Goal: Task Accomplishment & Management: Use online tool/utility

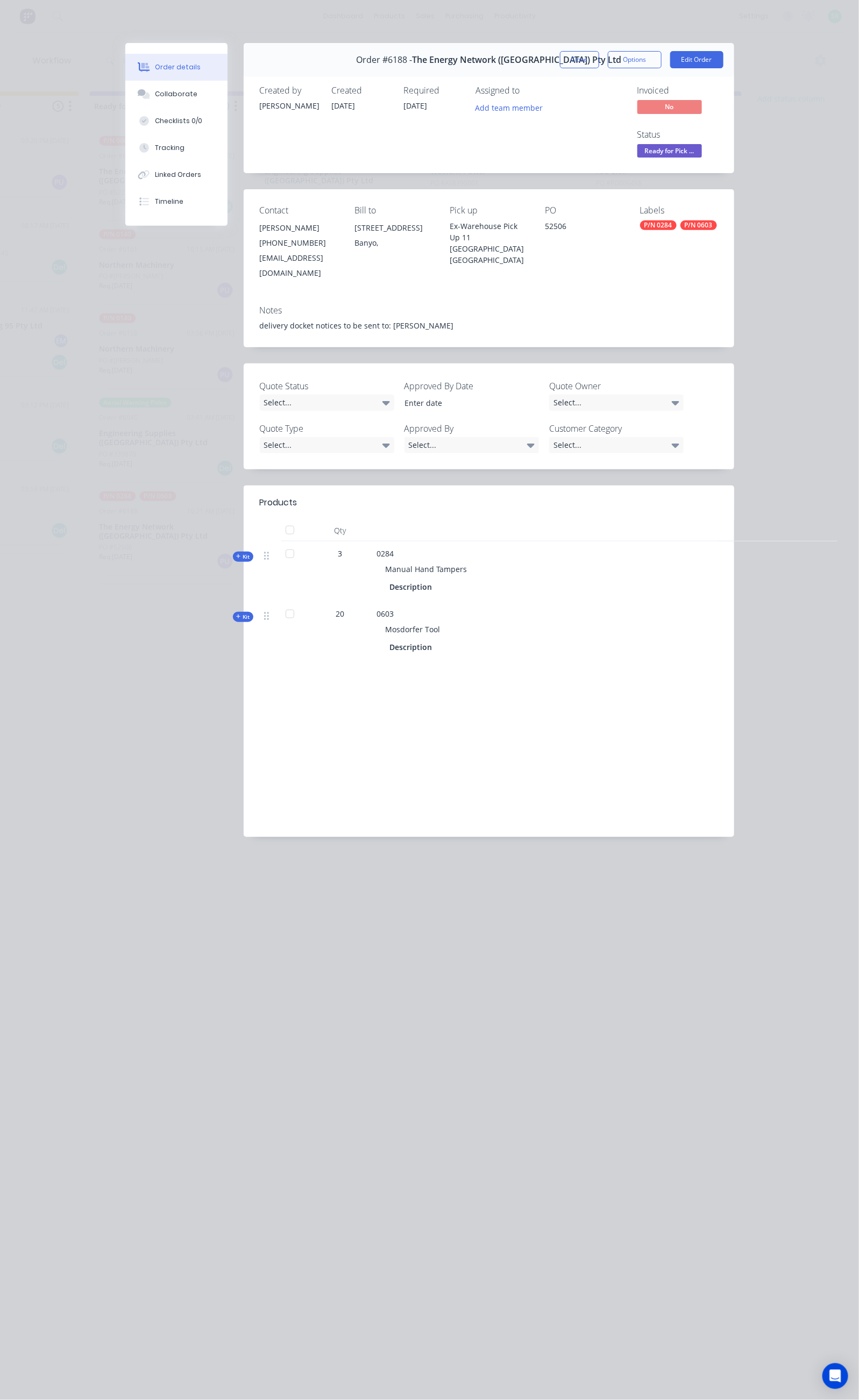
scroll to position [231, 0]
click at [599, 53] on button "Close" at bounding box center [579, 59] width 39 height 17
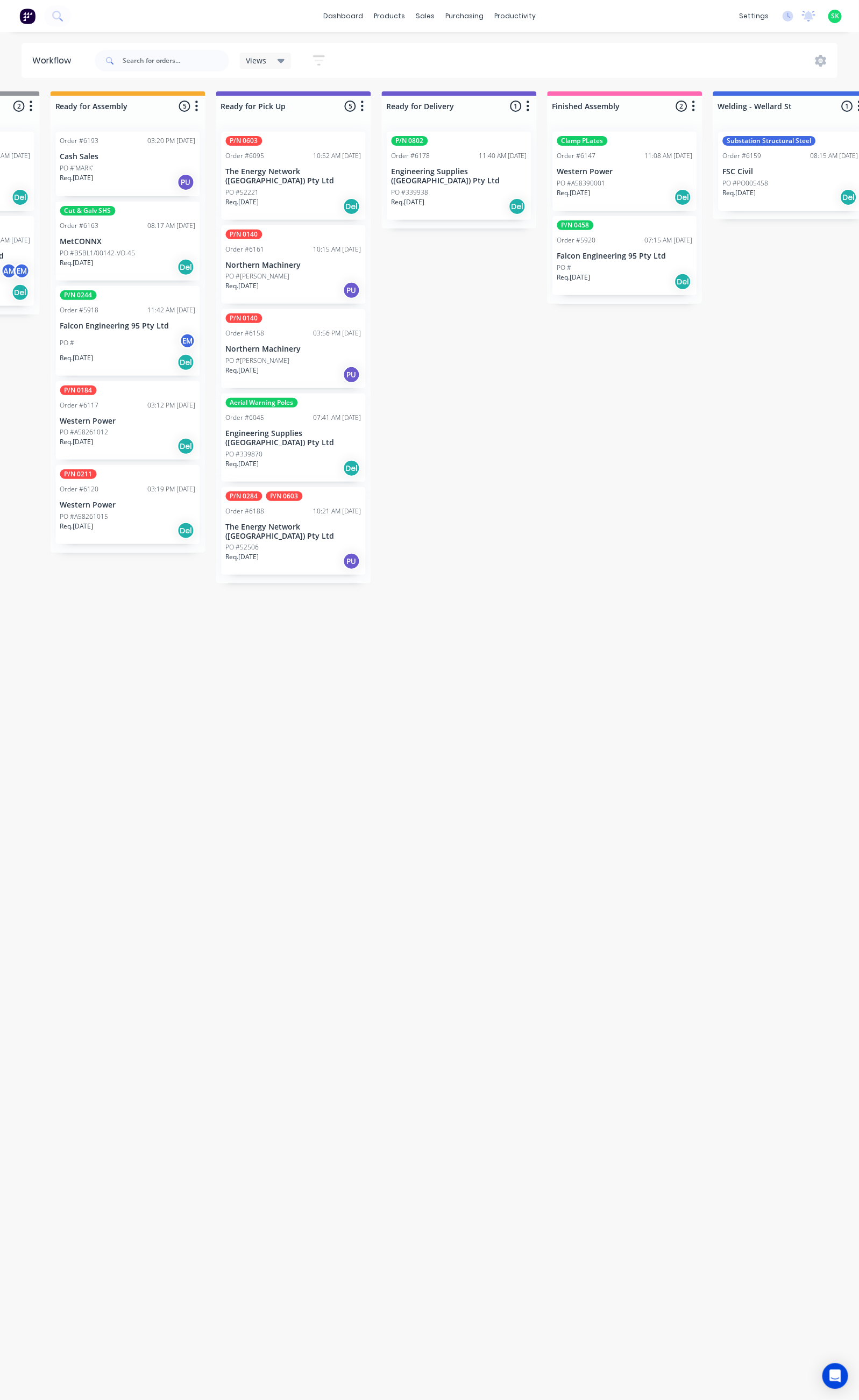
scroll to position [0, 0]
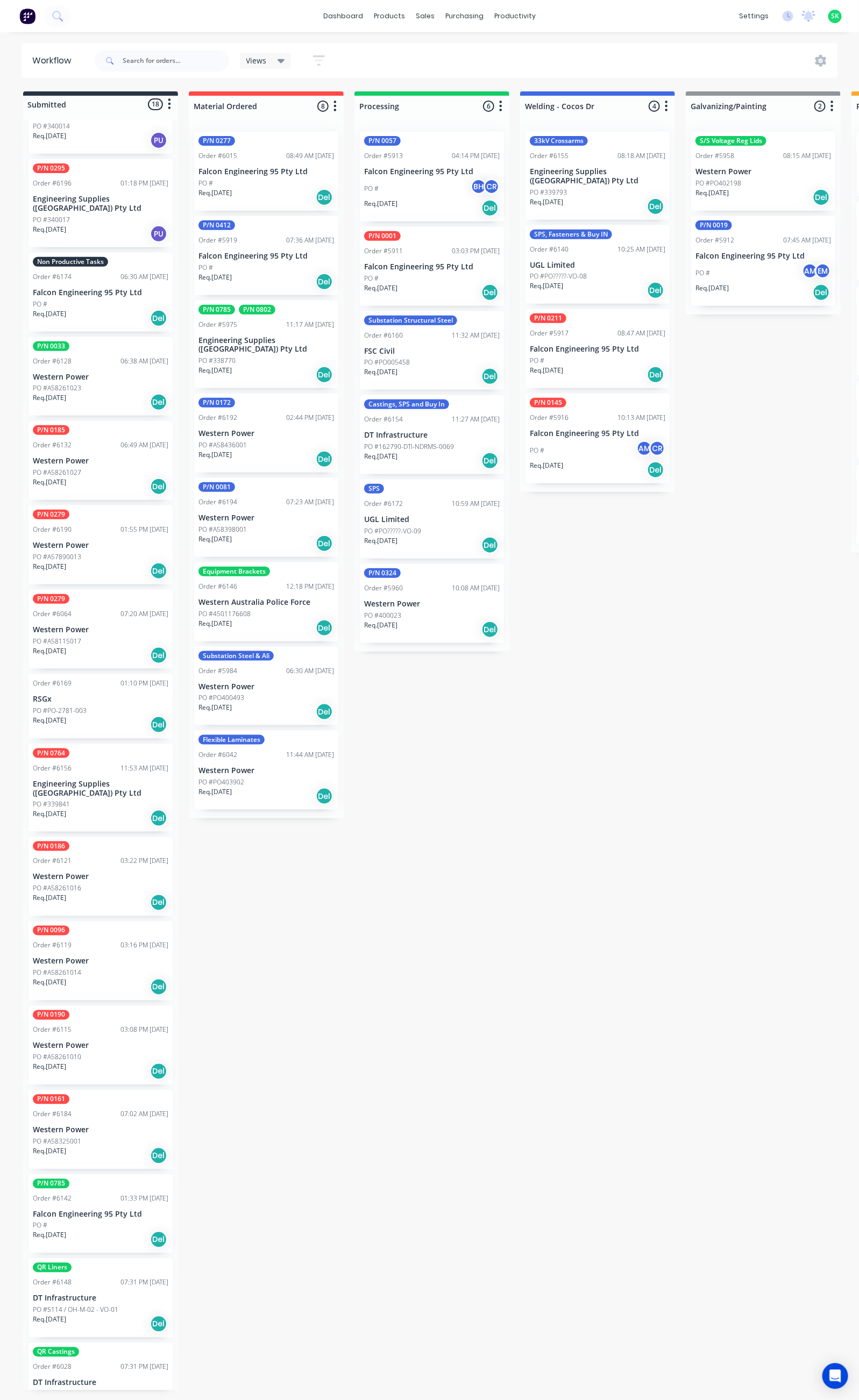
drag, startPoint x: 319, startPoint y: 60, endPoint x: 317, endPoint y: 64, distance: 4.5
click at [318, 62] on icon "button" at bounding box center [319, 60] width 9 height 2
click at [308, 222] on icon "button" at bounding box center [308, 224] width 8 height 12
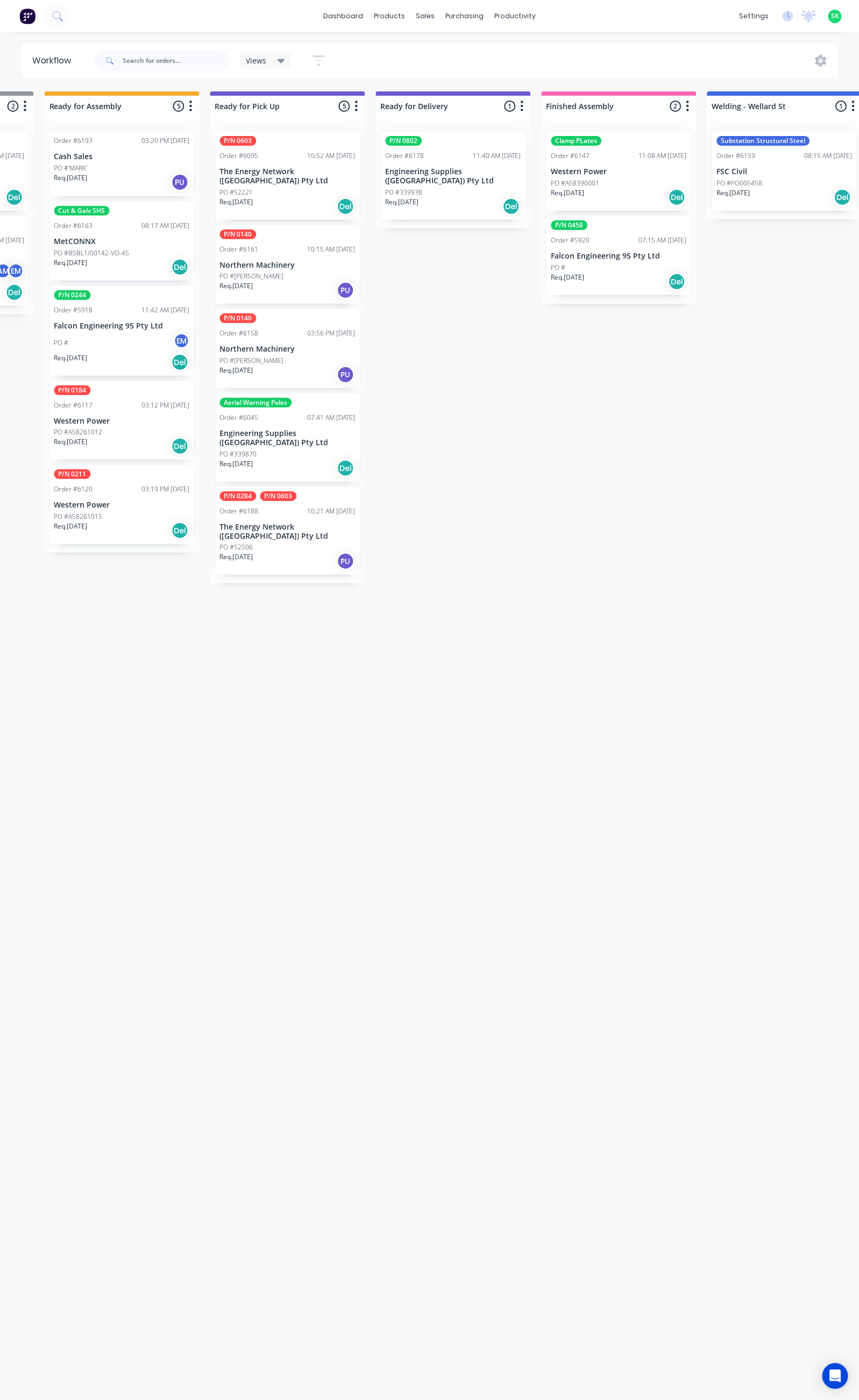
scroll to position [0, 808]
click at [431, 613] on div "Submitted 18 Status colour #273444 hex #273444 Save Cancel Summaries Total orde…" at bounding box center [159, 741] width 1950 height 1299
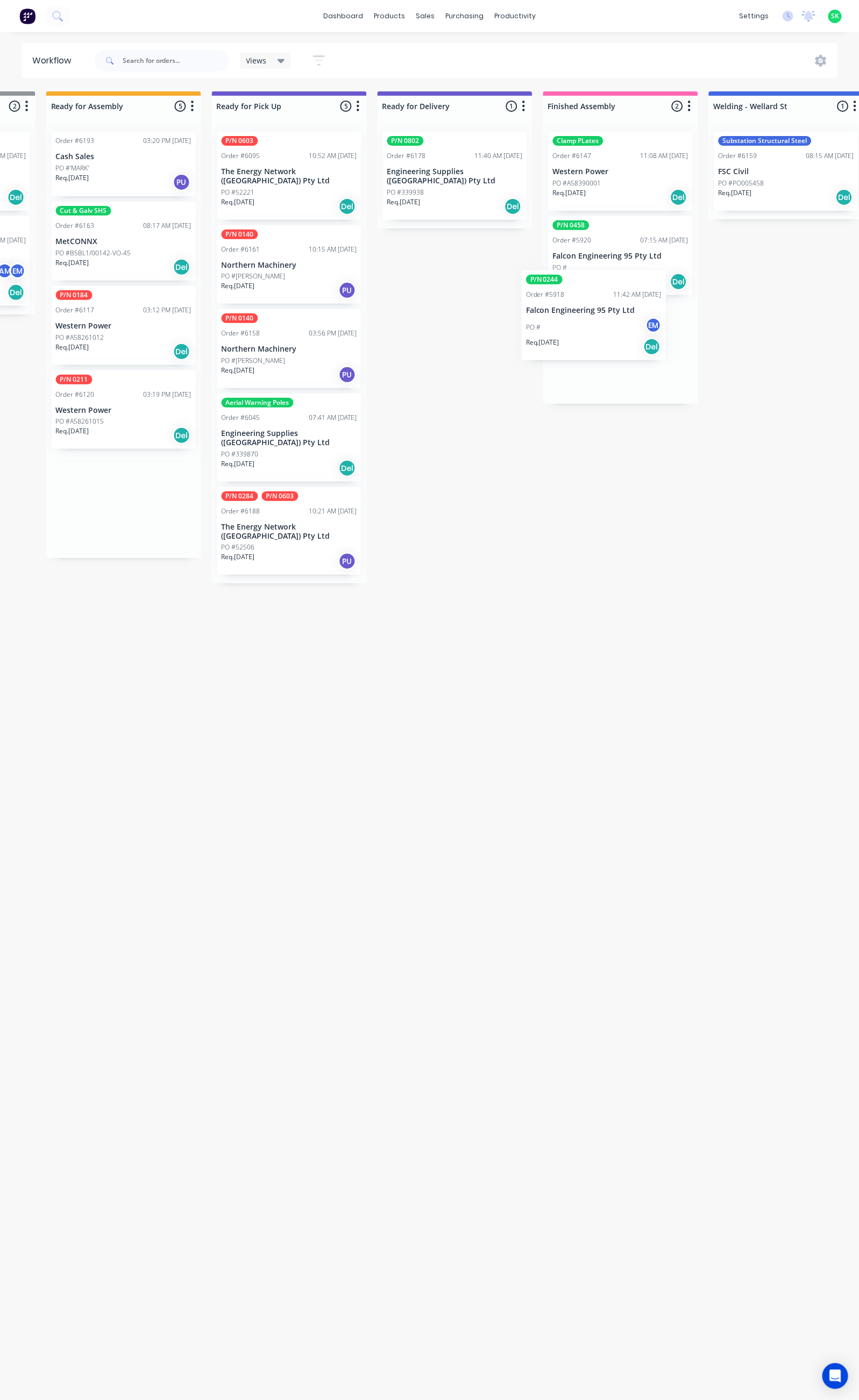
drag, startPoint x: 196, startPoint y: 335, endPoint x: 609, endPoint y: 318, distance: 413.3
click at [609, 318] on div "Submitted 18 Status colour #273444 hex #273444 Save Cancel Summaries Total orde…" at bounding box center [162, 741] width 1950 height 1299
click at [613, 344] on p "Falcon Engineering 95 Pty Ltd" at bounding box center [621, 340] width 135 height 9
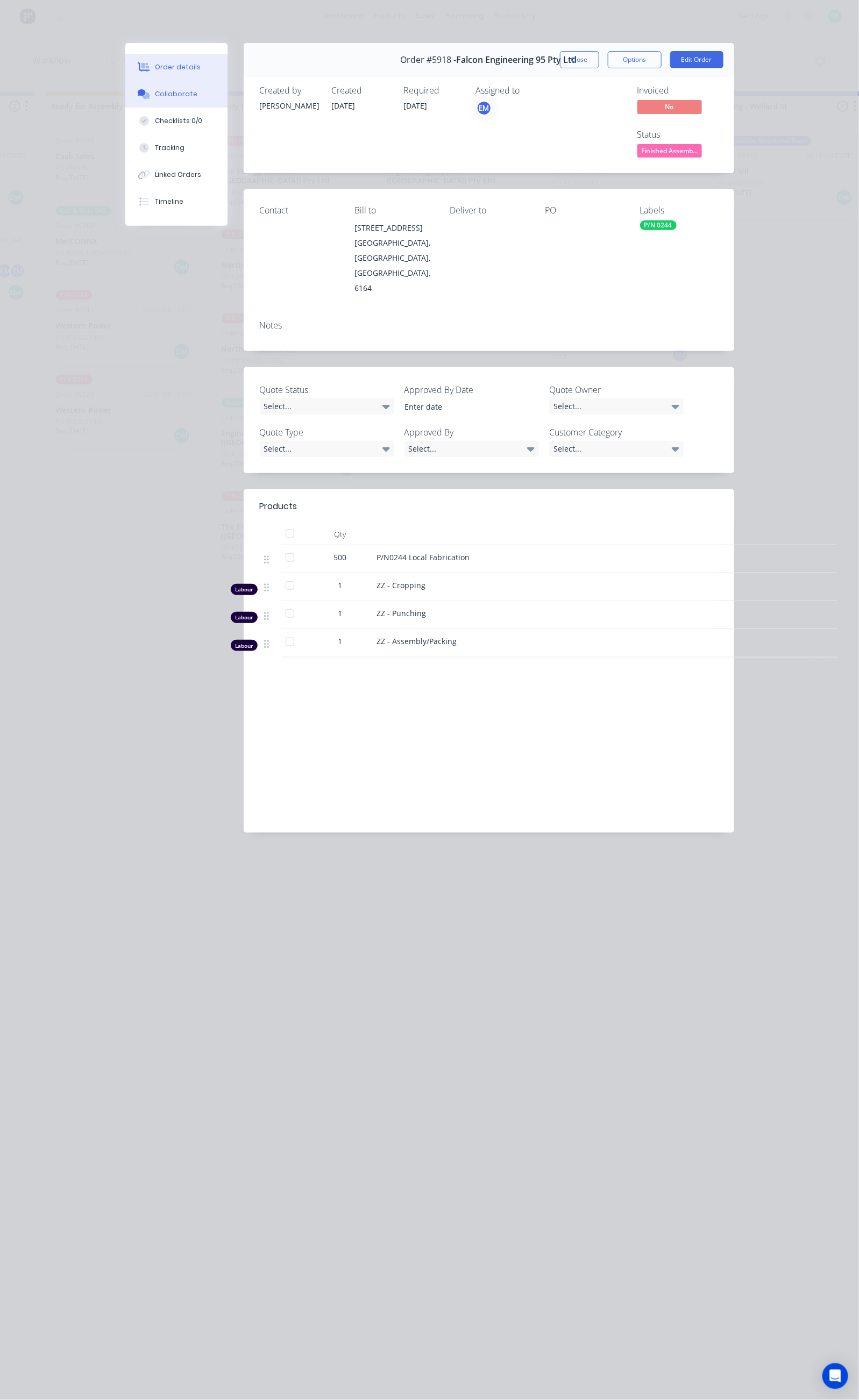
click at [155, 97] on div "Collaborate" at bounding box center [176, 94] width 43 height 9
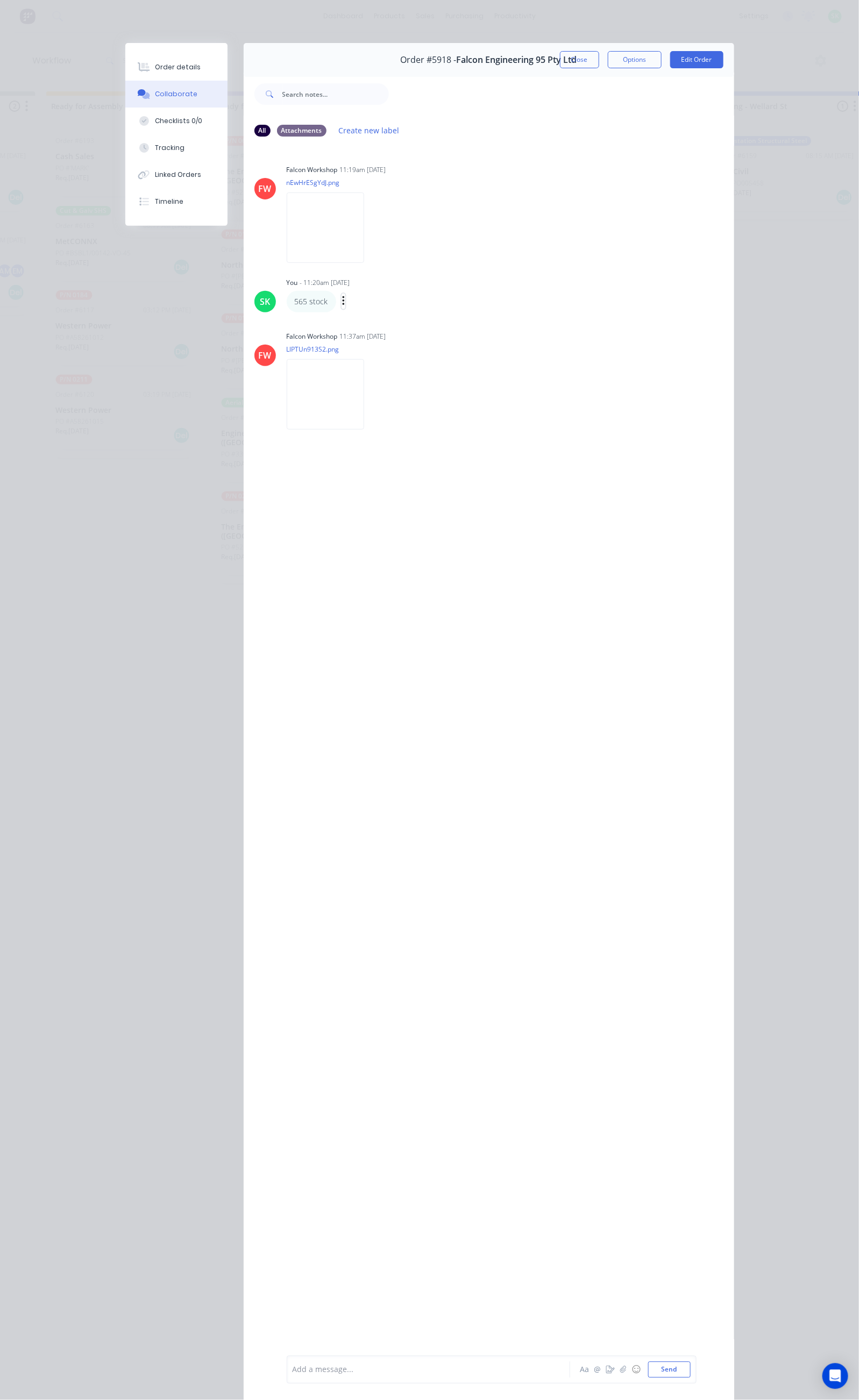
click at [342, 302] on icon "button" at bounding box center [343, 301] width 3 height 12
click at [349, 322] on button "Edit" at bounding box center [383, 321] width 68 height 18
click at [293, 1365] on div at bounding box center [431, 1370] width 276 height 11
click at [599, 56] on button "Close" at bounding box center [579, 59] width 39 height 17
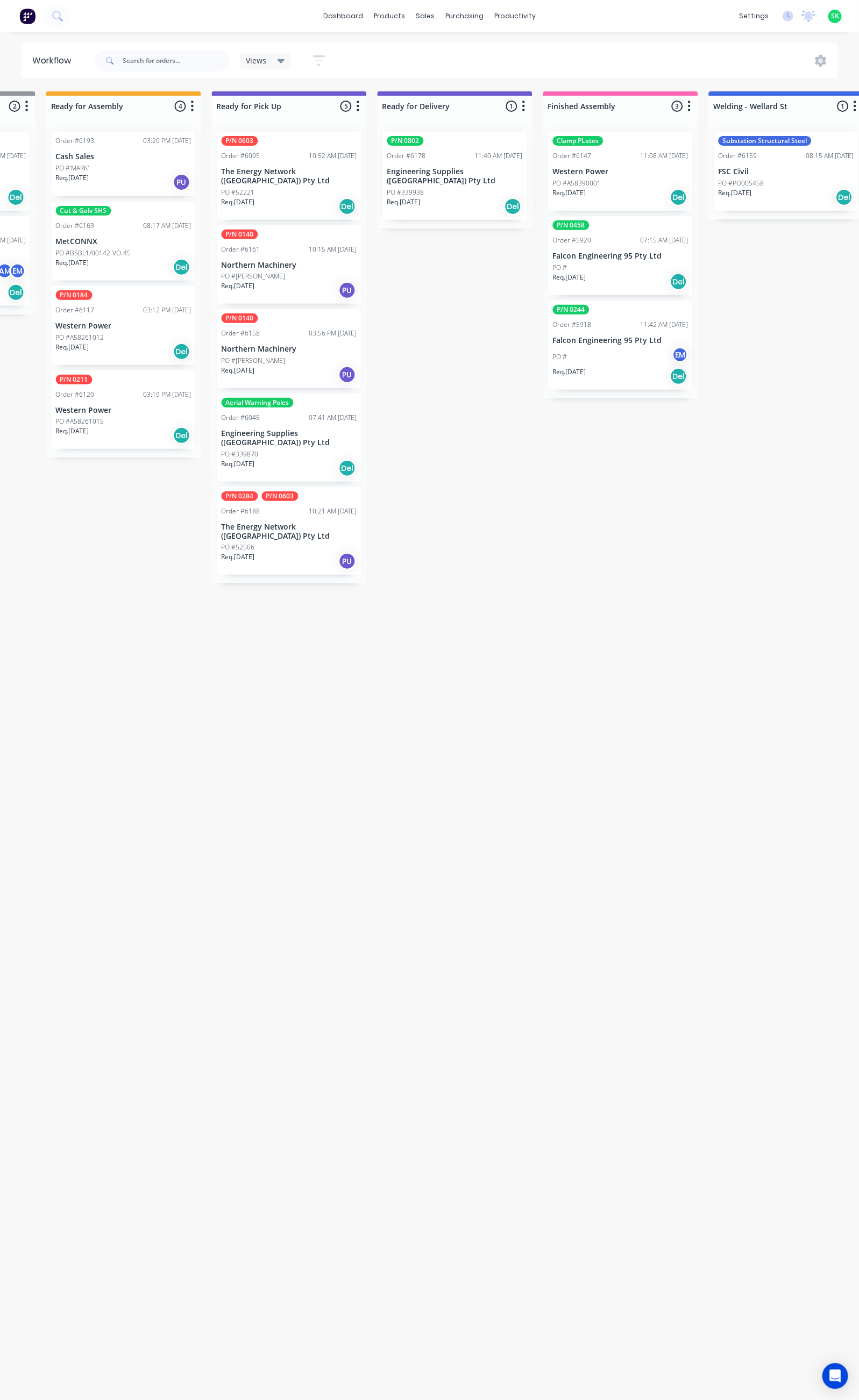
click at [628, 258] on p "Falcon Engineering 95 Pty Ltd" at bounding box center [621, 256] width 135 height 9
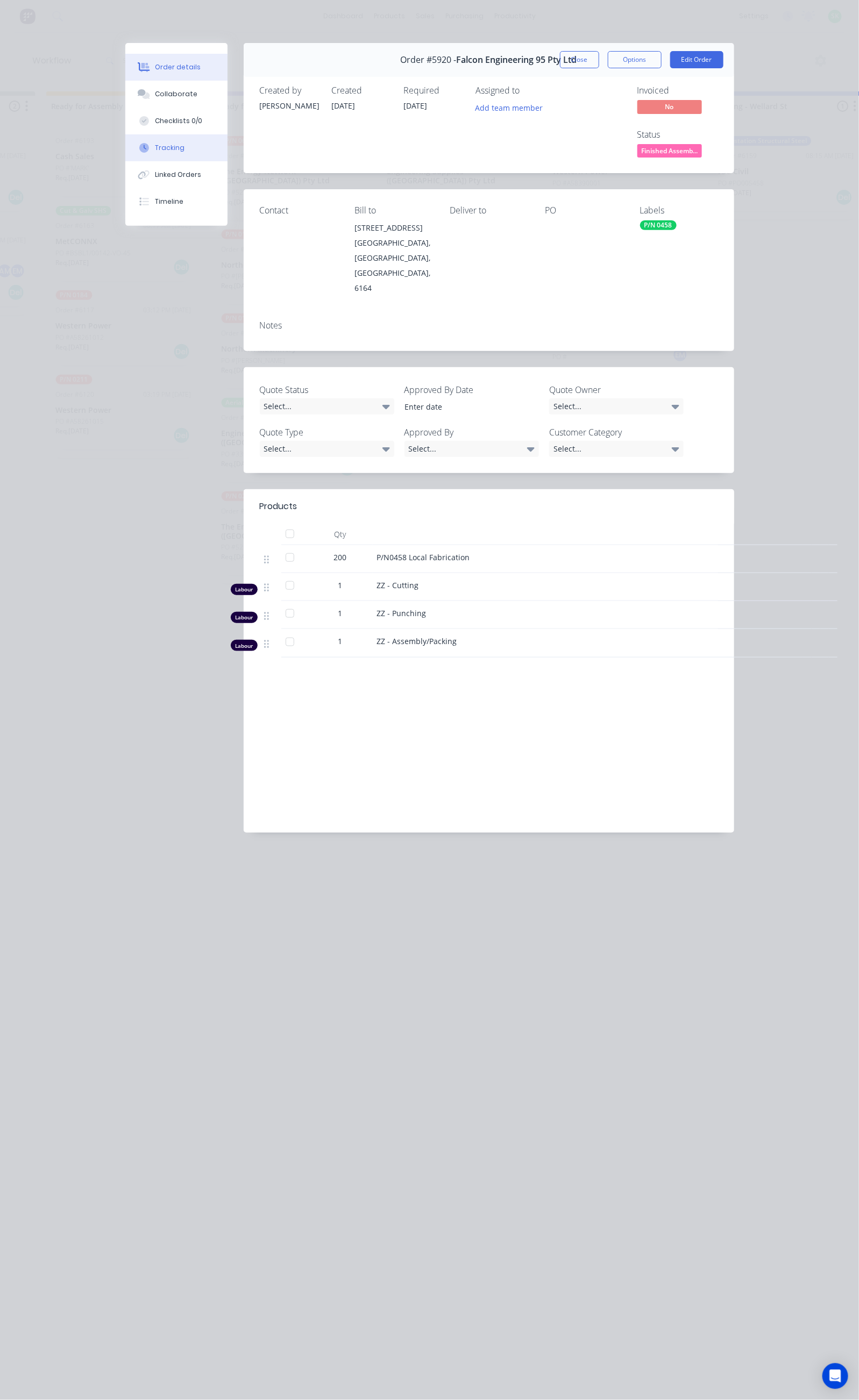
click at [125, 143] on button "Tracking" at bounding box center [176, 147] width 102 height 27
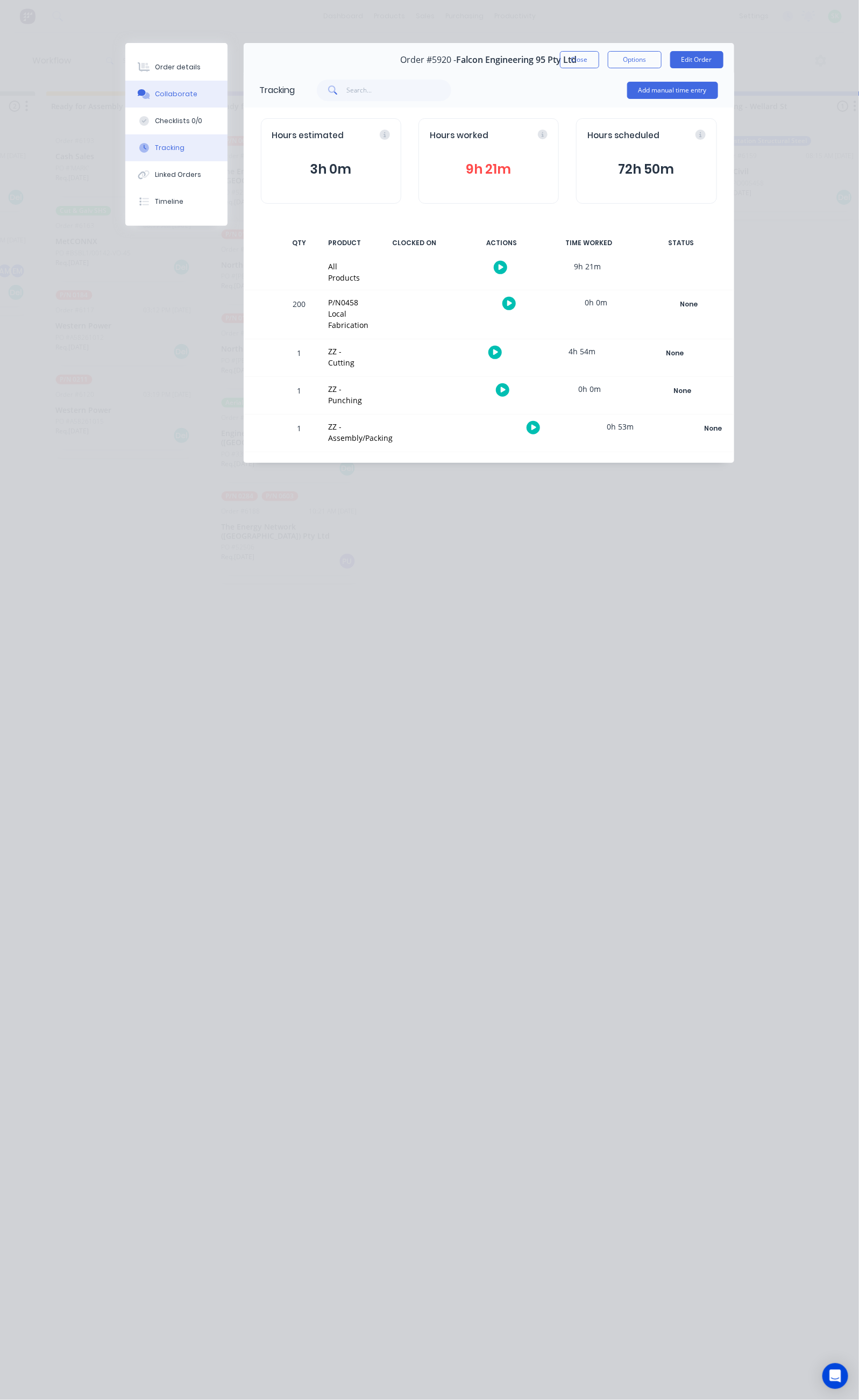
click at [125, 88] on button "Collaborate" at bounding box center [176, 93] width 102 height 27
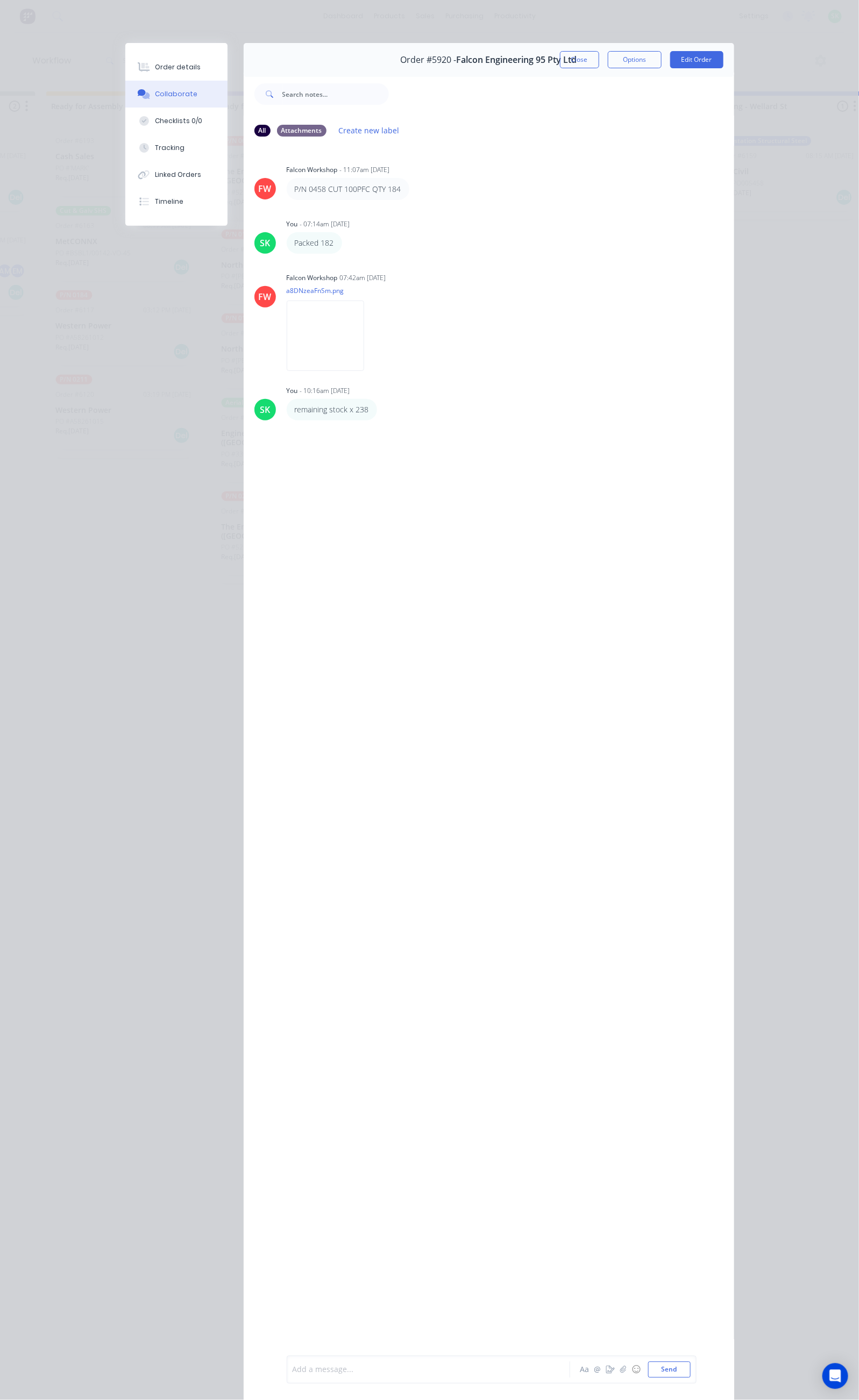
click at [293, 1370] on div at bounding box center [431, 1370] width 276 height 11
click at [599, 53] on button "Close" at bounding box center [579, 59] width 39 height 17
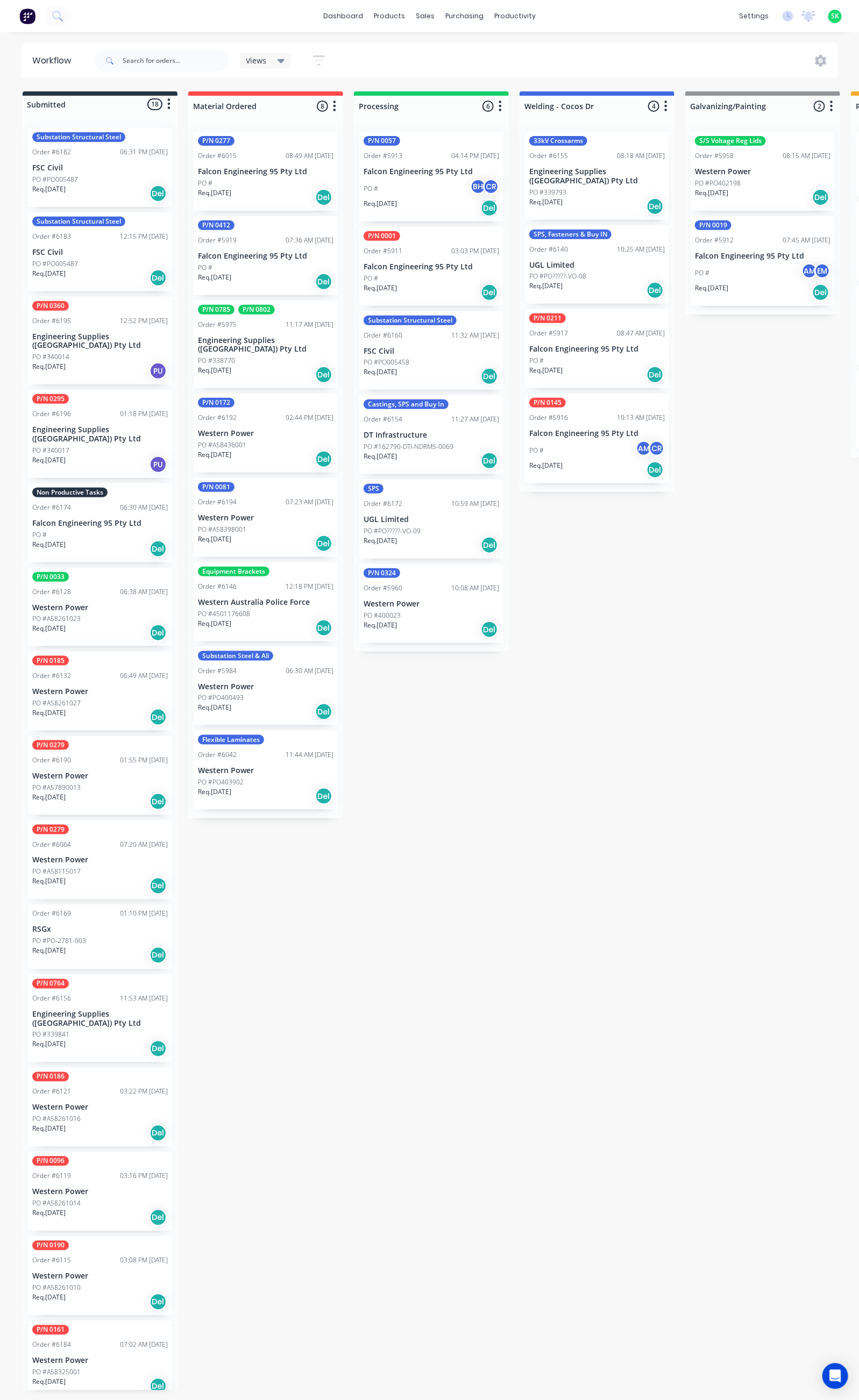
scroll to position [0, 0]
click at [280, 57] on icon at bounding box center [281, 61] width 8 height 12
click at [280, 180] on button "Fabrication - All" at bounding box center [305, 183] width 115 height 12
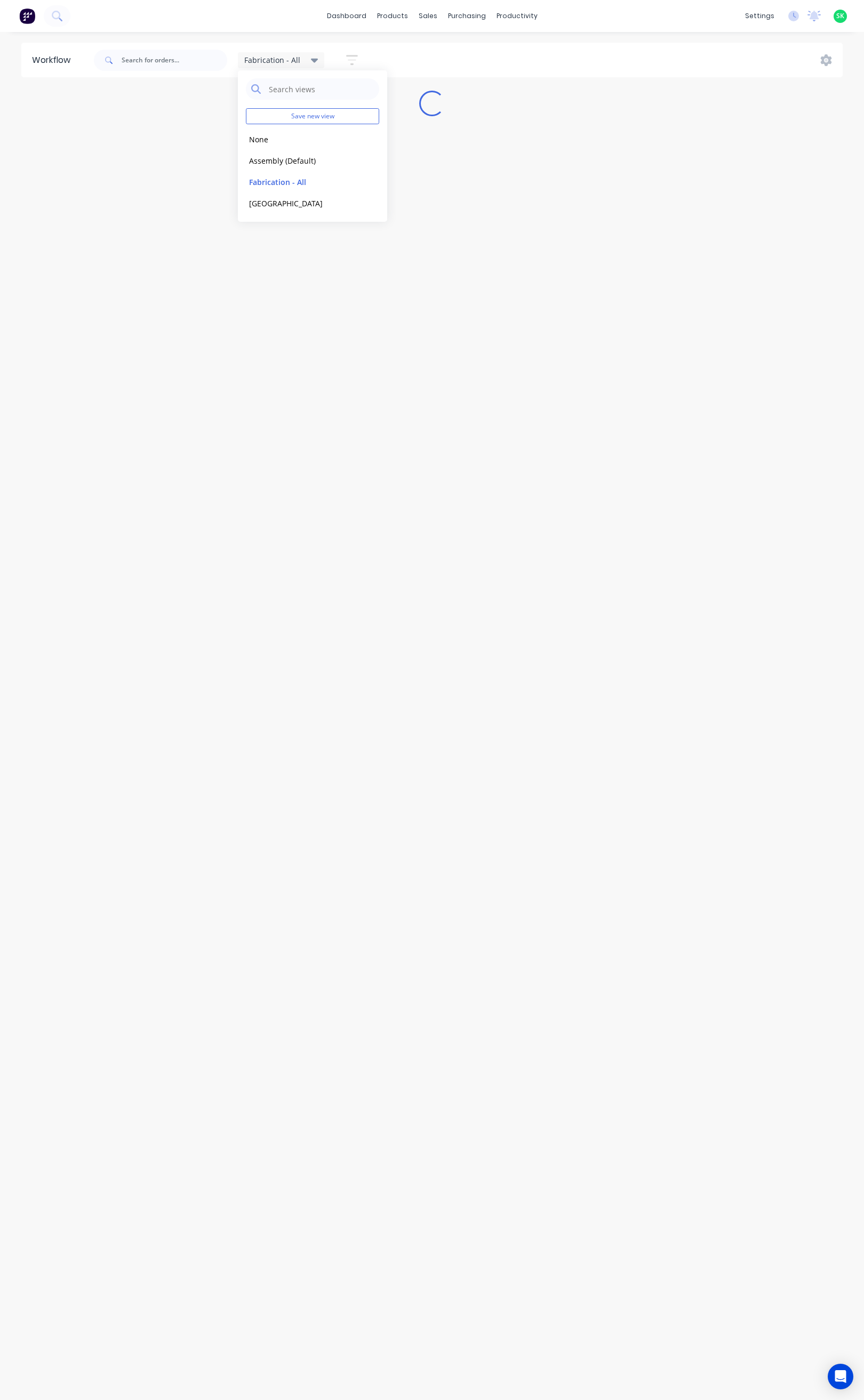
click at [349, 56] on icon "button" at bounding box center [352, 60] width 12 height 13
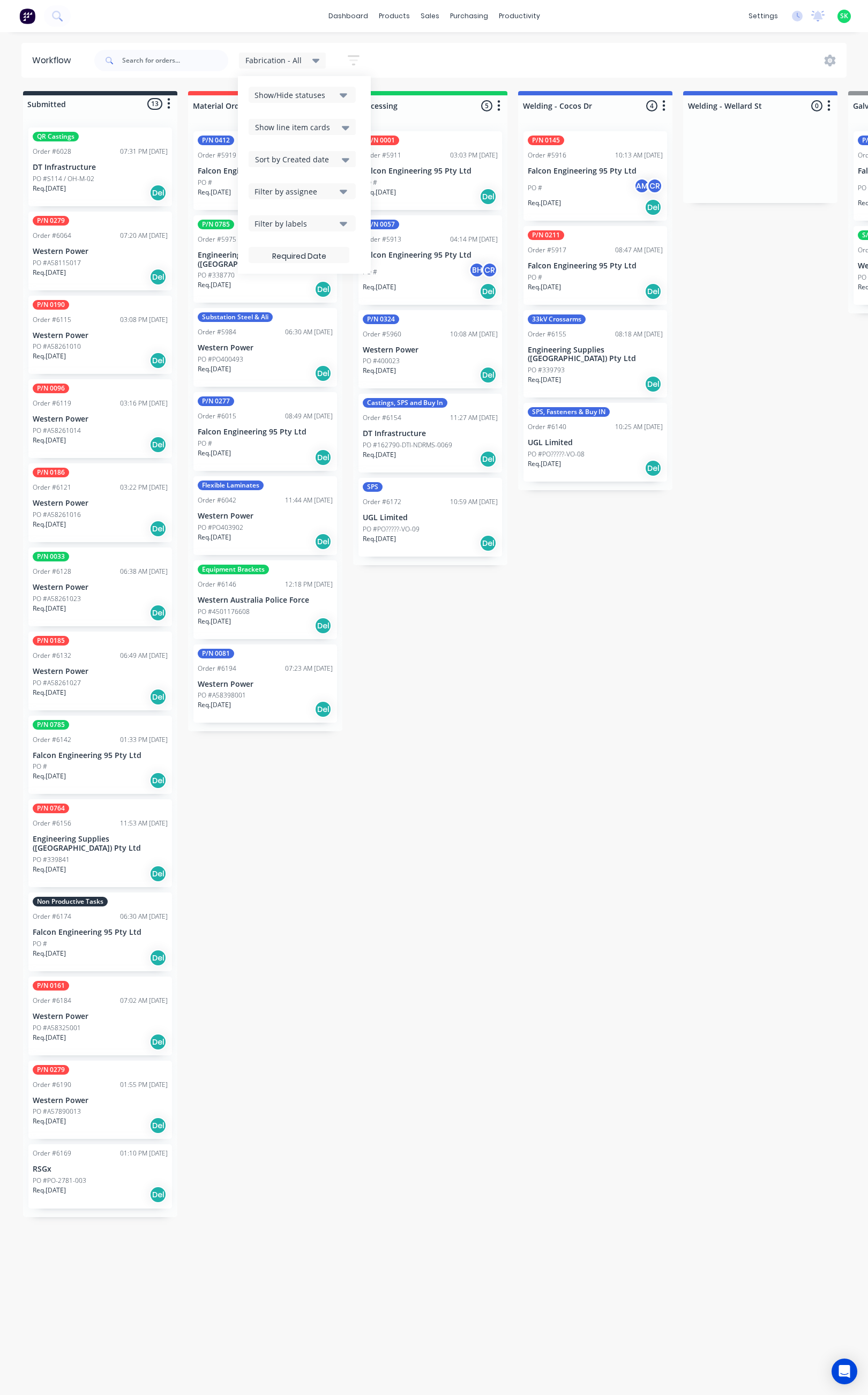
click at [342, 219] on icon "button" at bounding box center [343, 223] width 8 height 12
click at [283, 283] on div "All" at bounding box center [285, 282] width 9 height 11
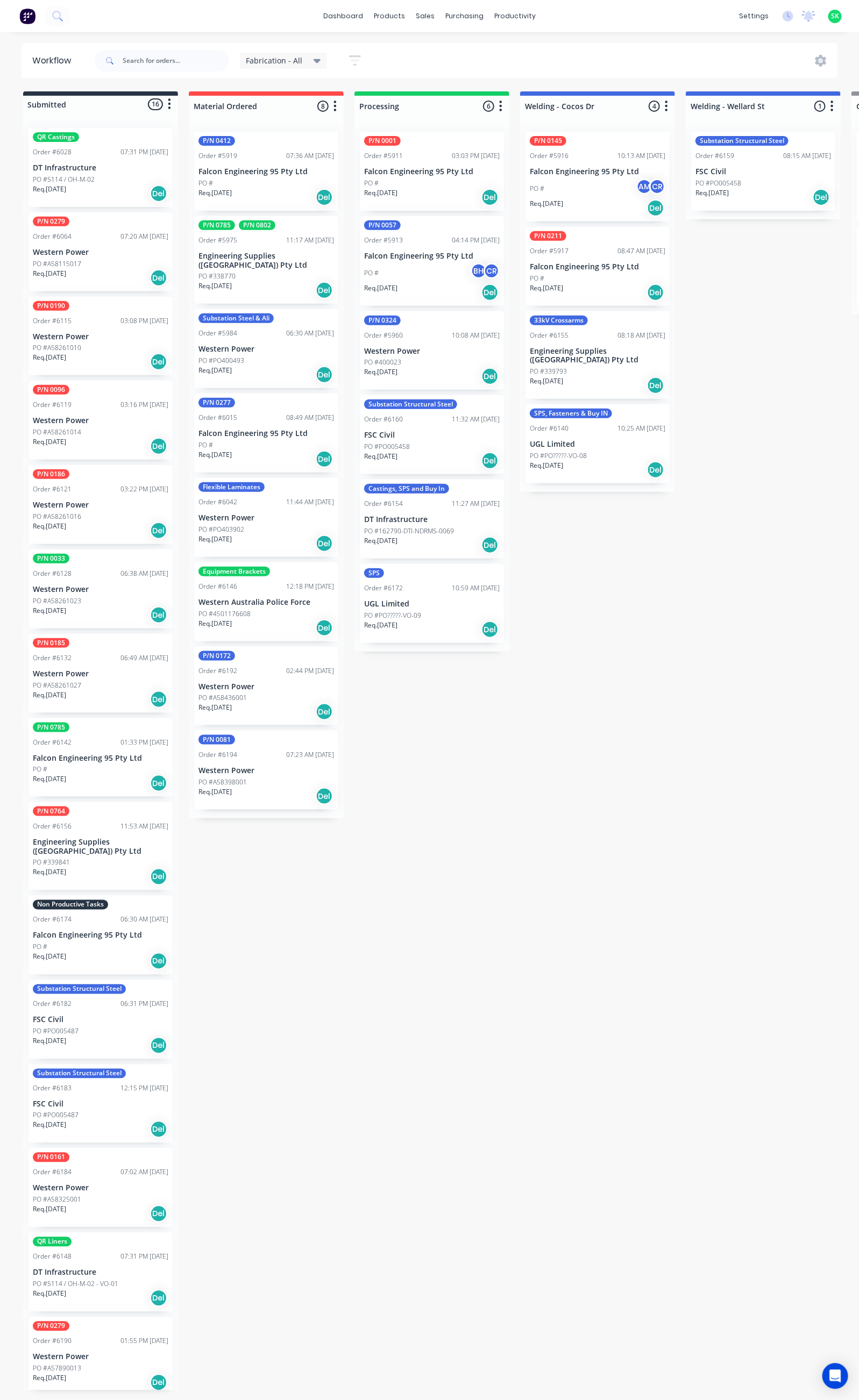
click at [317, 59] on icon at bounding box center [317, 61] width 8 height 12
click at [269, 157] on button "Assembly (Default)" at bounding box center [305, 162] width 115 height 12
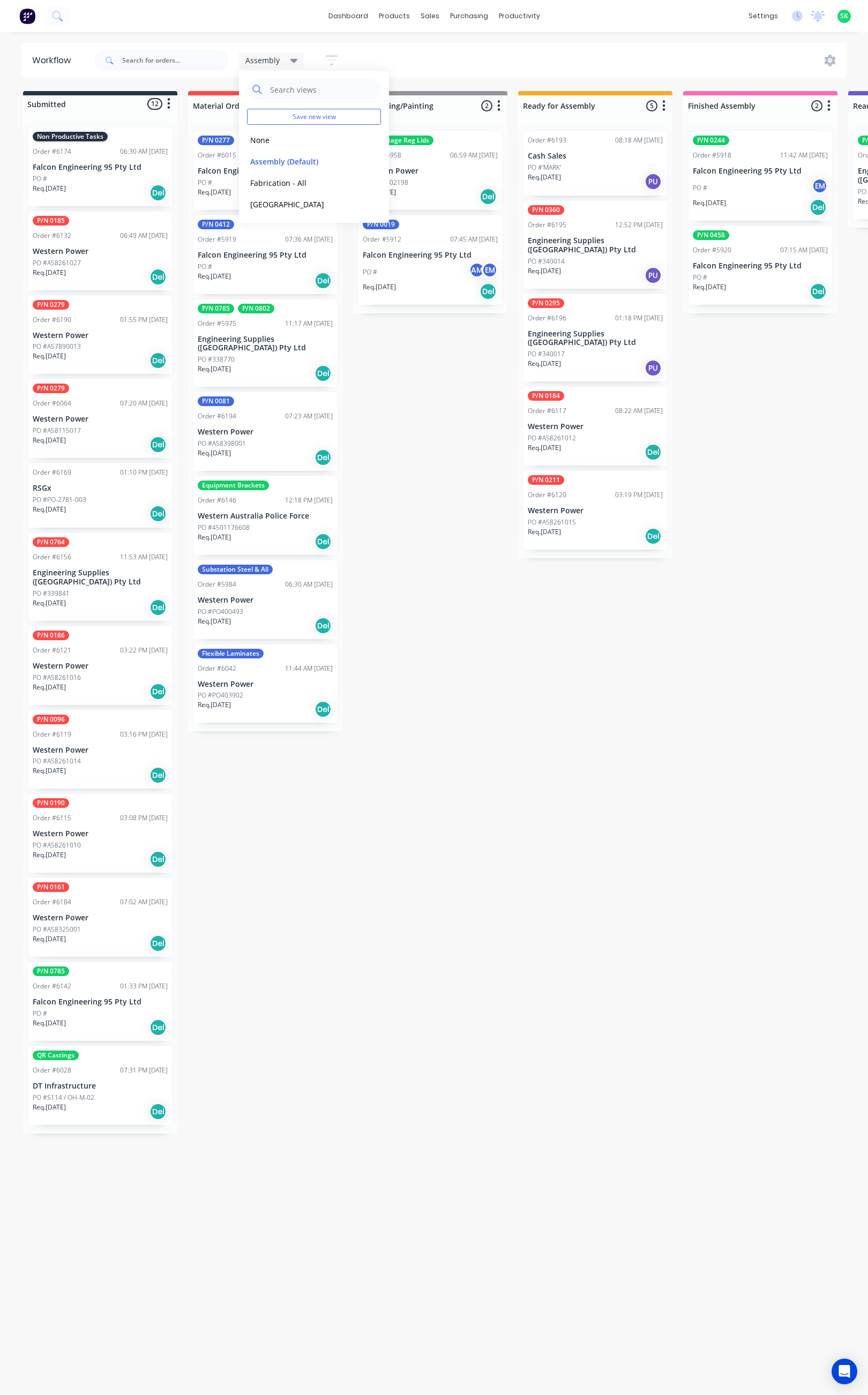
click at [331, 60] on icon "button" at bounding box center [331, 60] width 9 height 2
click at [321, 220] on icon "button" at bounding box center [321, 223] width 8 height 12
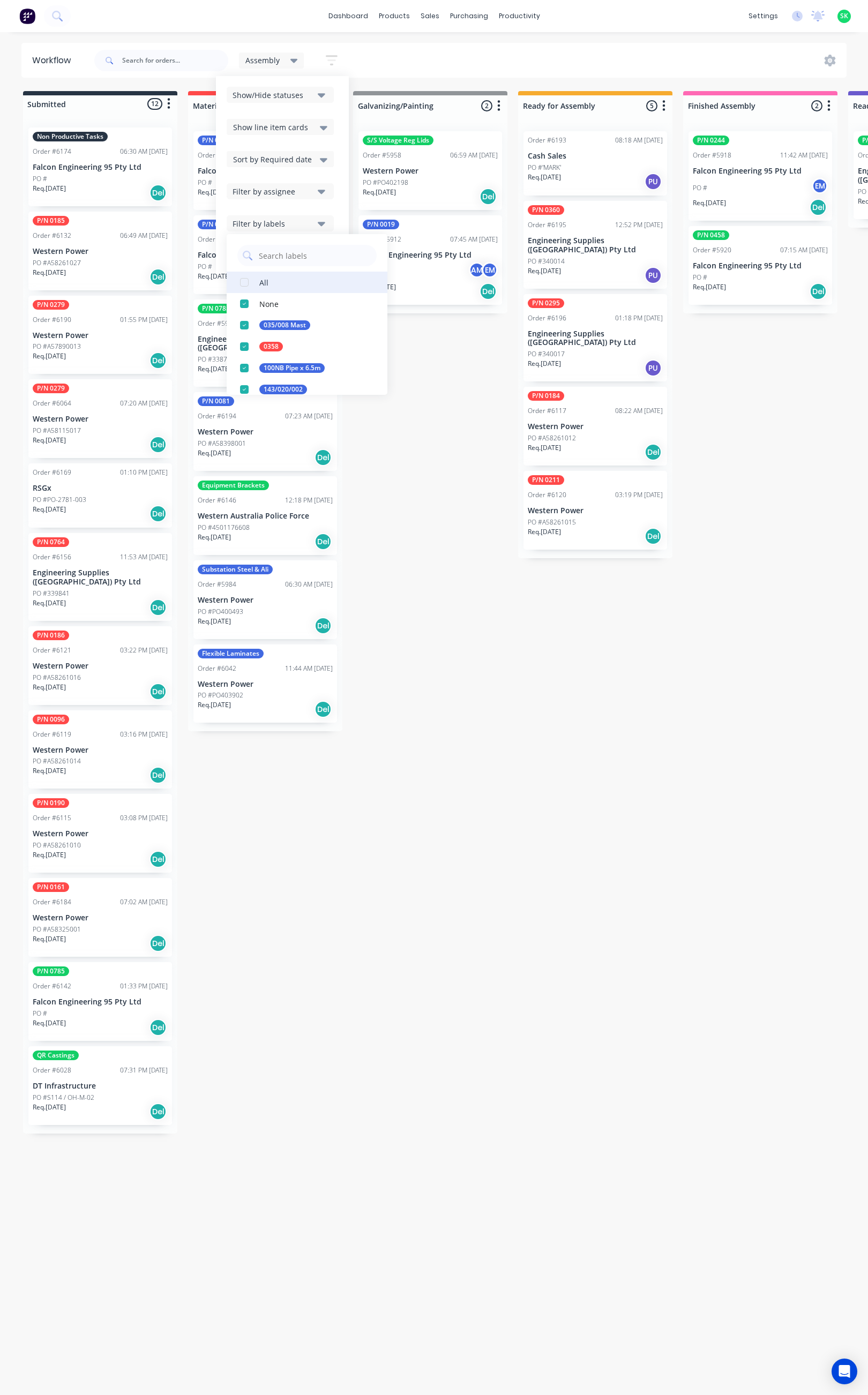
click at [266, 283] on div "All" at bounding box center [263, 282] width 9 height 11
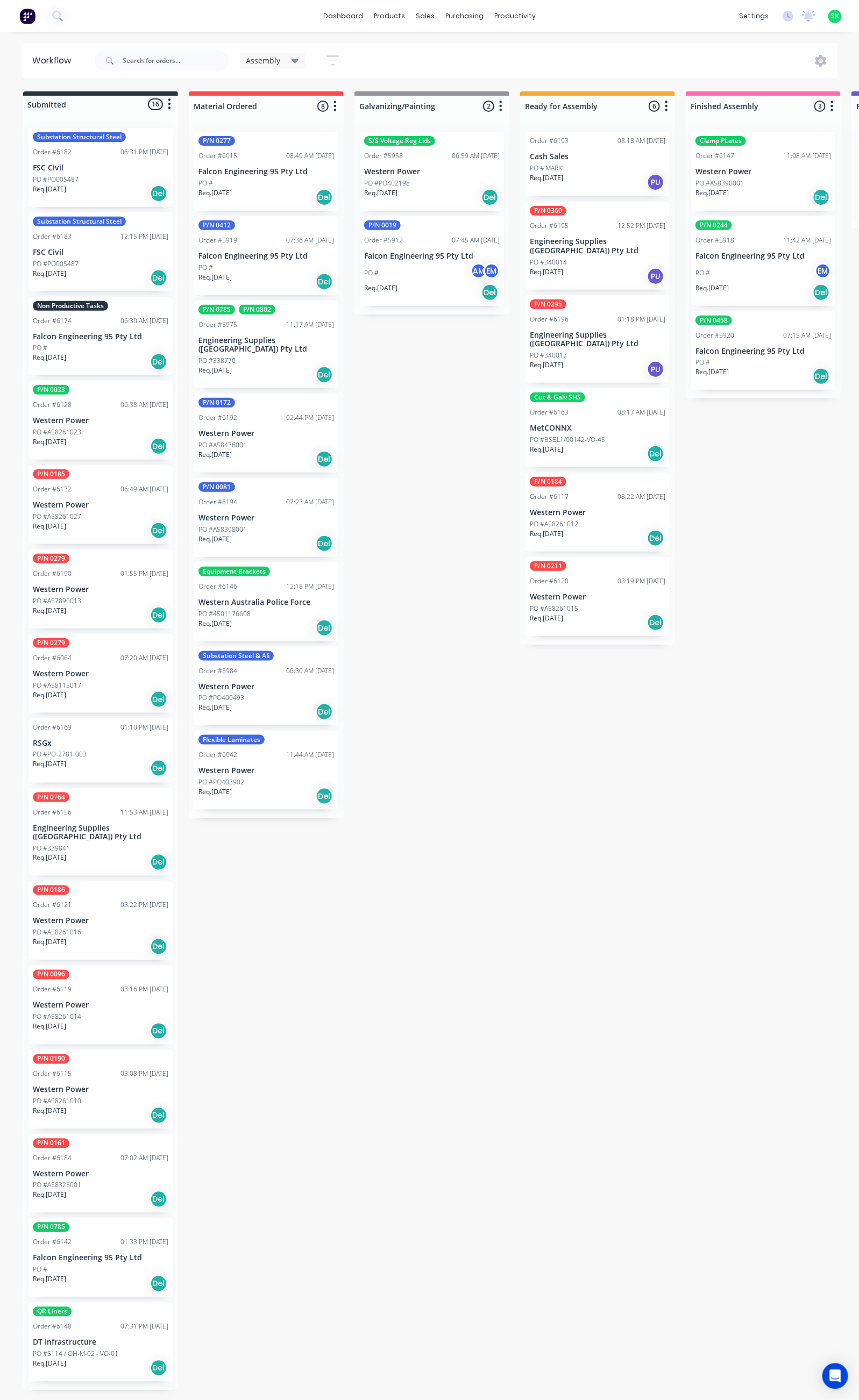
click at [400, 271] on div "PO # AM EM" at bounding box center [431, 273] width 135 height 21
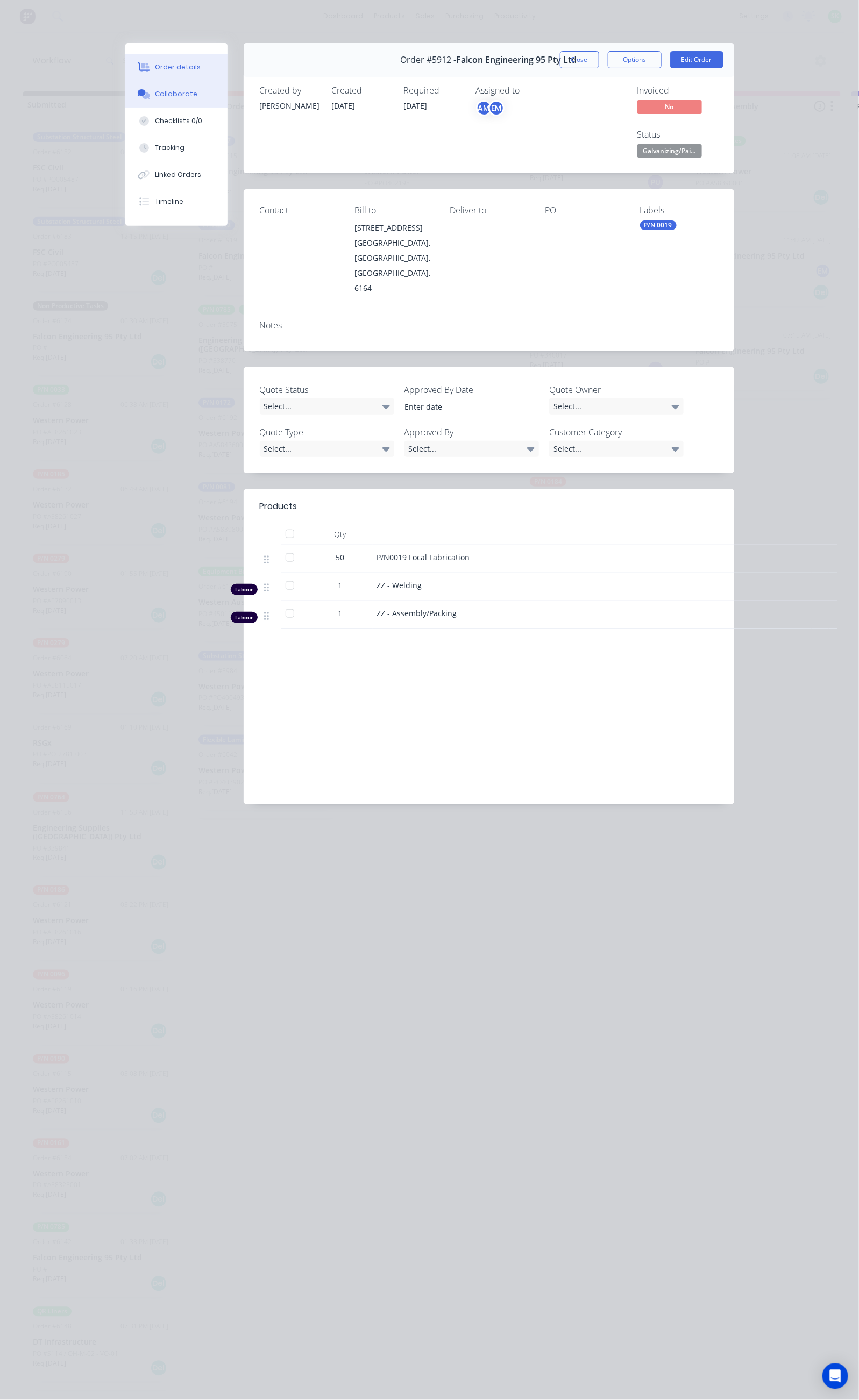
click at [155, 93] on div "Collaborate" at bounding box center [176, 94] width 43 height 9
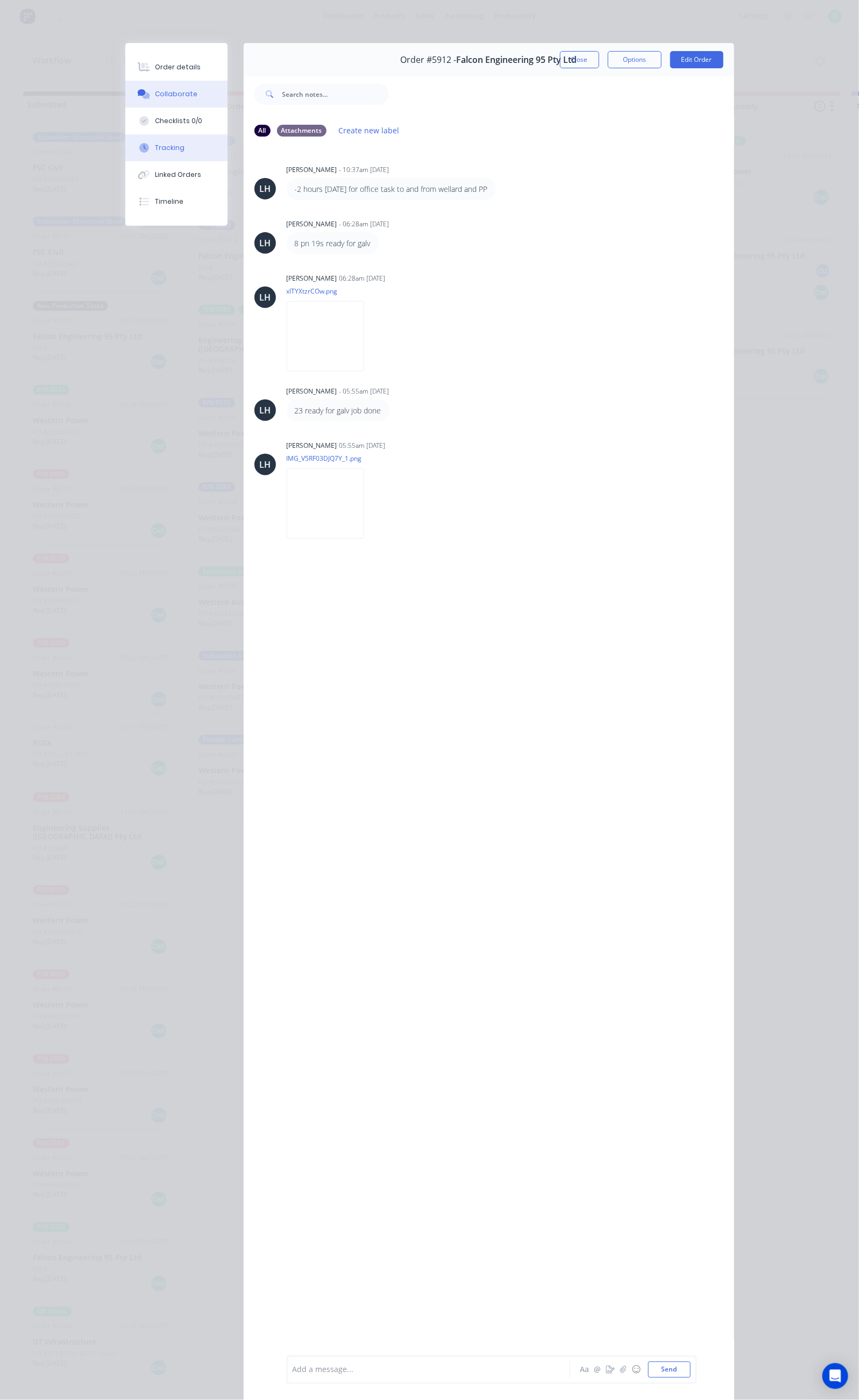
click at [125, 146] on button "Tracking" at bounding box center [176, 147] width 102 height 27
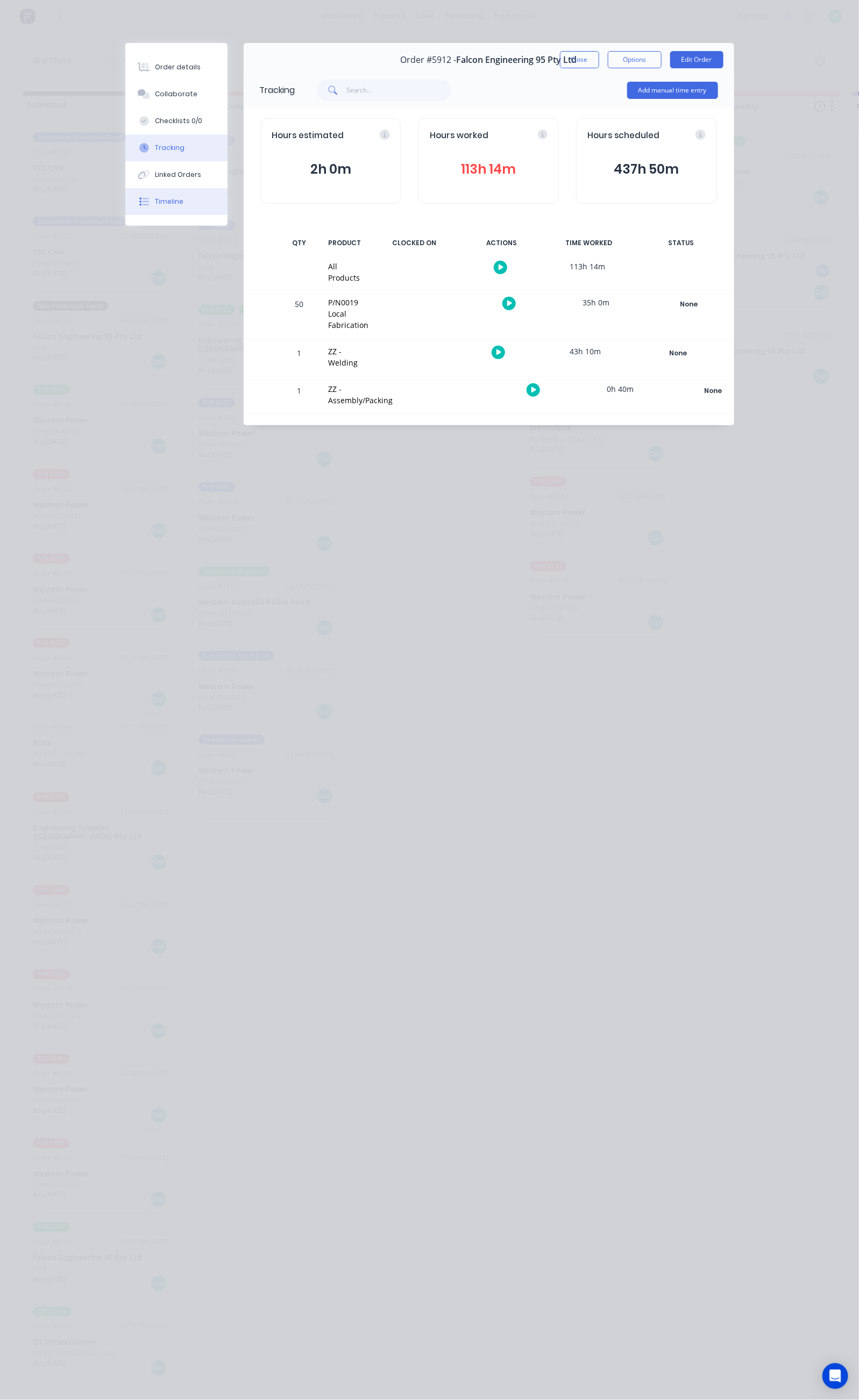
click at [125, 196] on button "Timeline" at bounding box center [176, 201] width 102 height 27
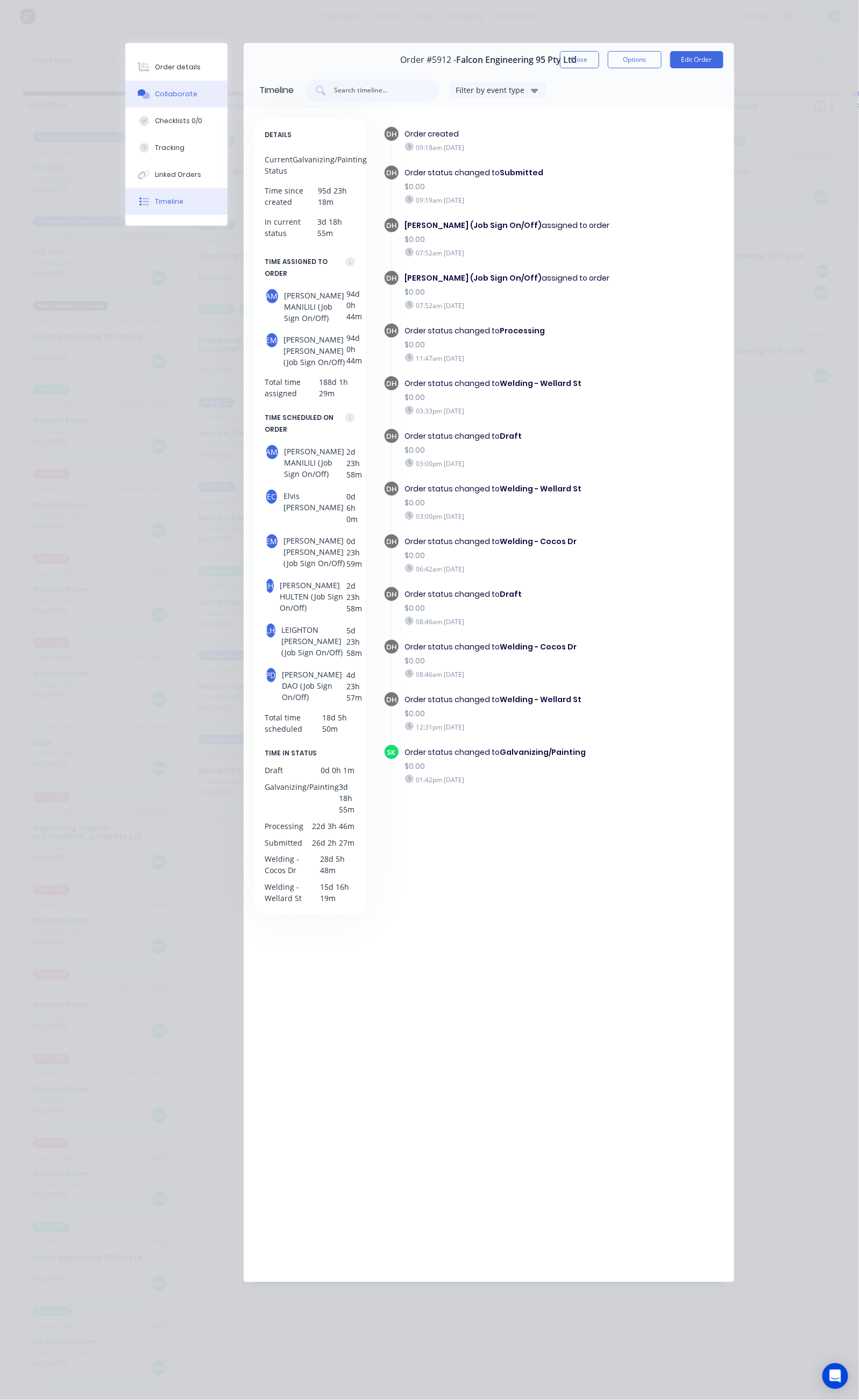
click at [155, 97] on div "Collaborate" at bounding box center [176, 94] width 43 height 9
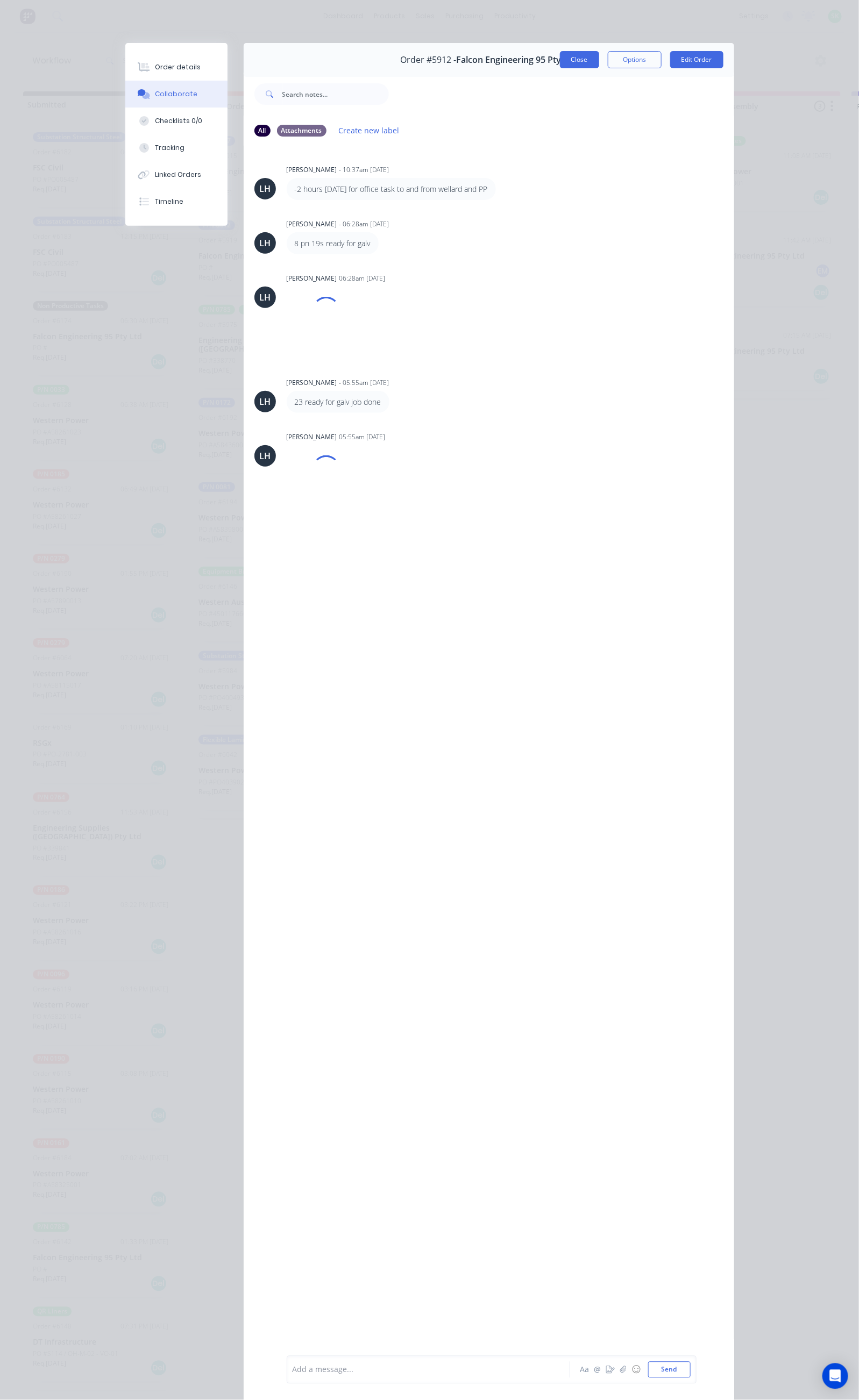
click at [599, 60] on button "Close" at bounding box center [579, 59] width 39 height 17
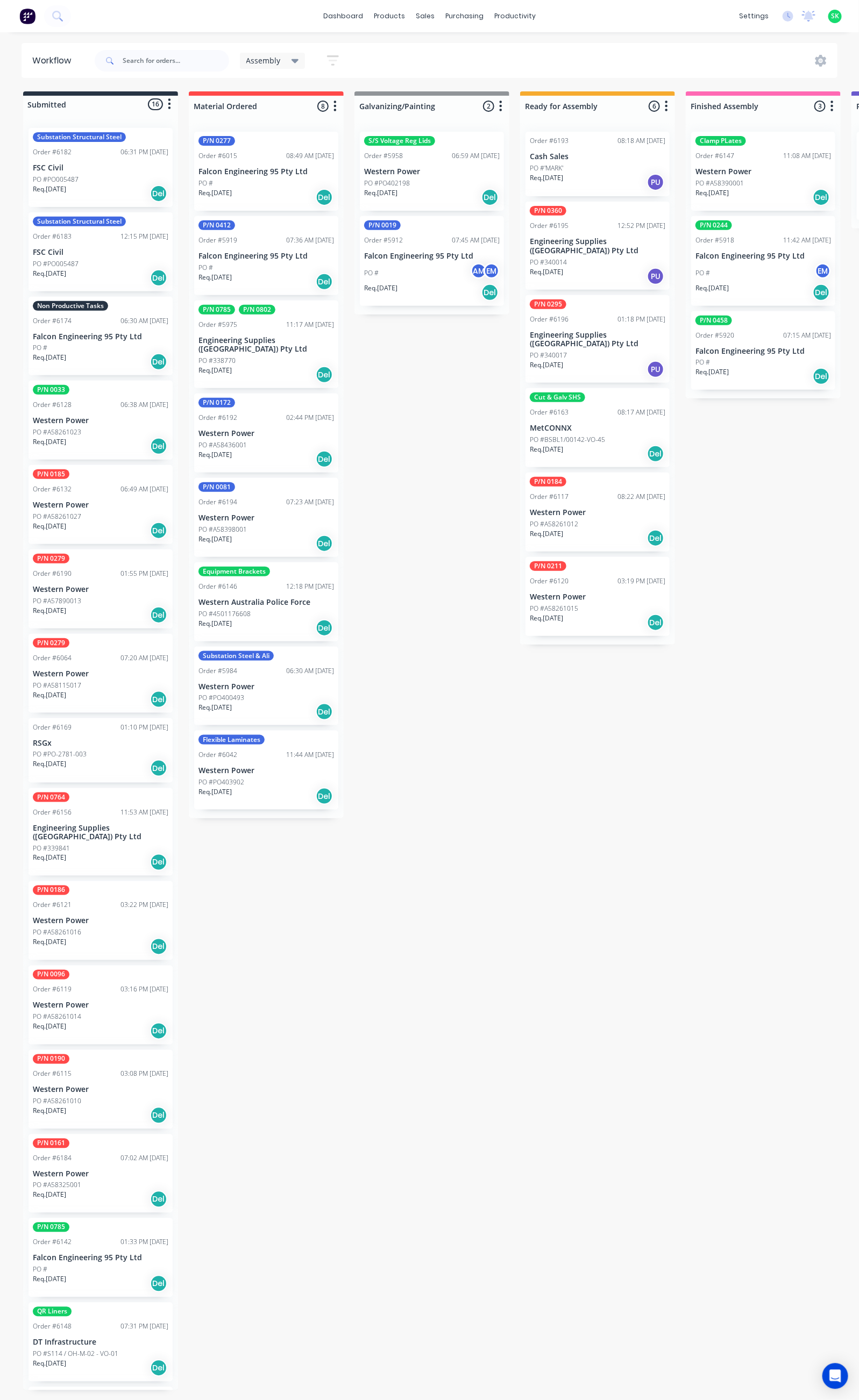
click at [441, 191] on div "Req. 28/08/25 Del" at bounding box center [431, 197] width 135 height 18
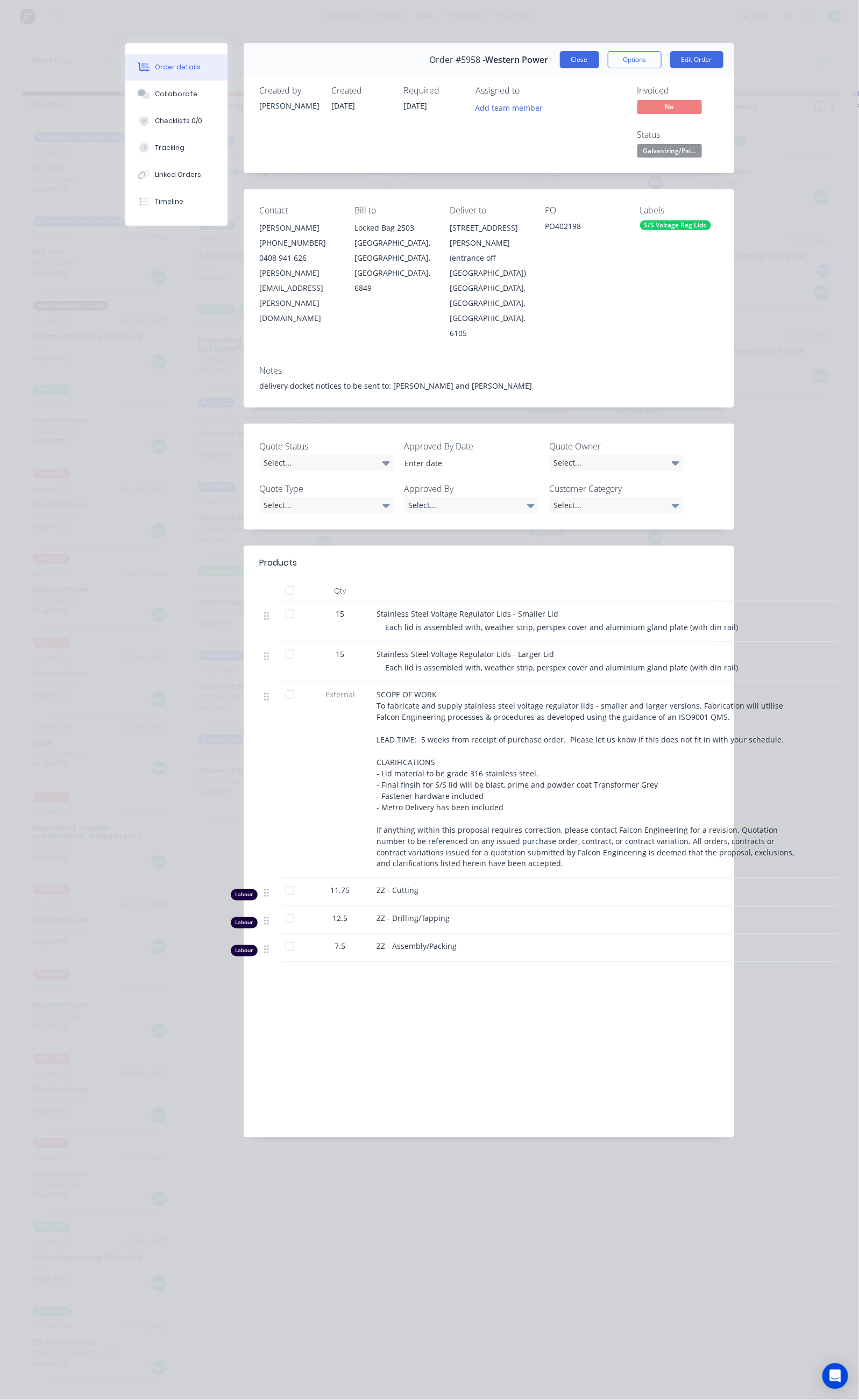
click at [599, 58] on button "Close" at bounding box center [579, 59] width 39 height 17
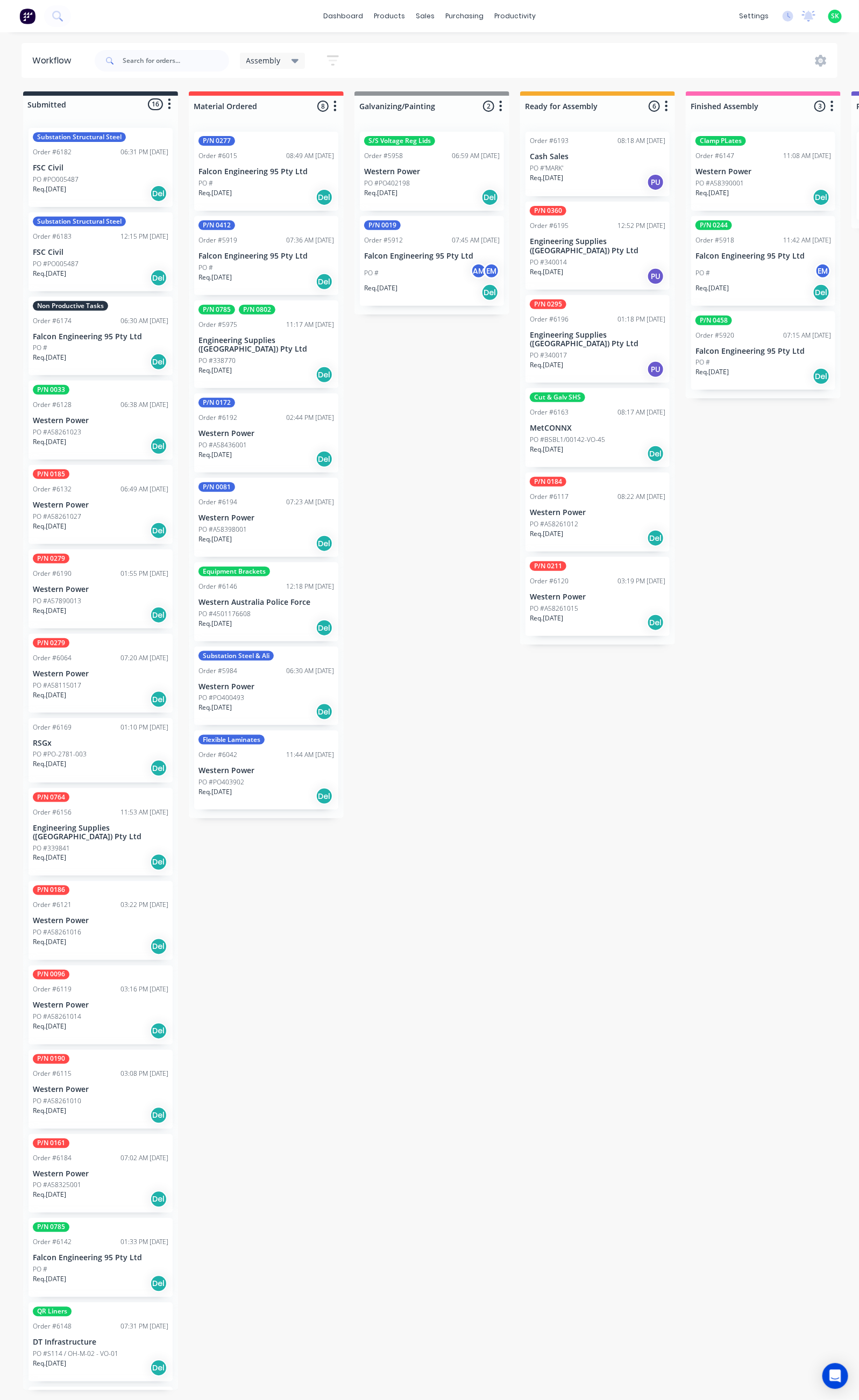
click at [429, 162] on div "S/S Voltage Reg Lids Order #5958 06:59 AM 18/08/25 Western Power PO #PO402198 R…" at bounding box center [432, 172] width 144 height 79
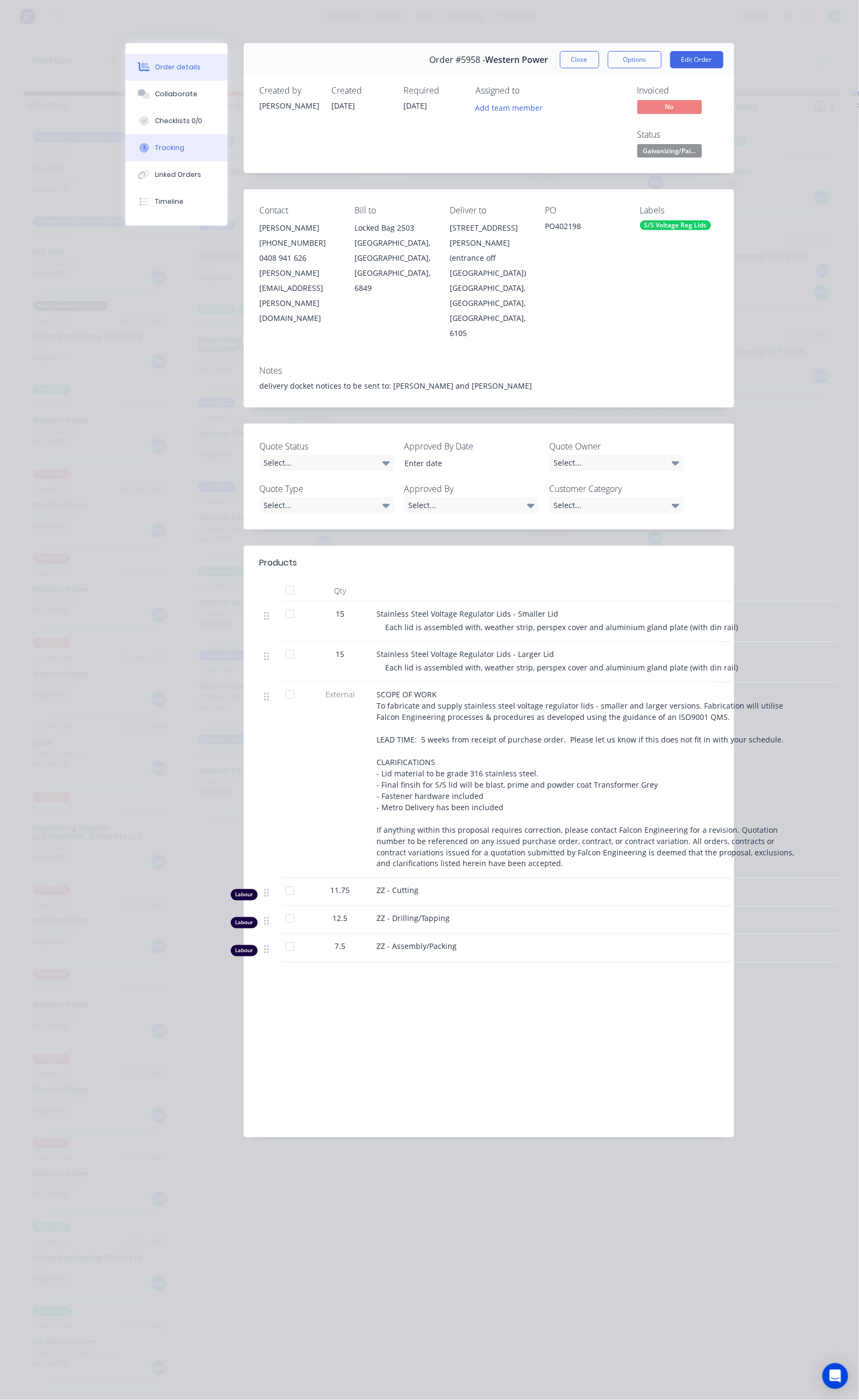
click at [125, 144] on button "Tracking" at bounding box center [176, 147] width 102 height 27
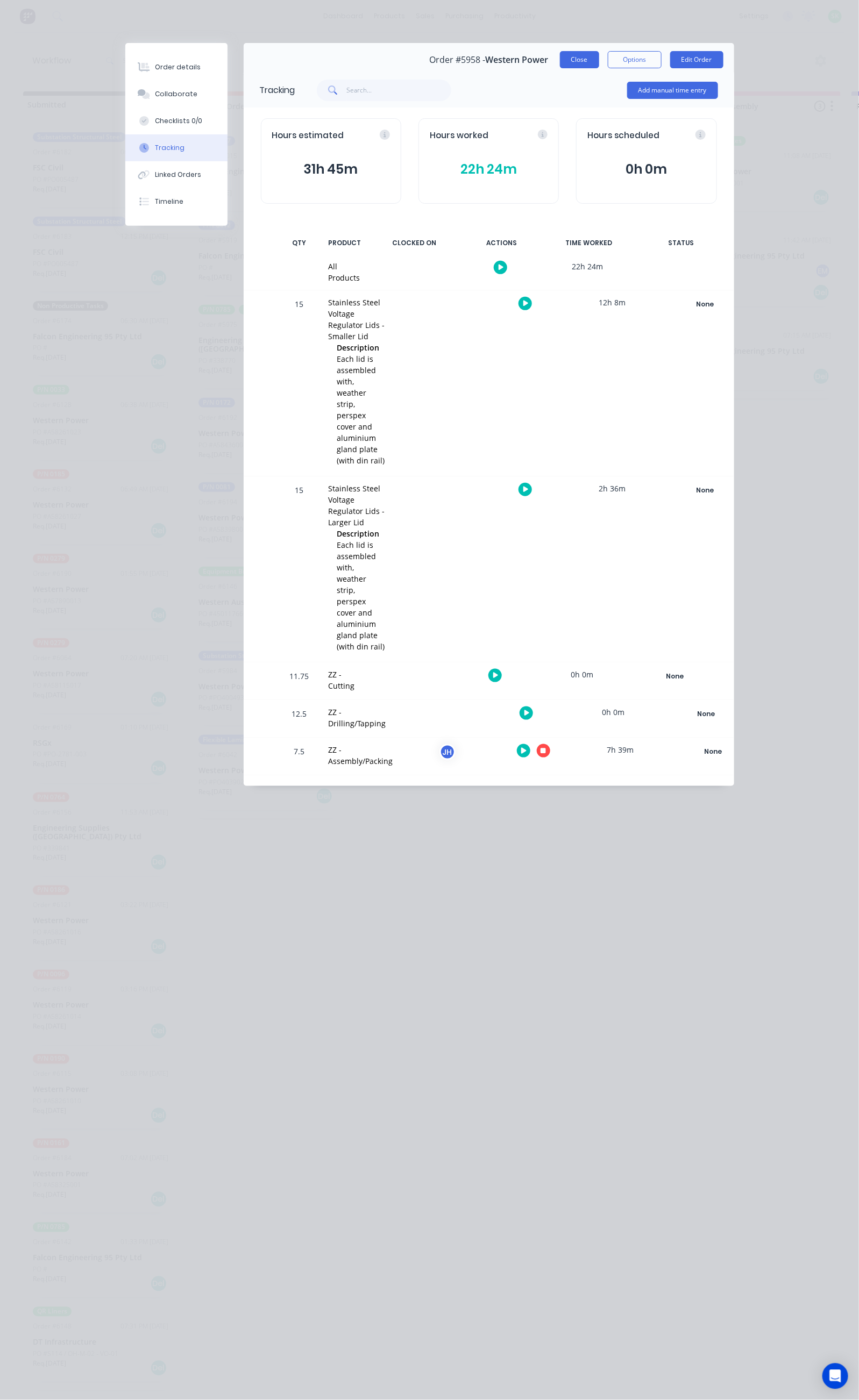
click at [599, 58] on button "Close" at bounding box center [579, 59] width 39 height 17
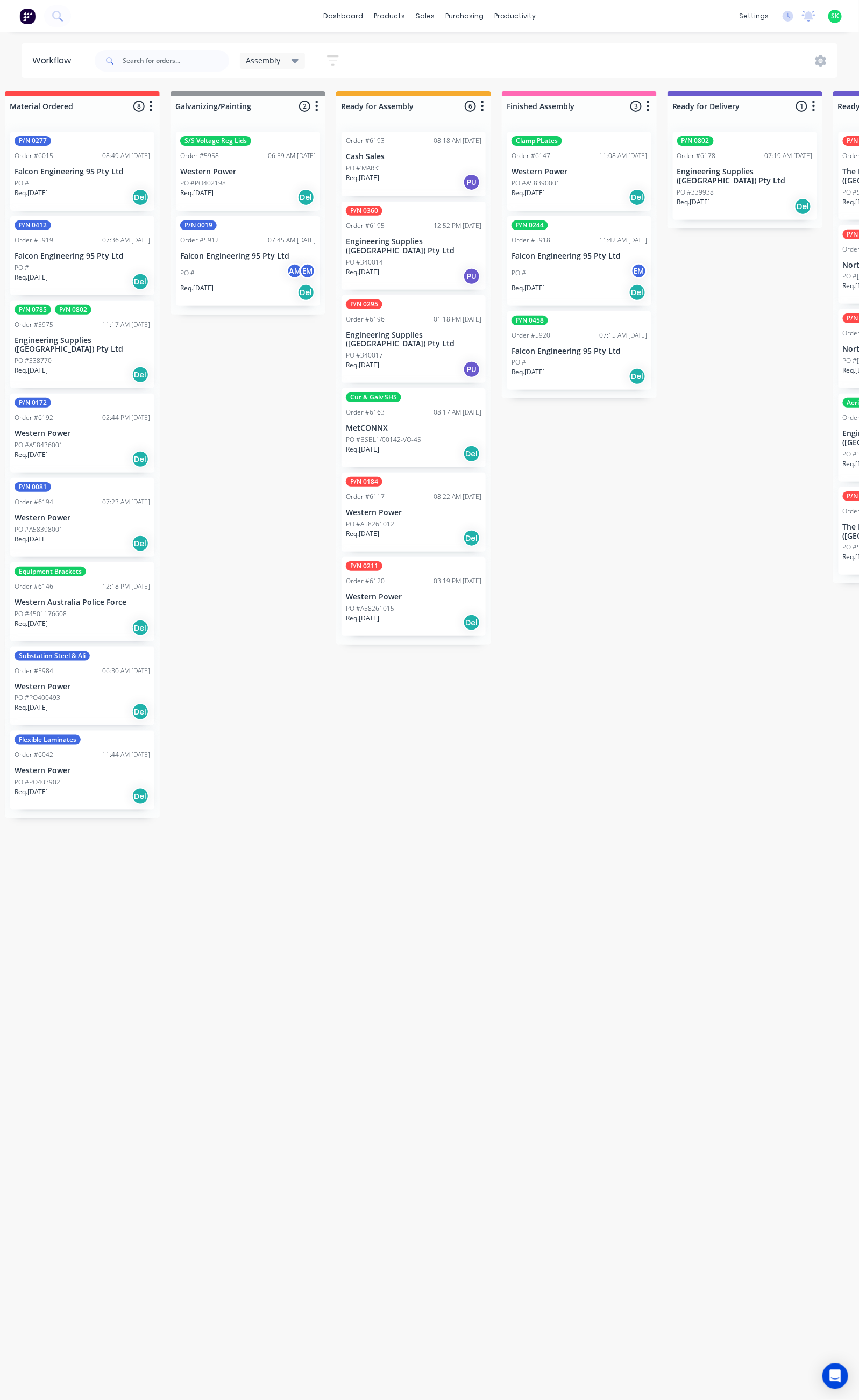
scroll to position [0, 271]
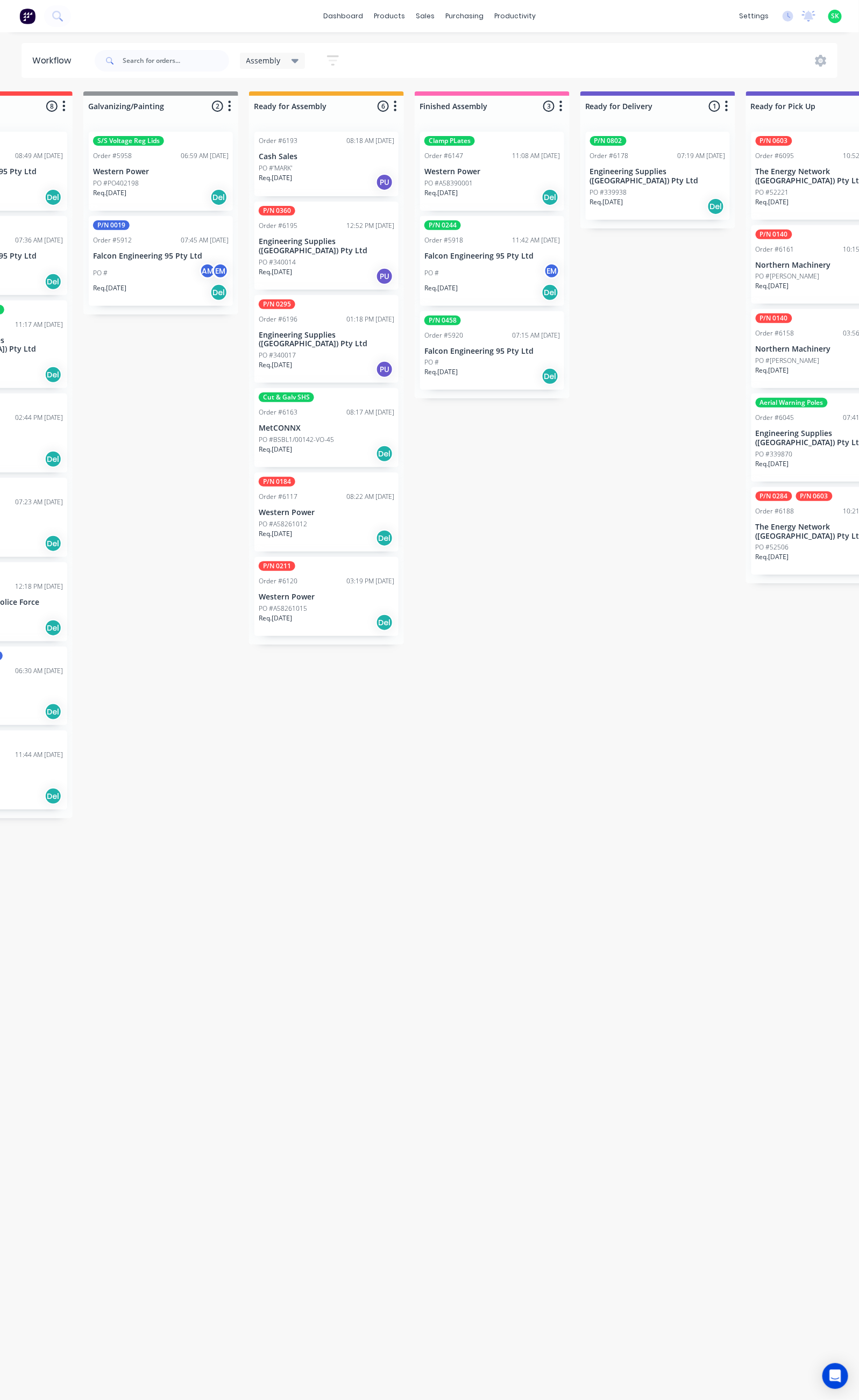
click at [341, 168] on div "PO #'MARK'" at bounding box center [326, 168] width 135 height 9
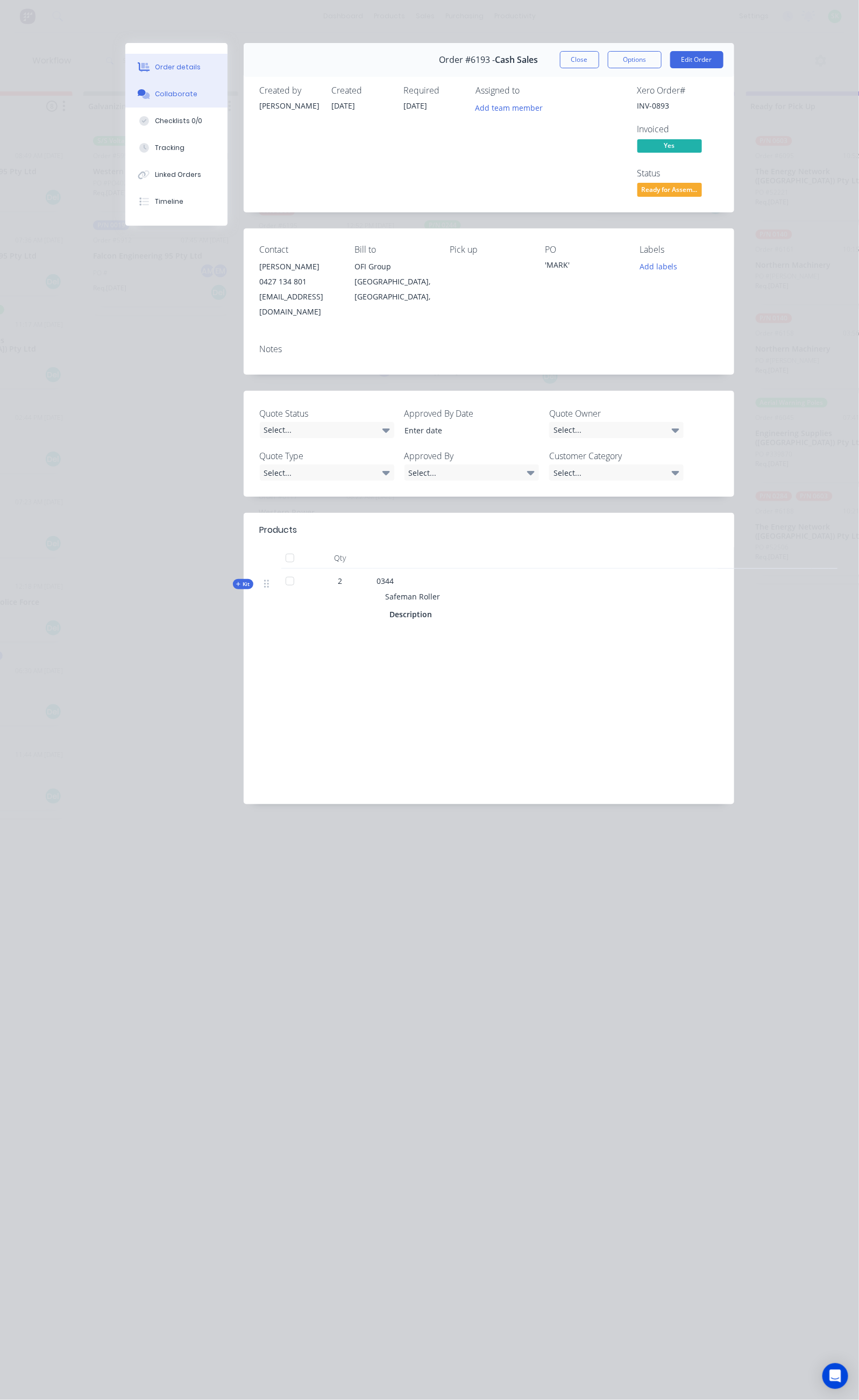
click at [155, 89] on div "Collaborate" at bounding box center [176, 94] width 43 height 9
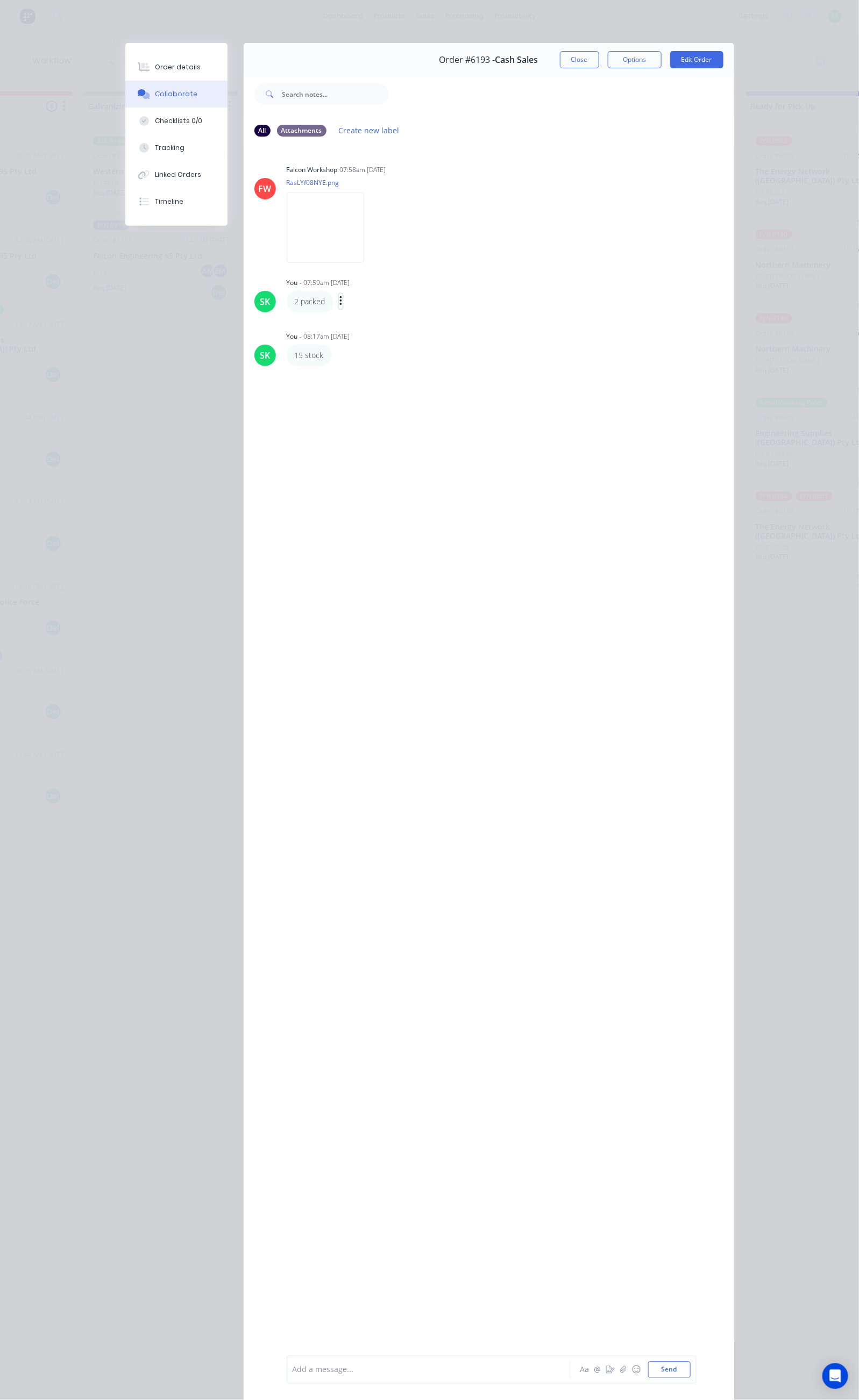
click at [339, 302] on button "button" at bounding box center [341, 301] width 4 height 15
click at [346, 316] on button "Edit" at bounding box center [380, 321] width 68 height 18
click at [337, 358] on button "button" at bounding box center [339, 355] width 4 height 15
click at [345, 373] on button "Edit" at bounding box center [379, 375] width 68 height 18
click at [293, 1370] on div "Remaining stock" at bounding box center [431, 1370] width 276 height 11
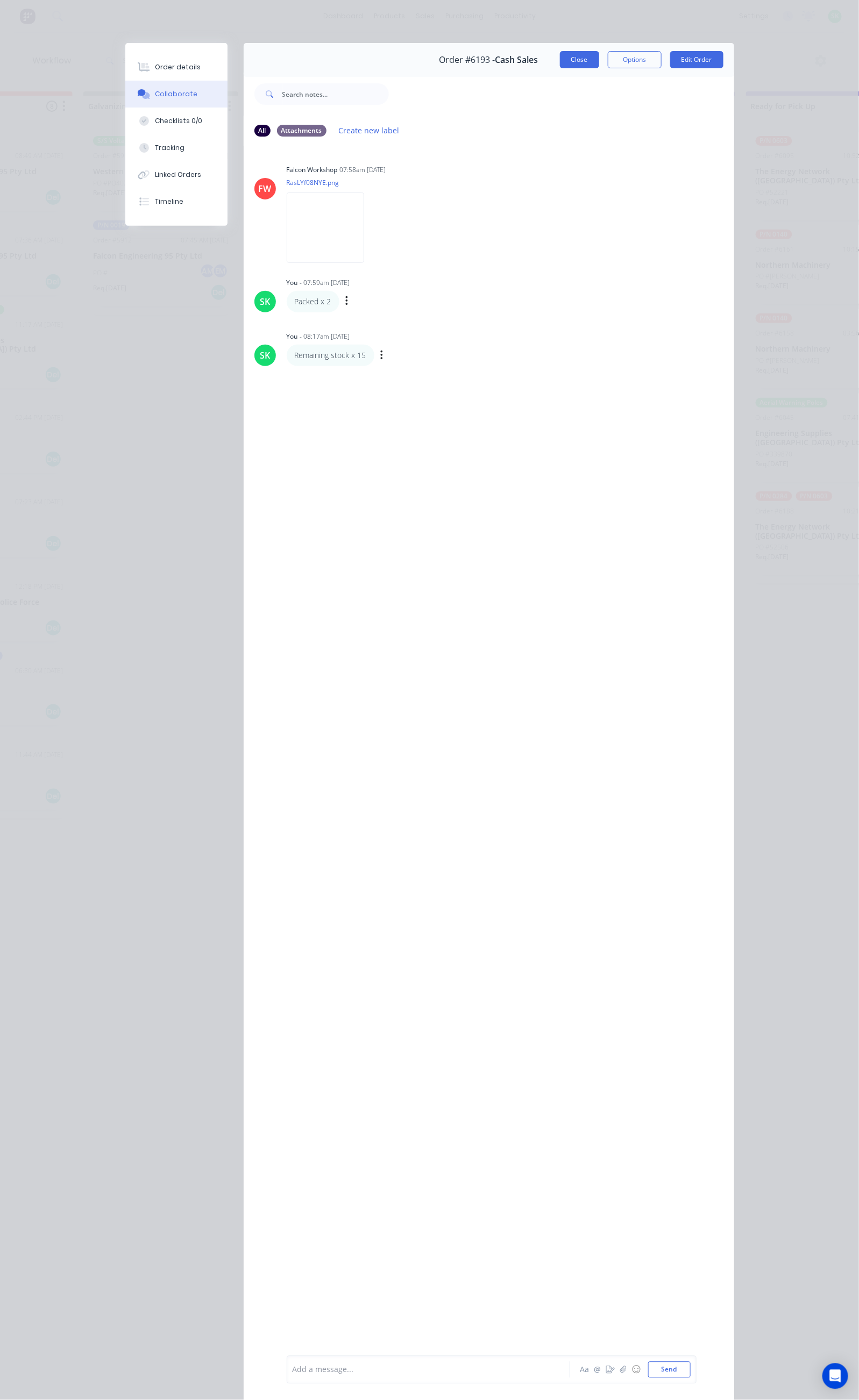
click at [599, 62] on button "Close" at bounding box center [579, 59] width 39 height 17
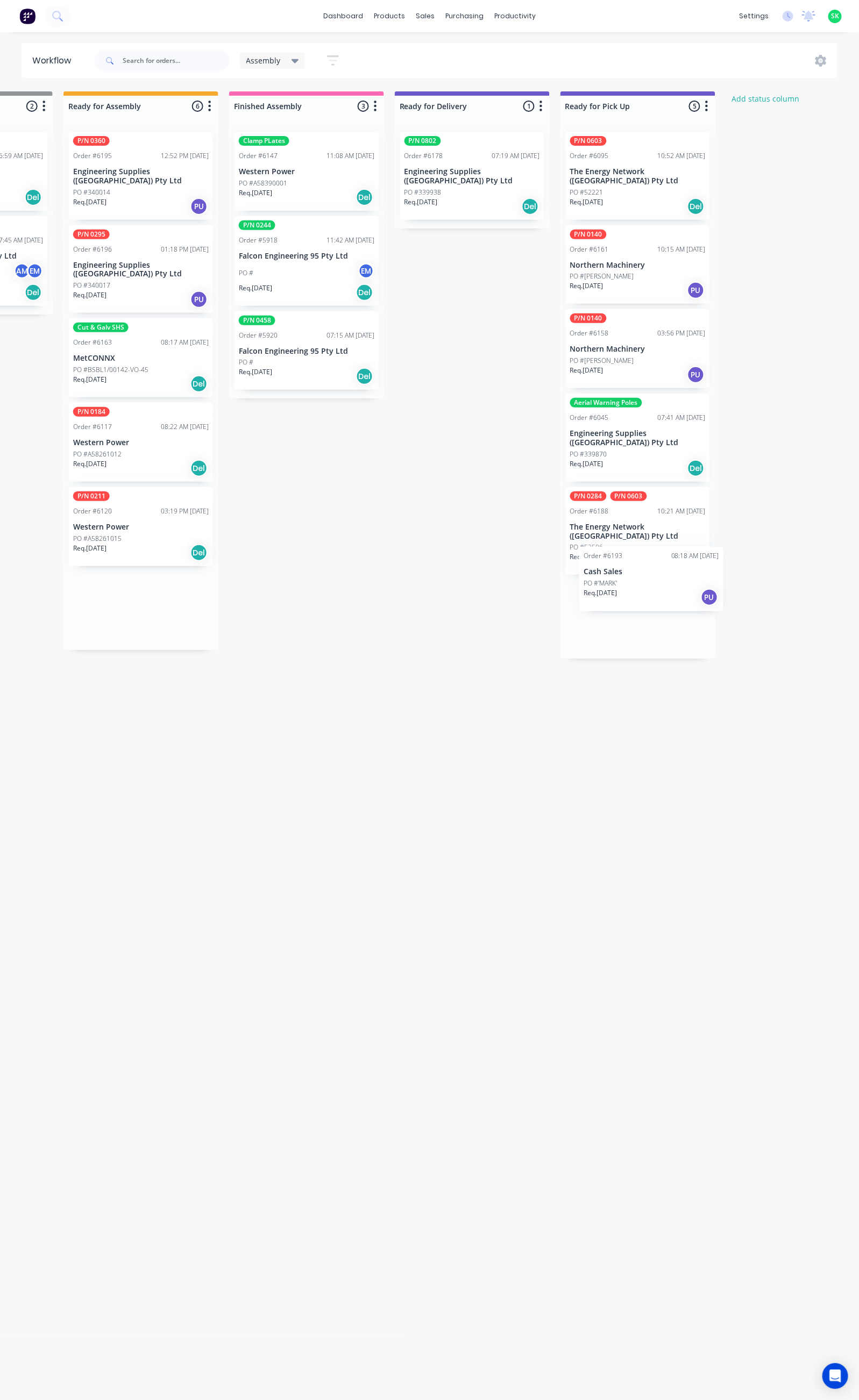
scroll to position [0, 462]
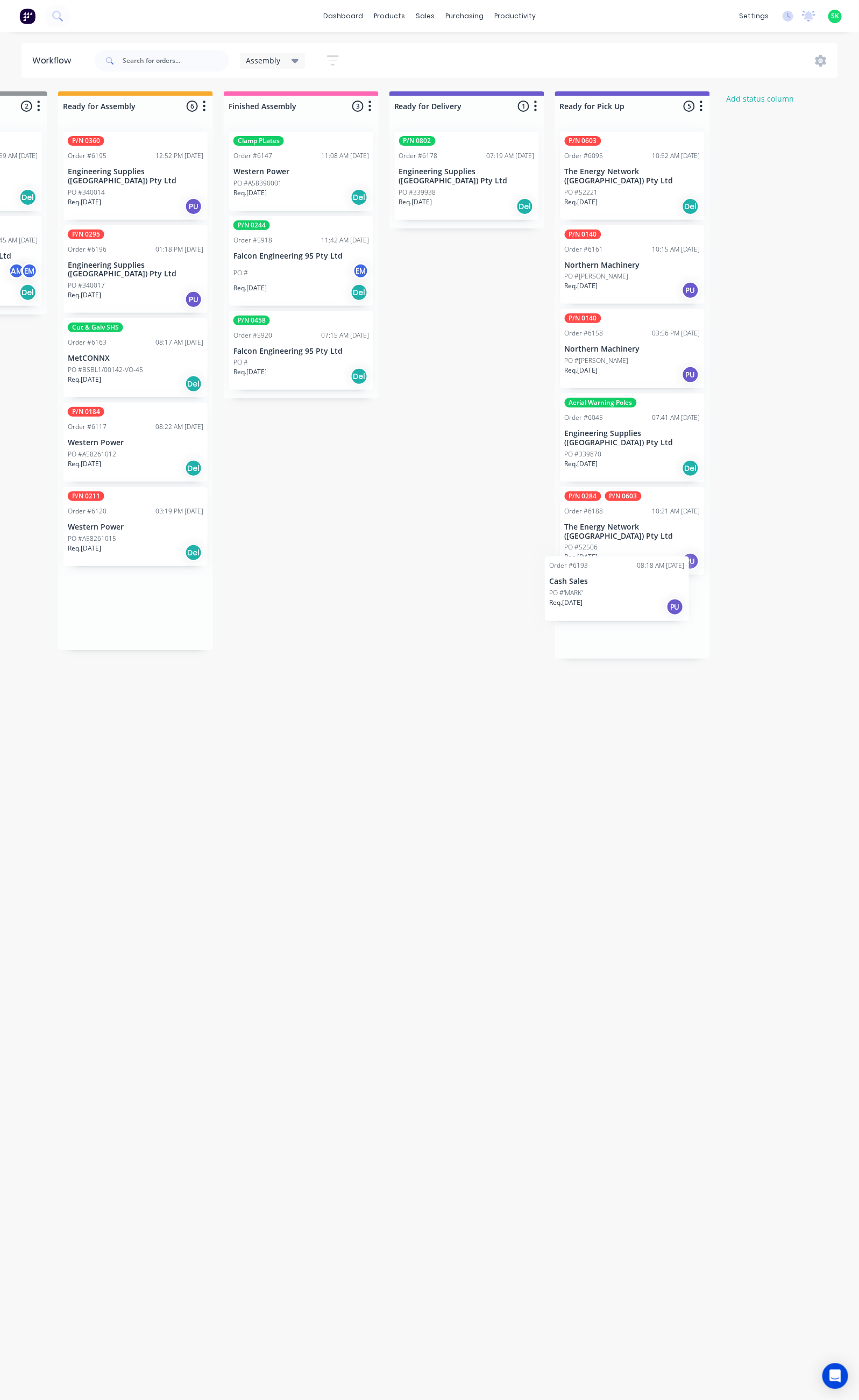
drag, startPoint x: 328, startPoint y: 173, endPoint x: 617, endPoint y: 597, distance: 513.1
click at [617, 597] on div "Submitted 16 Status colour #273444 hex #273444 Save Cancel Summaries Total orde…" at bounding box center [505, 741] width 1950 height 1299
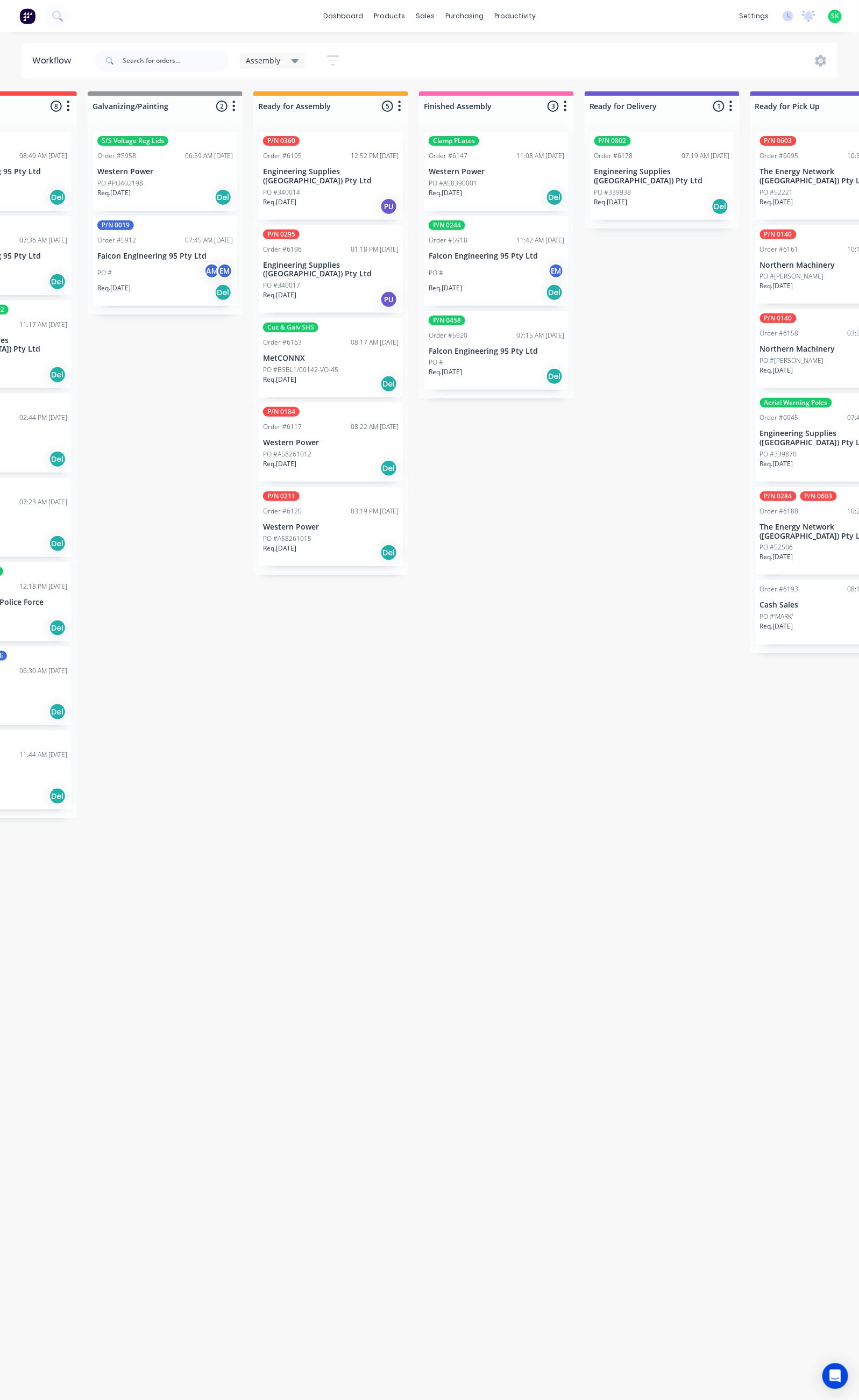
scroll to position [0, 265]
click at [320, 247] on div "P/N 0295 Order #6196 01:18 PM 15/08/25 Engineering Supplies (WA) Pty Ltd PO #34…" at bounding box center [332, 269] width 144 height 88
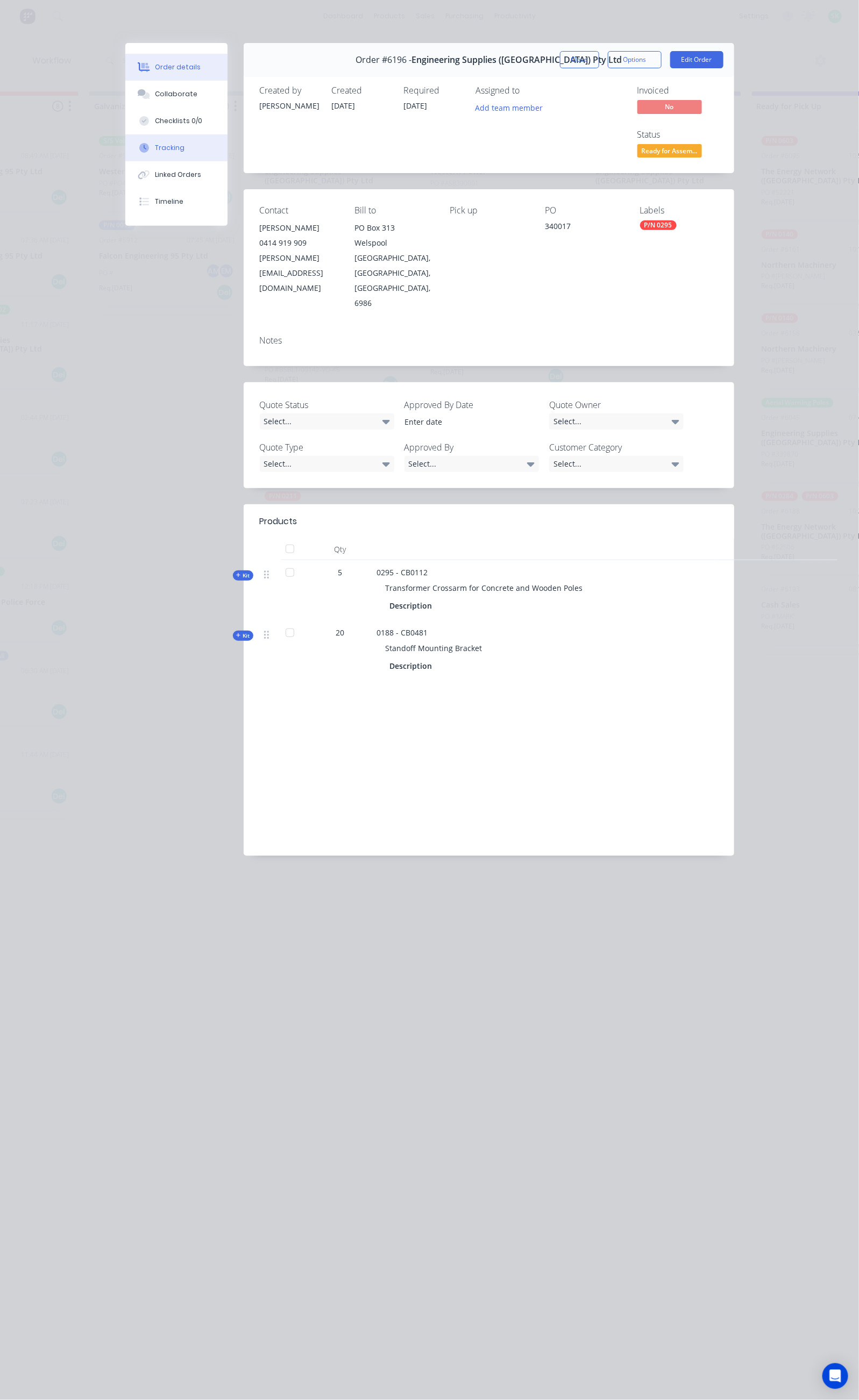
click at [155, 152] on div "Tracking" at bounding box center [170, 148] width 30 height 9
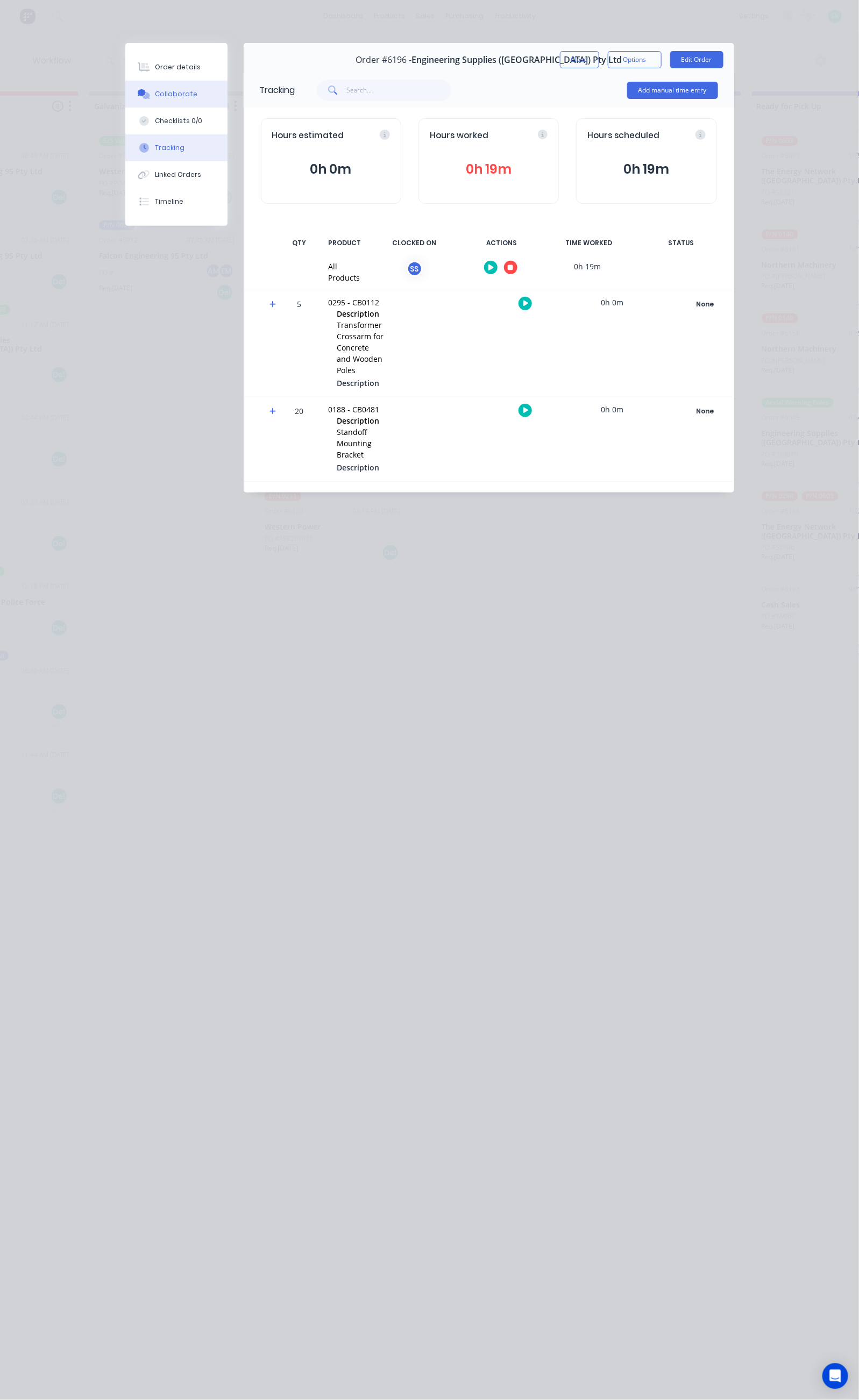
click at [155, 89] on div "Collaborate" at bounding box center [176, 94] width 43 height 9
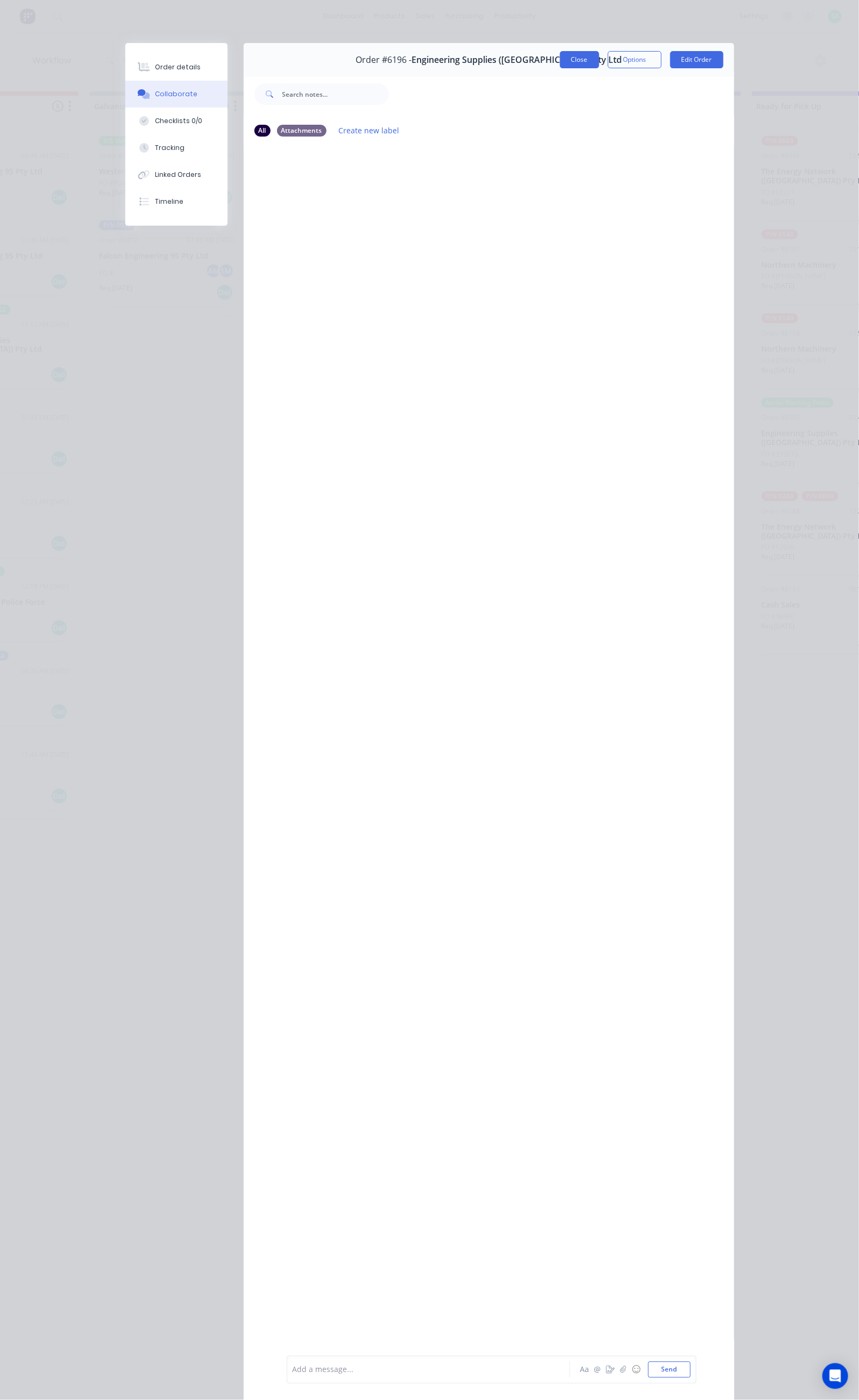
click at [599, 68] on button "Close" at bounding box center [579, 59] width 39 height 17
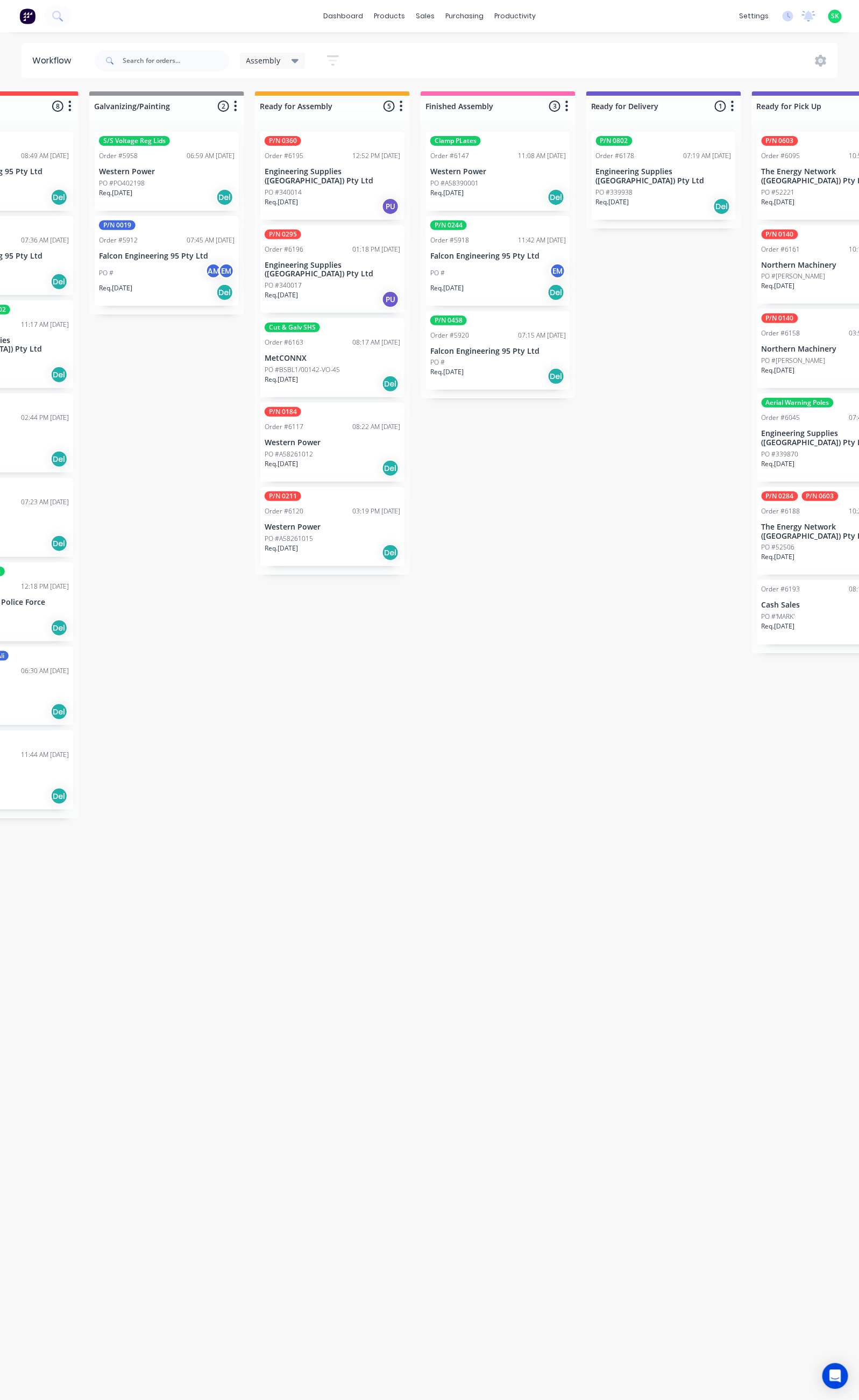
click at [323, 346] on div "Cut & Galv SHS Order #6163 08:17 AM 15/08/25 MetCONNX PO #BSBL1/00142-VO-45 Req…" at bounding box center [332, 358] width 144 height 79
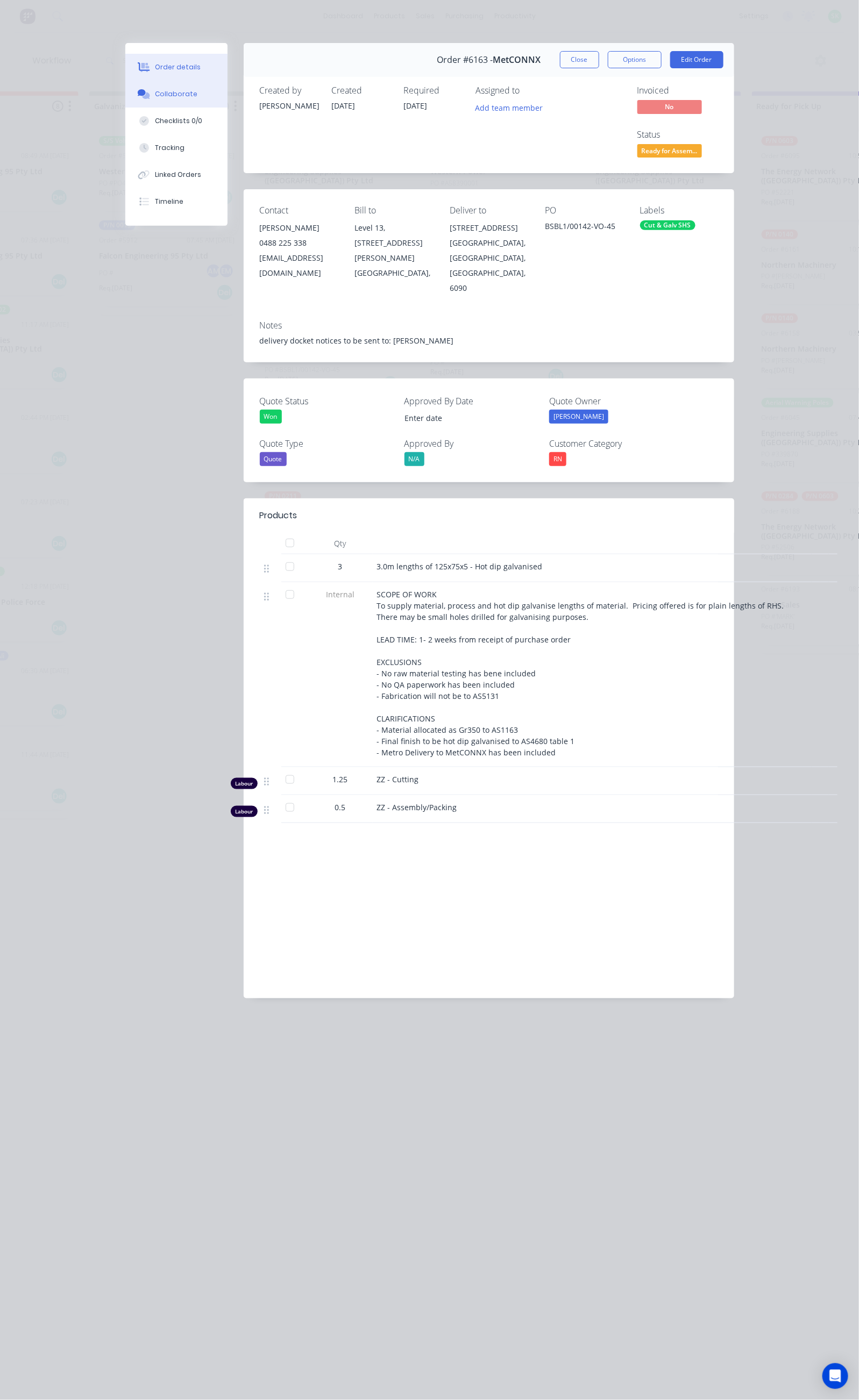
click at [155, 92] on div "Collaborate" at bounding box center [176, 94] width 43 height 9
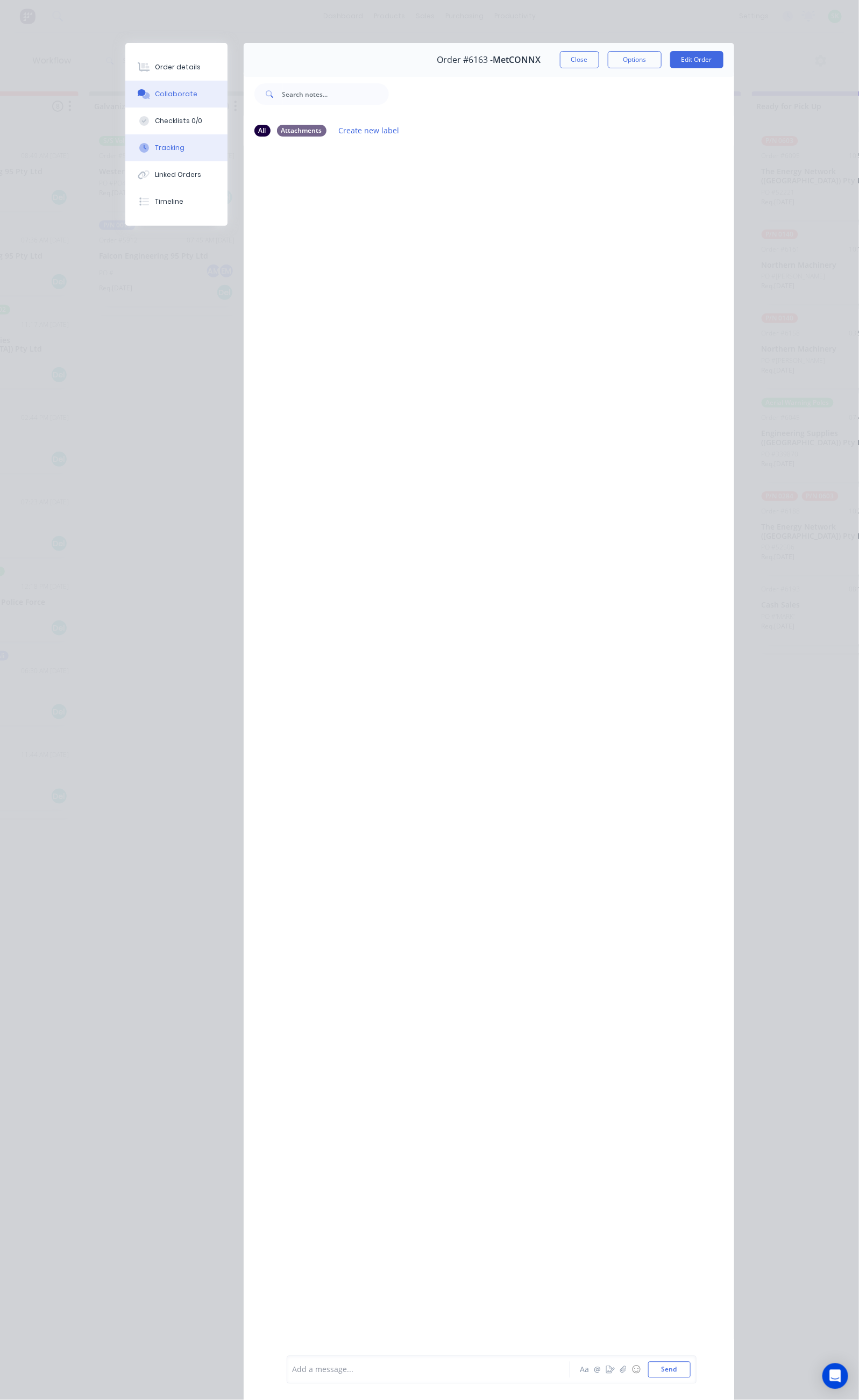
click at [125, 147] on button "Tracking" at bounding box center [176, 147] width 102 height 27
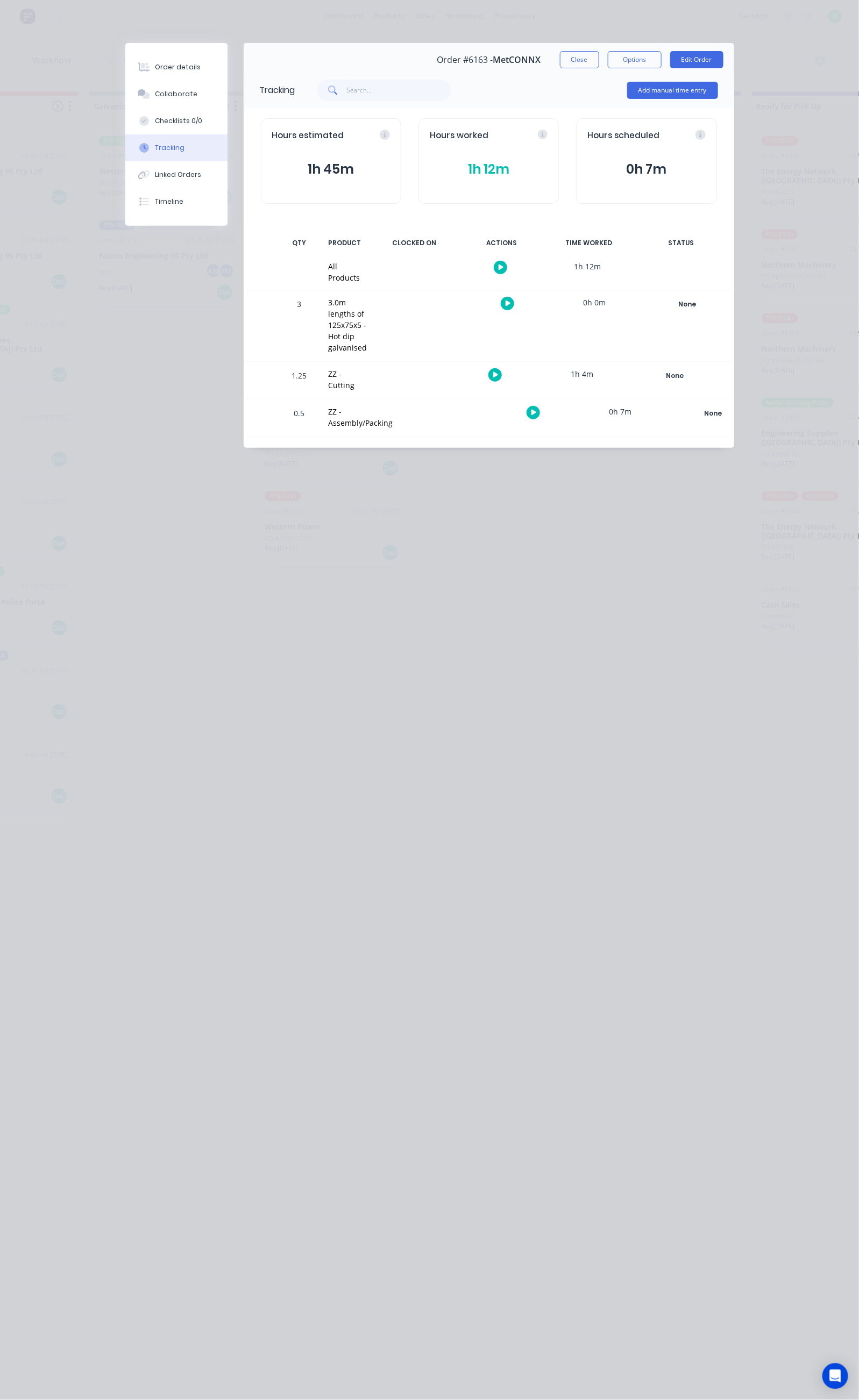
click at [476, 166] on button "1h 12m" at bounding box center [488, 169] width 118 height 21
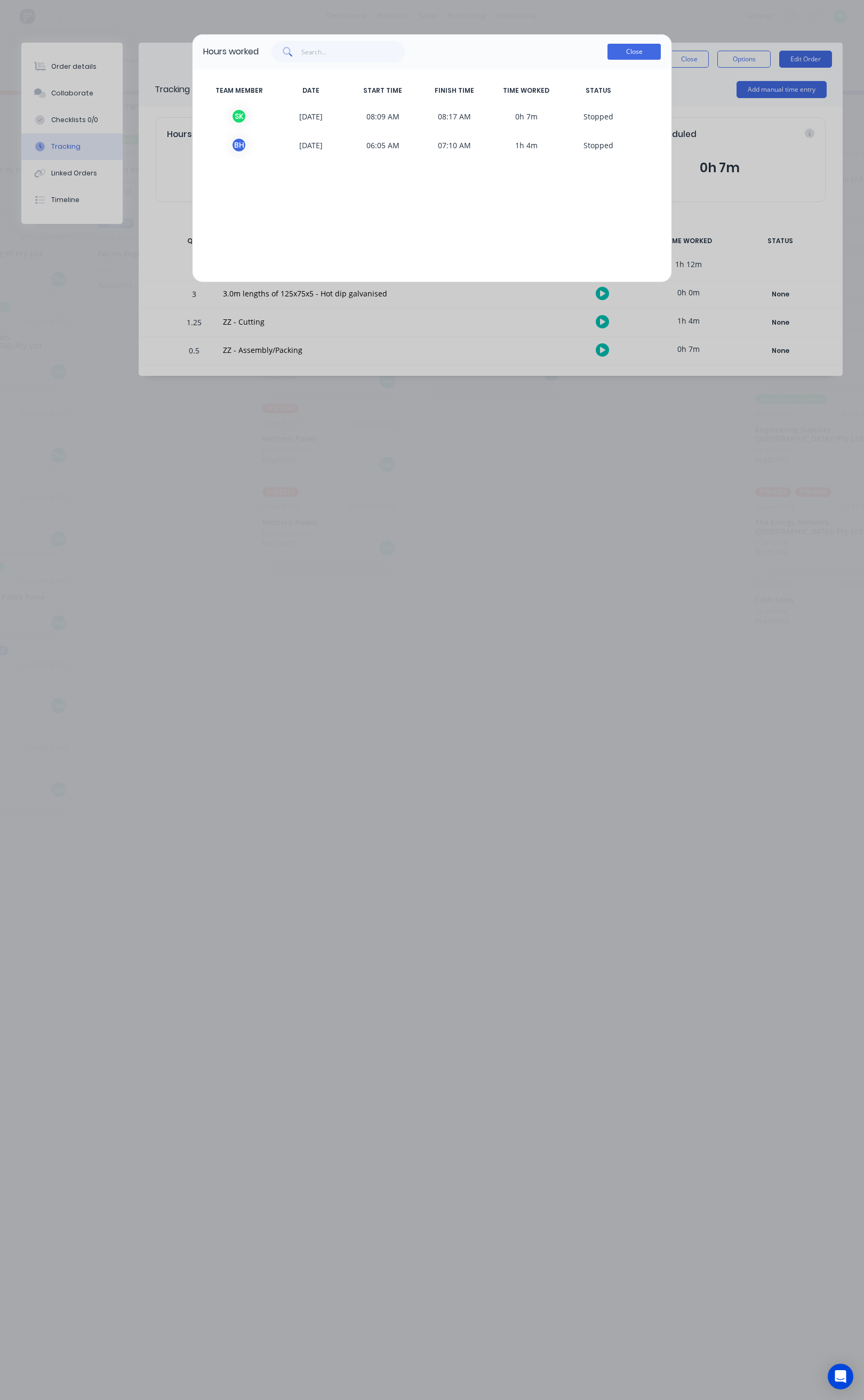
click at [616, 51] on button "Close" at bounding box center [633, 52] width 53 height 16
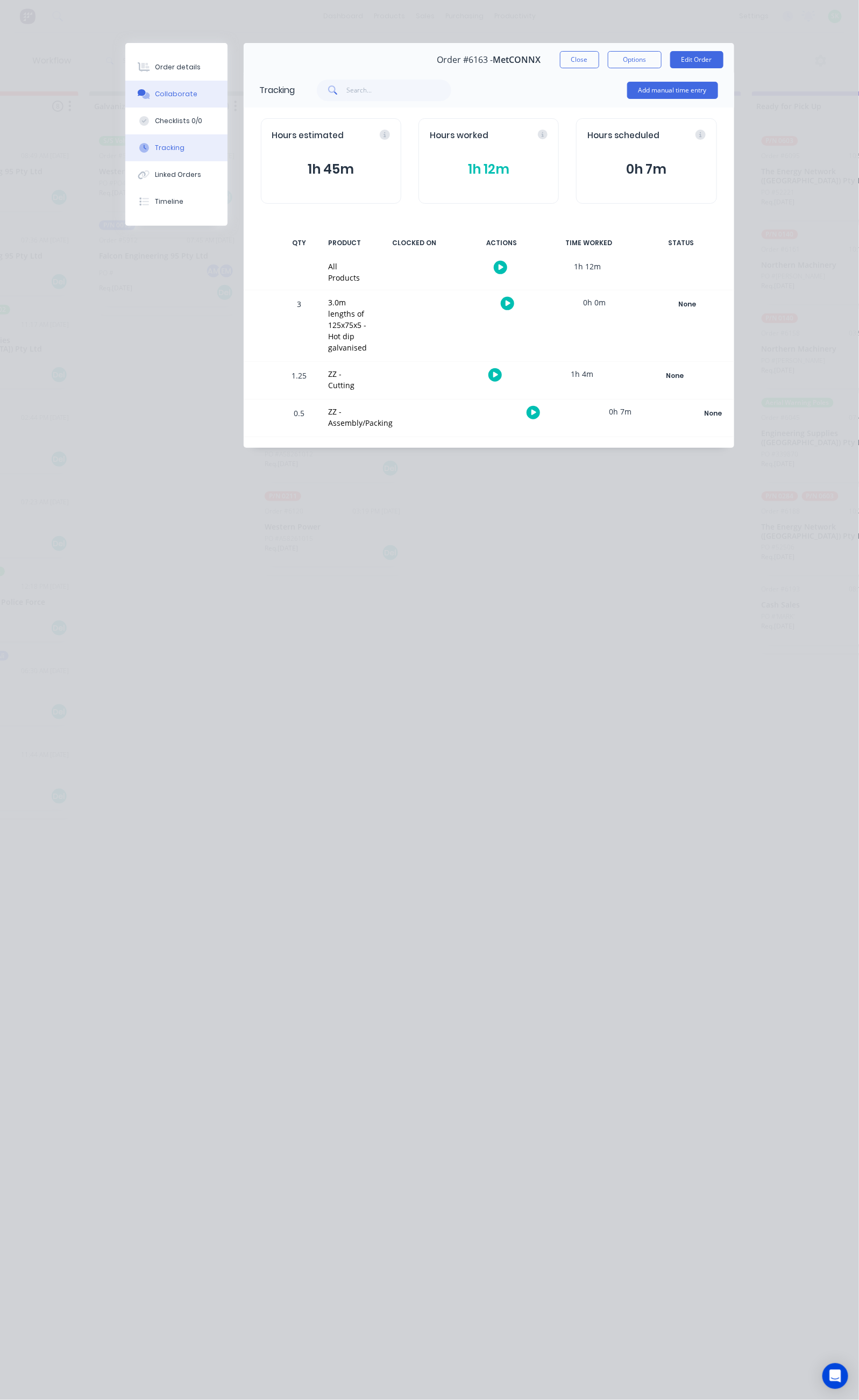
click at [155, 95] on div "Collaborate" at bounding box center [176, 94] width 43 height 9
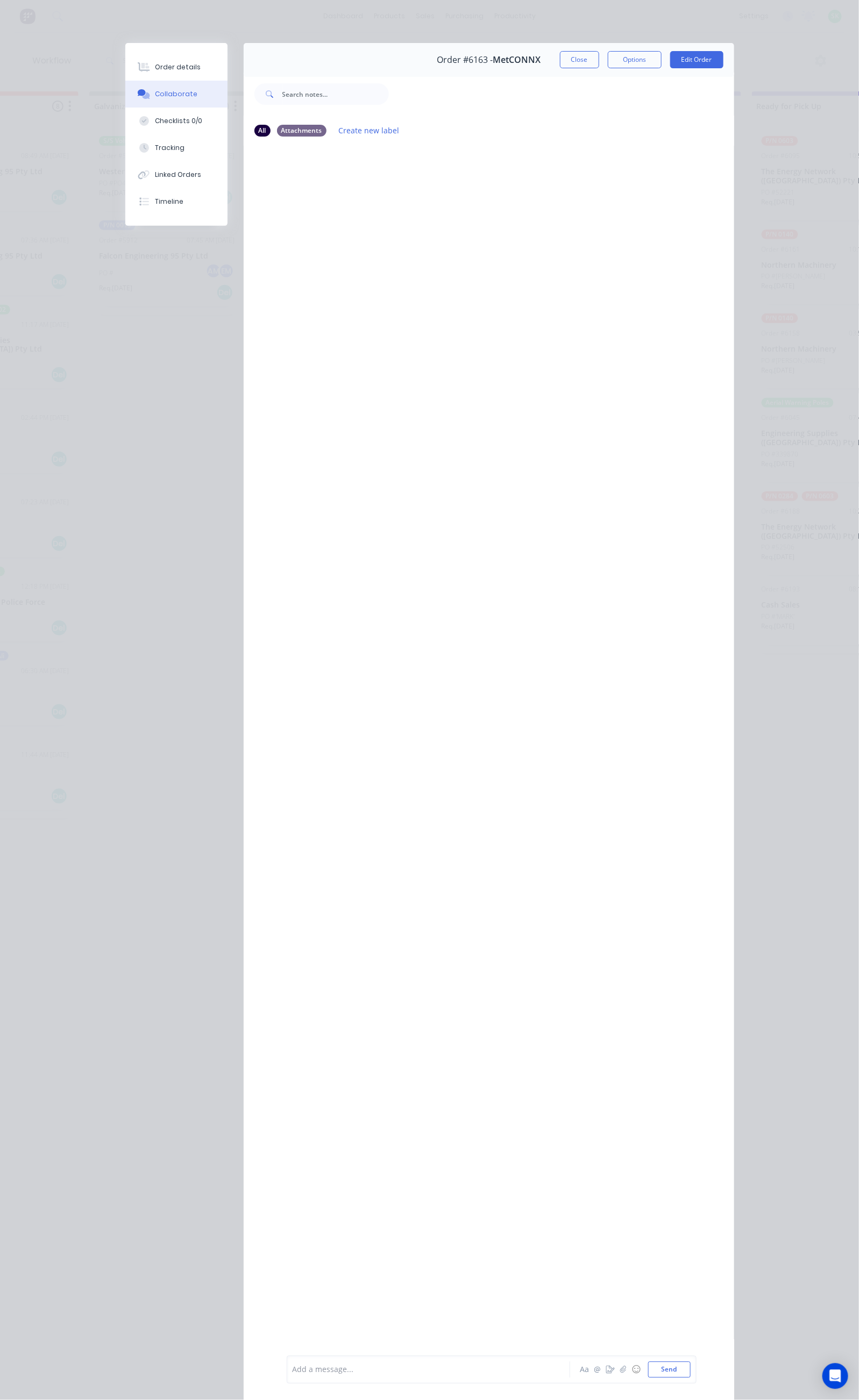
click at [293, 1375] on div "Add a message..." at bounding box center [431, 1370] width 277 height 16
click at [340, 191] on icon "button" at bounding box center [341, 188] width 3 height 12
drag, startPoint x: 254, startPoint y: 205, endPoint x: 253, endPoint y: 216, distance: 11.0
click at [0, 0] on button "Edit" at bounding box center [0, 0] width 0 height 0
click at [293, 1373] on span "Packed 3" at bounding box center [309, 1370] width 32 height 10
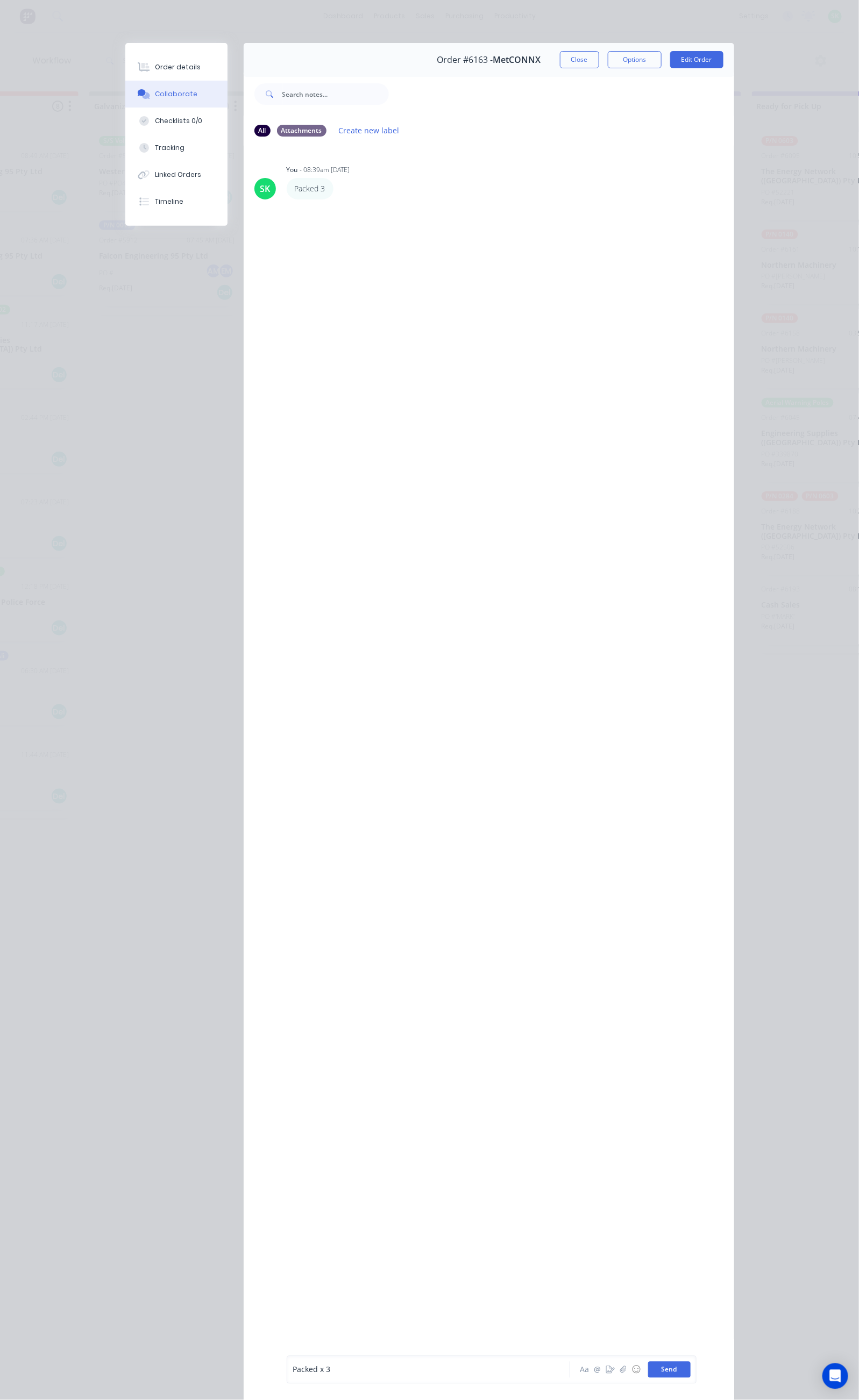
click at [690, 1366] on button "Send" at bounding box center [670, 1370] width 43 height 16
click at [293, 1370] on div at bounding box center [431, 1370] width 276 height 11
click at [661, 58] on button "Options" at bounding box center [634, 59] width 54 height 17
click at [652, 129] on div "Delivery Docket" at bounding box center [605, 130] width 93 height 15
click at [652, 128] on div "Standard" at bounding box center [605, 130] width 93 height 15
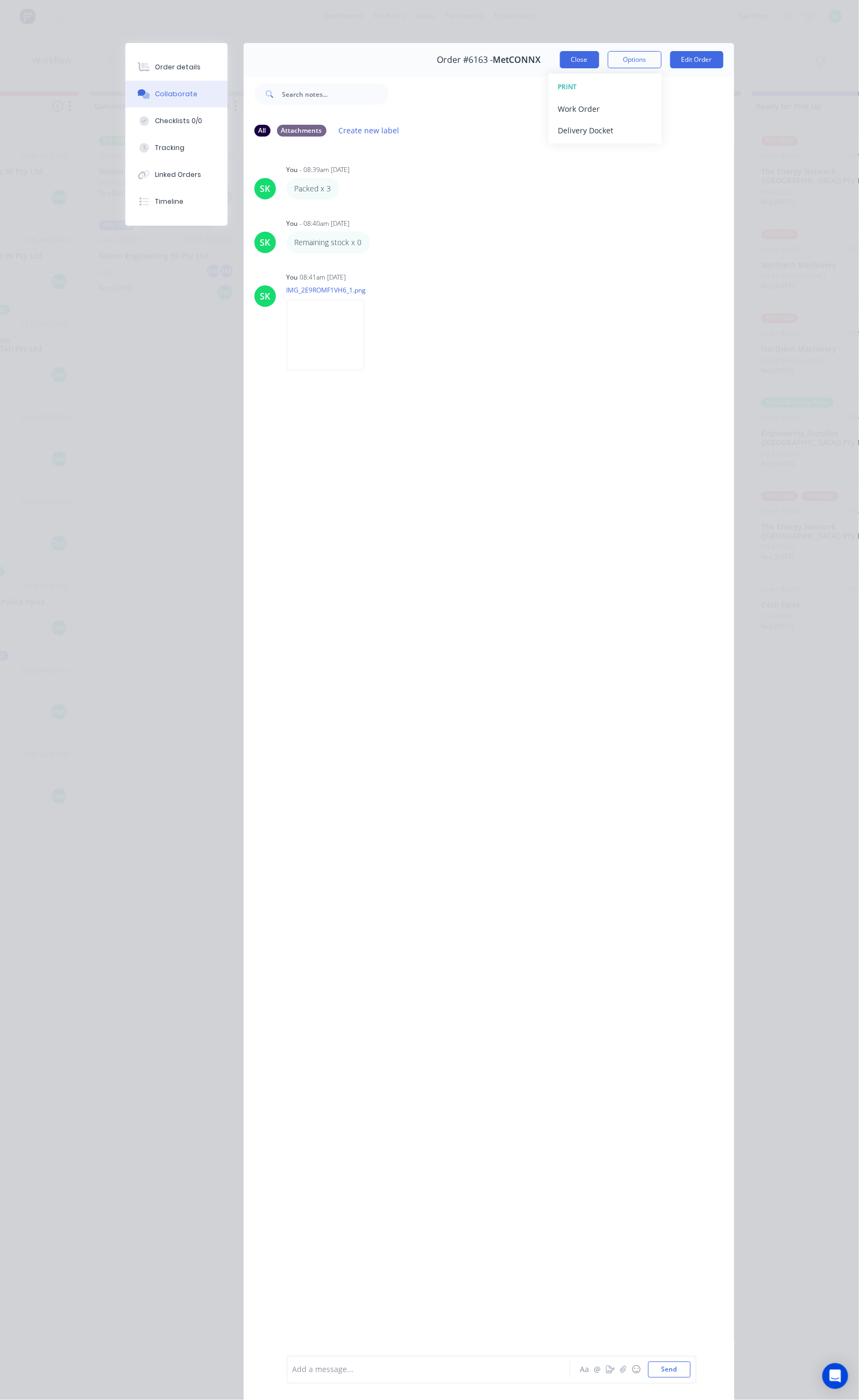
click at [599, 58] on button "Close" at bounding box center [579, 59] width 39 height 17
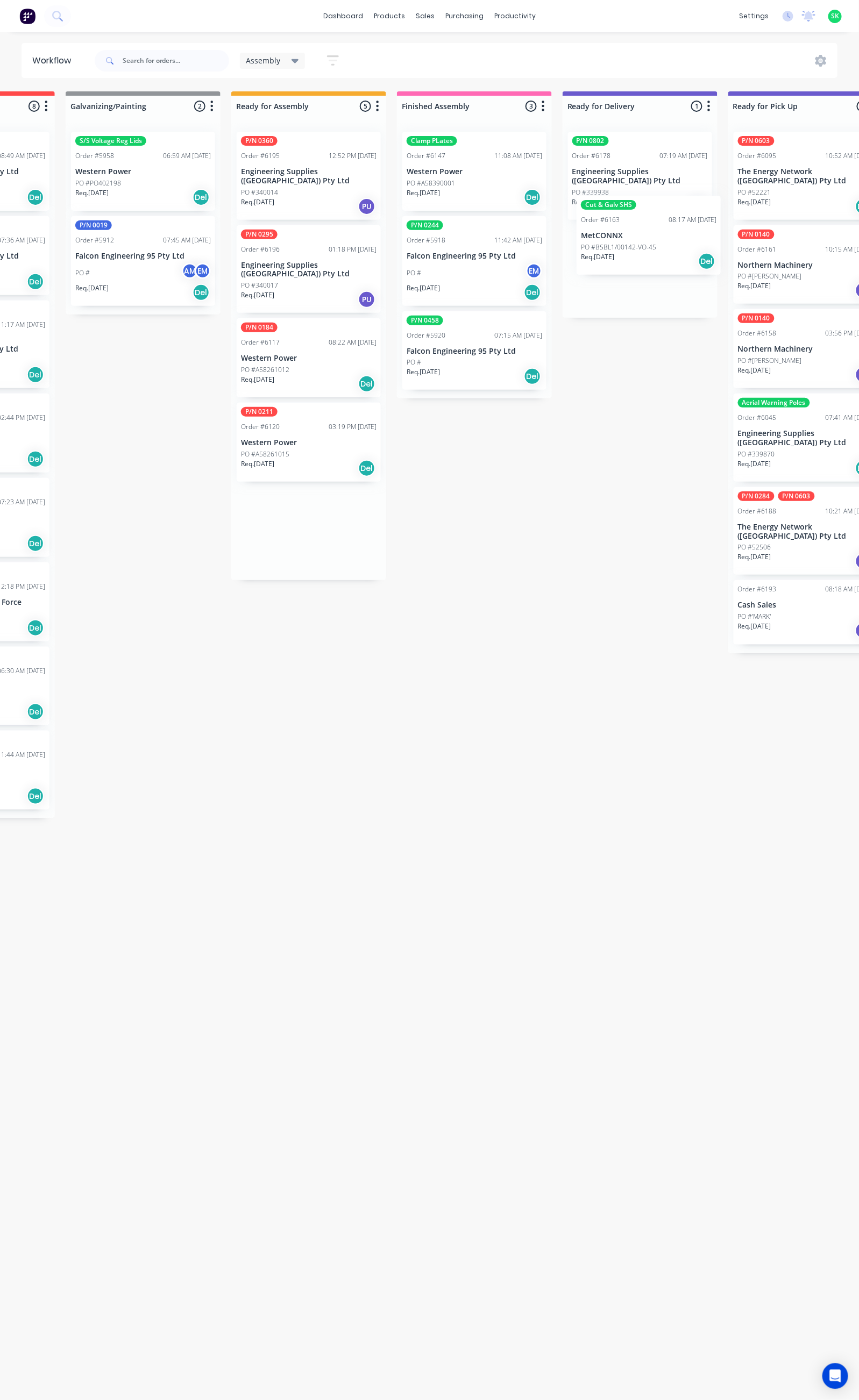
scroll to position [0, 289]
drag, startPoint x: 299, startPoint y: 332, endPoint x: 593, endPoint y: 240, distance: 308.1
click at [593, 240] on div "Submitted 16 Status colour #273444 hex #273444 Save Cancel Summaries Total orde…" at bounding box center [677, 741] width 1950 height 1299
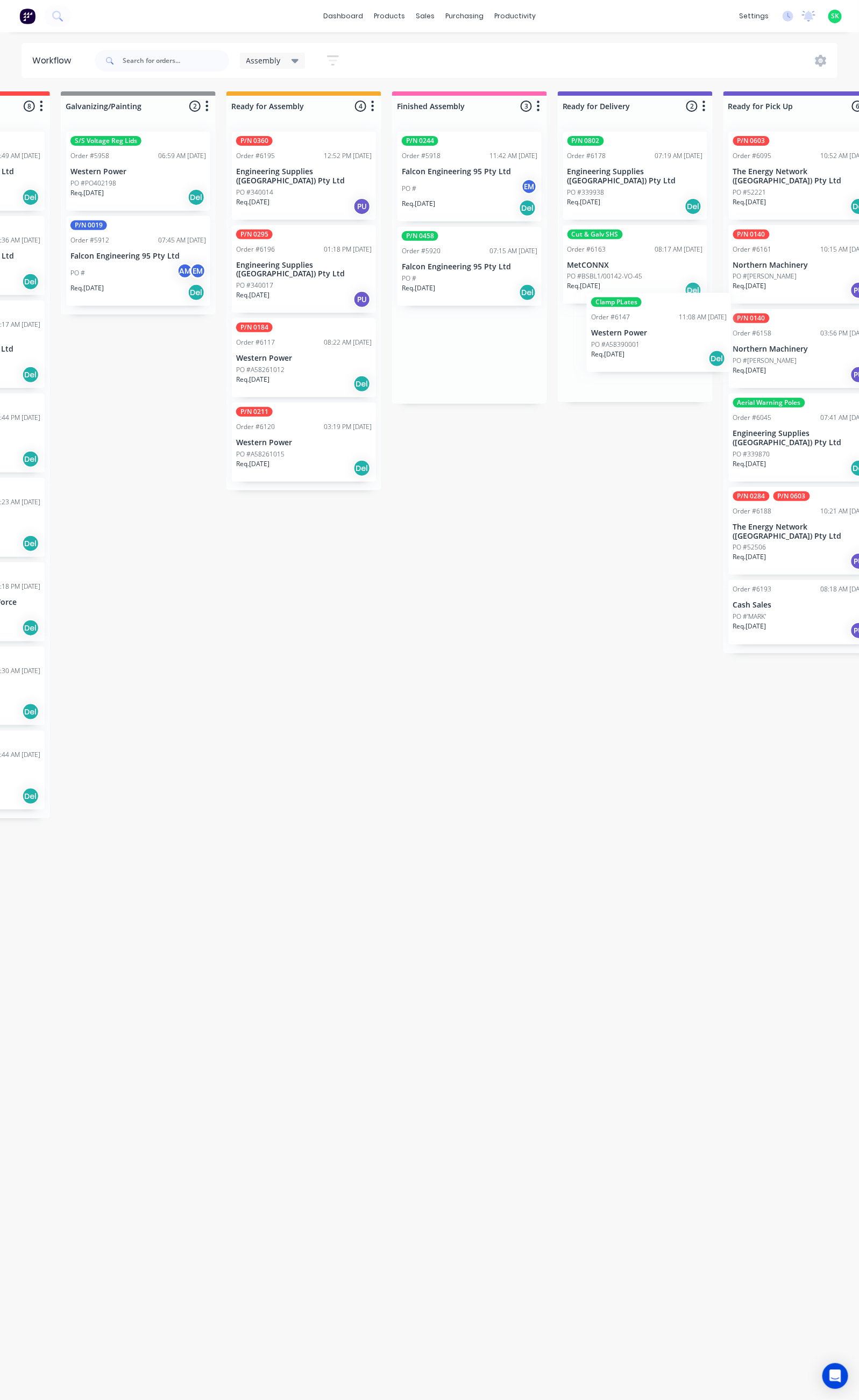
scroll to position [0, 297]
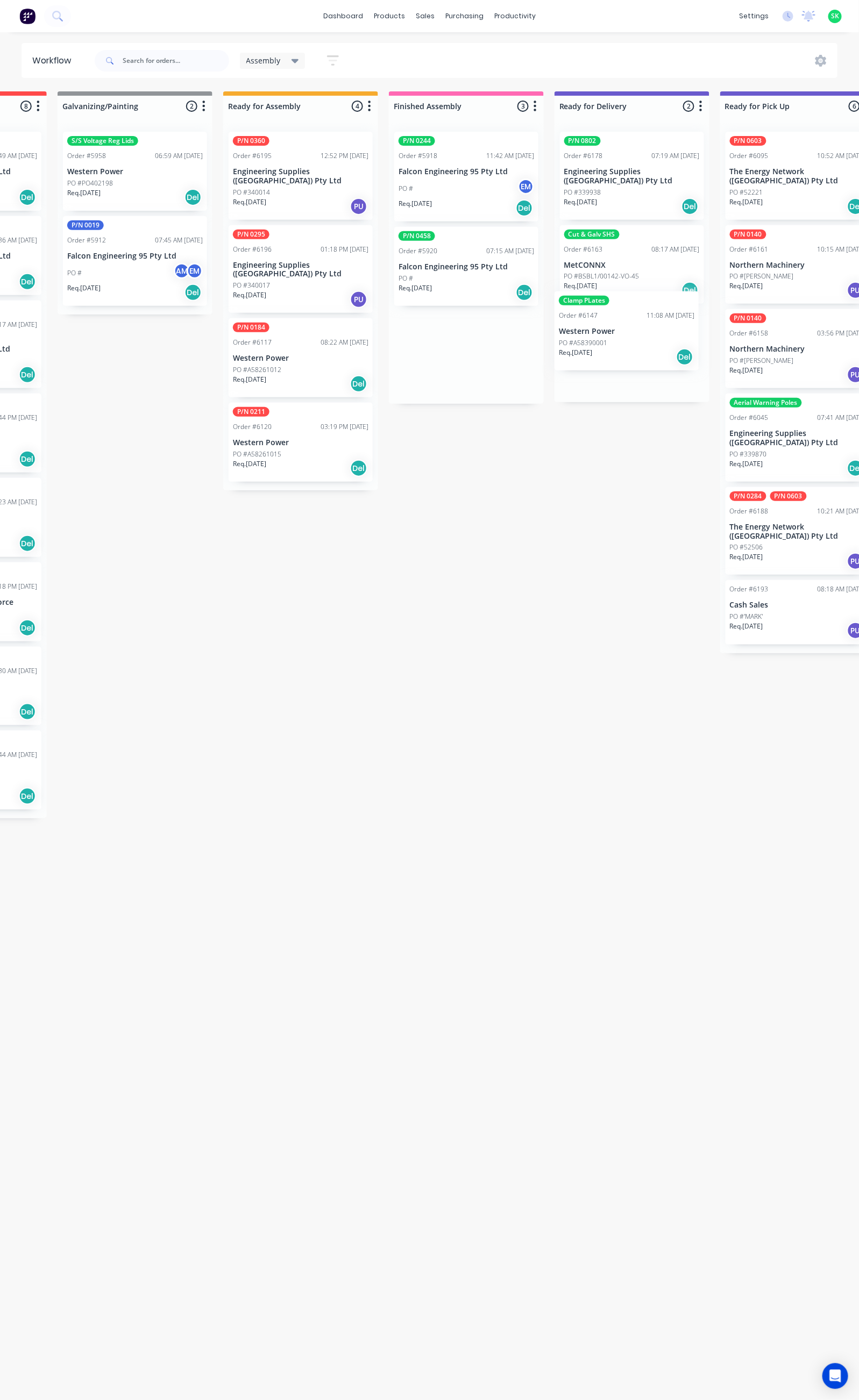
drag, startPoint x: 557, startPoint y: 168, endPoint x: 616, endPoint y: 329, distance: 171.5
click at [616, 329] on div "Submitted 16 Status colour #273444 hex #273444 Save Cancel Summaries Total orde…" at bounding box center [670, 741] width 1950 height 1299
click at [299, 354] on p "Western Power" at bounding box center [301, 358] width 135 height 9
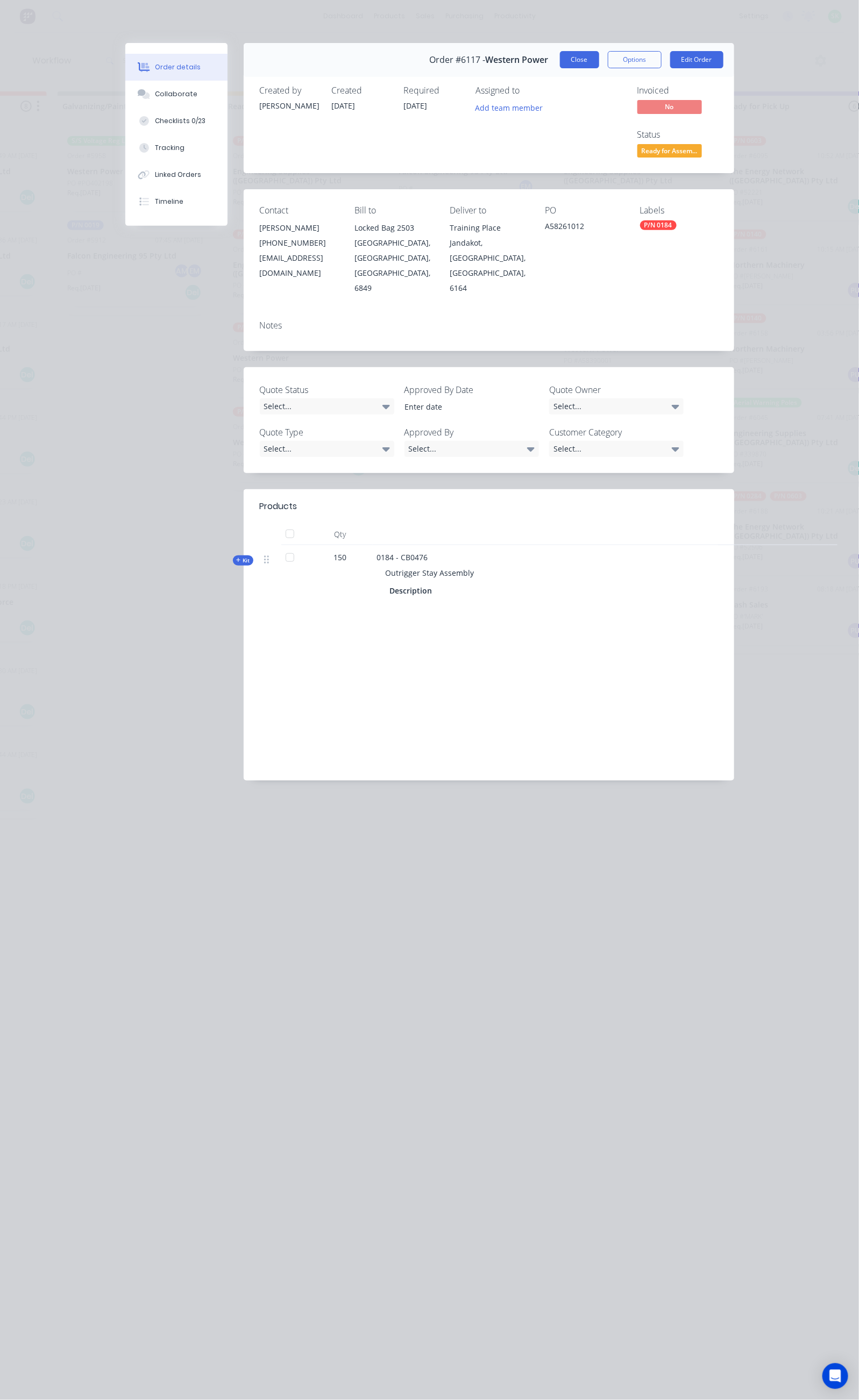
click at [599, 67] on button "Close" at bounding box center [579, 59] width 39 height 17
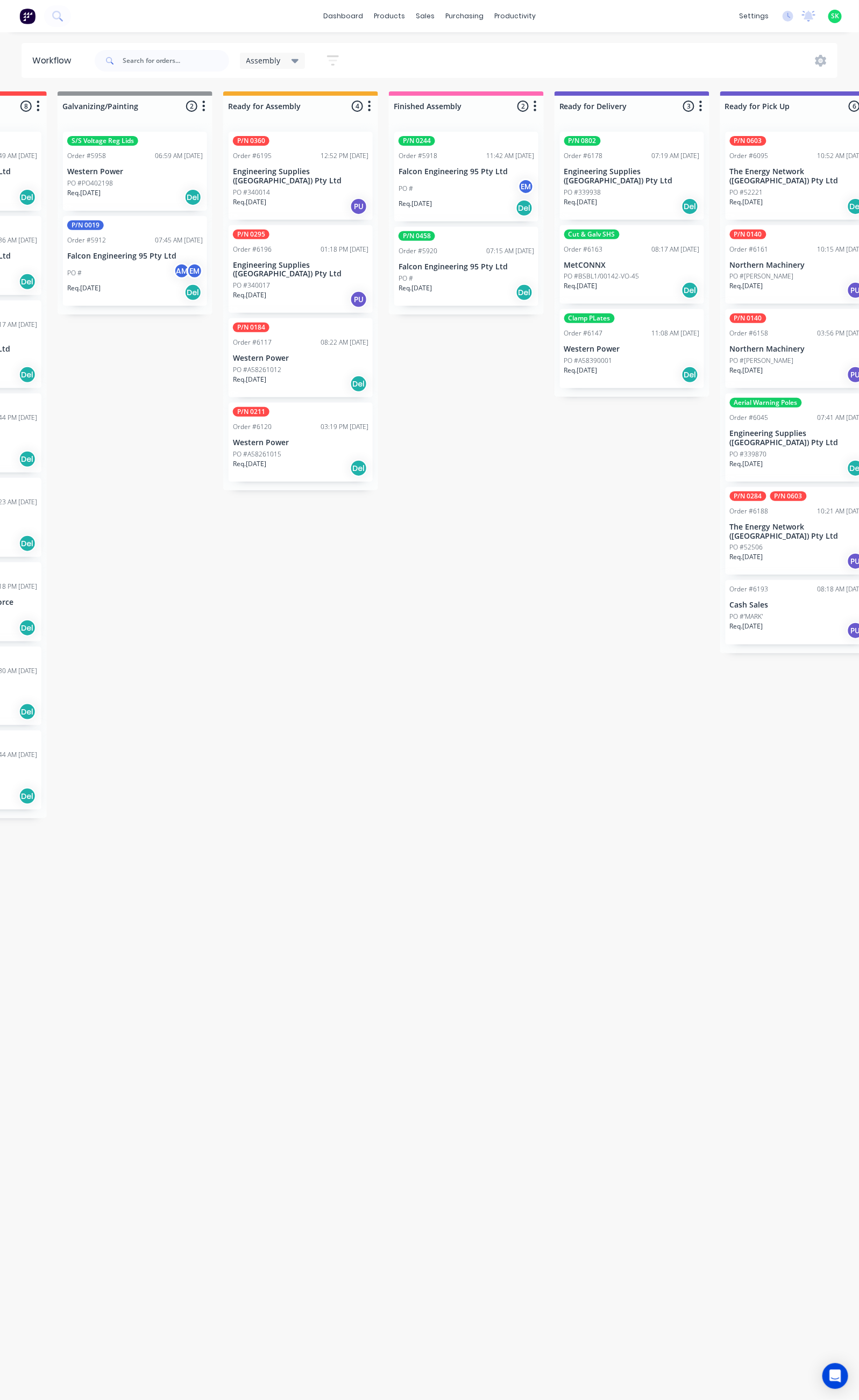
click at [655, 366] on div "Req. 26/08/25 Del" at bounding box center [632, 374] width 135 height 18
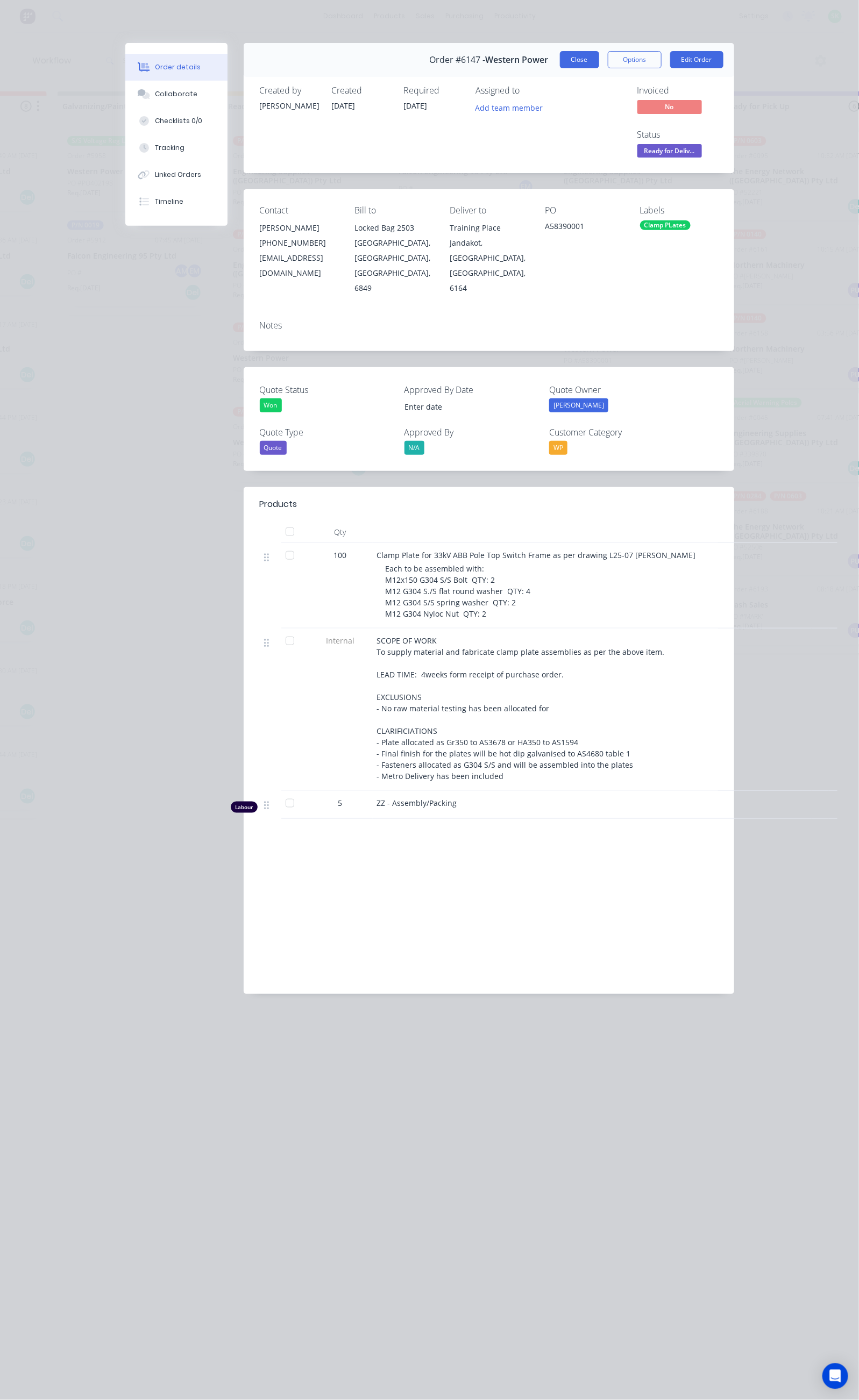
click at [599, 54] on button "Close" at bounding box center [579, 59] width 39 height 17
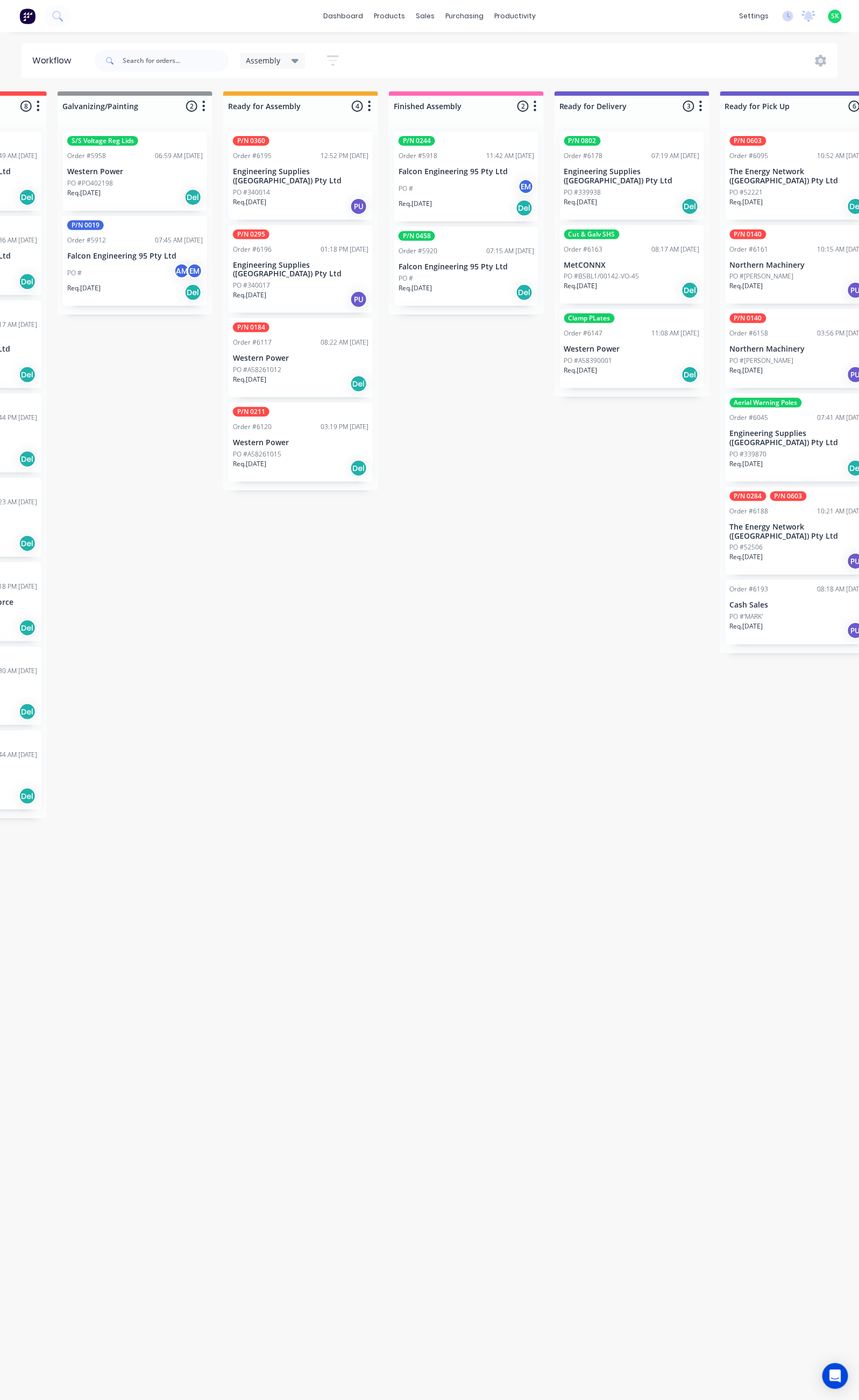
click at [646, 345] on p "Western Power" at bounding box center [632, 349] width 135 height 9
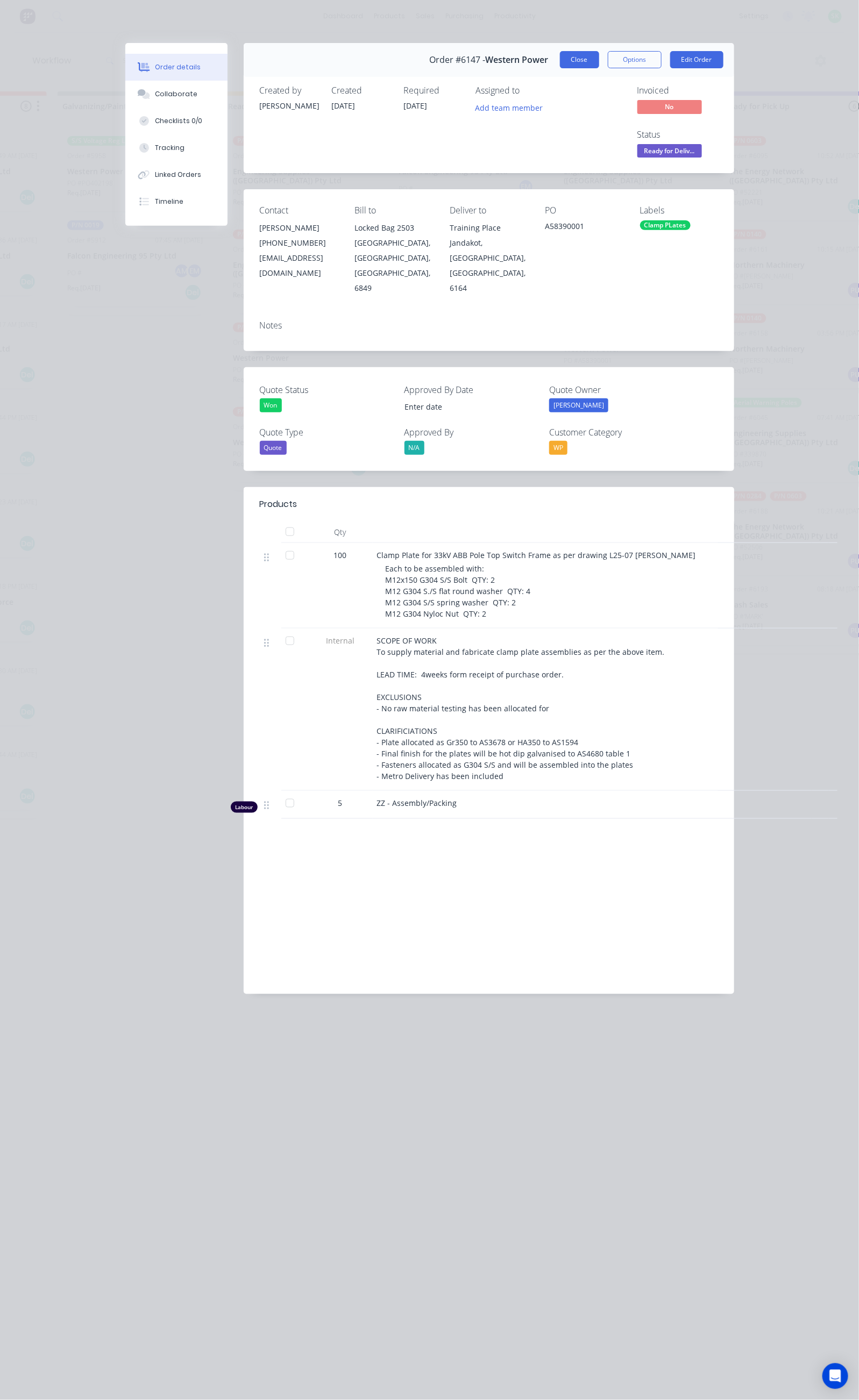
click at [599, 53] on button "Close" at bounding box center [579, 59] width 39 height 17
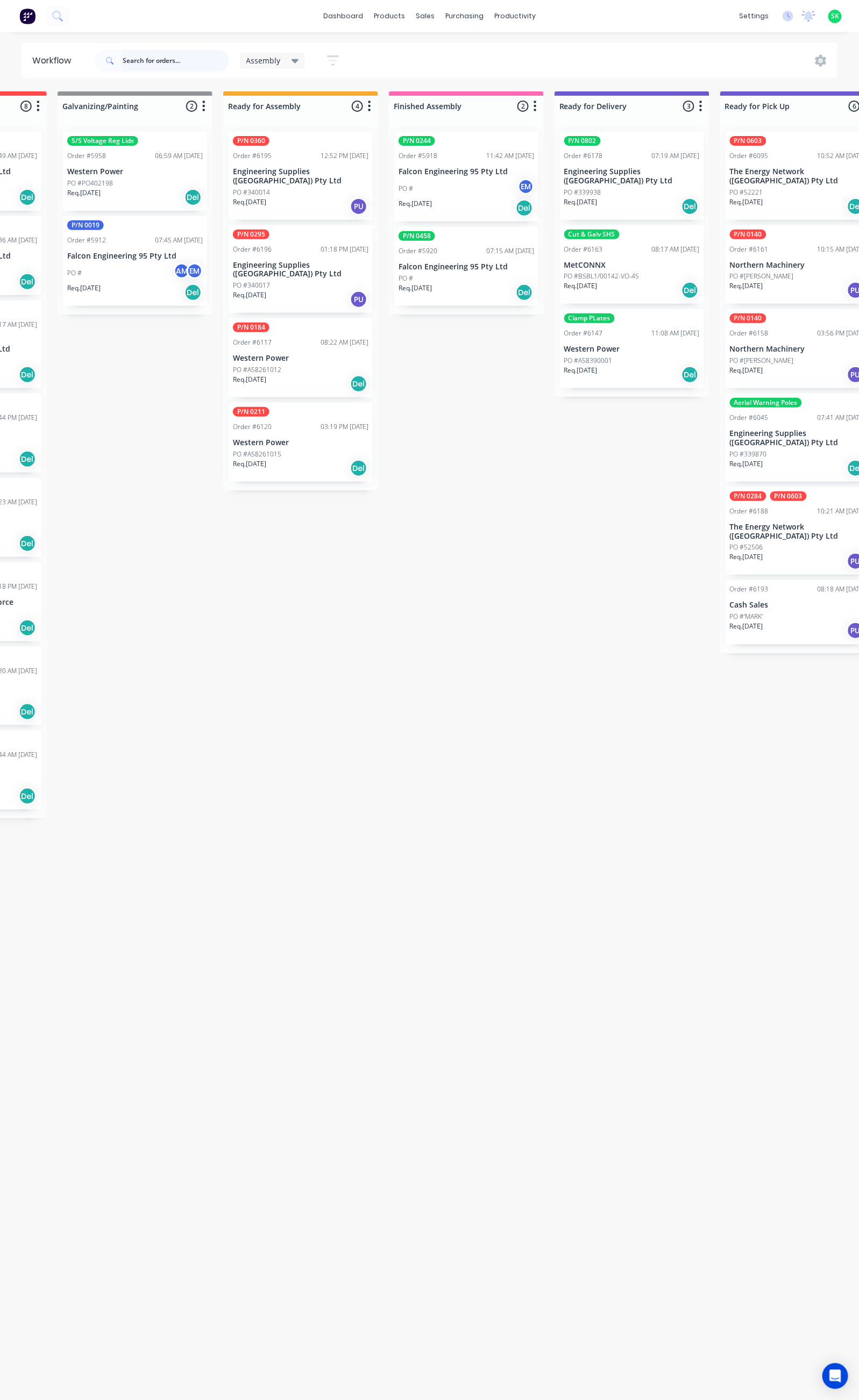
click at [146, 67] on input "text" at bounding box center [176, 61] width 106 height 21
type input "0462"
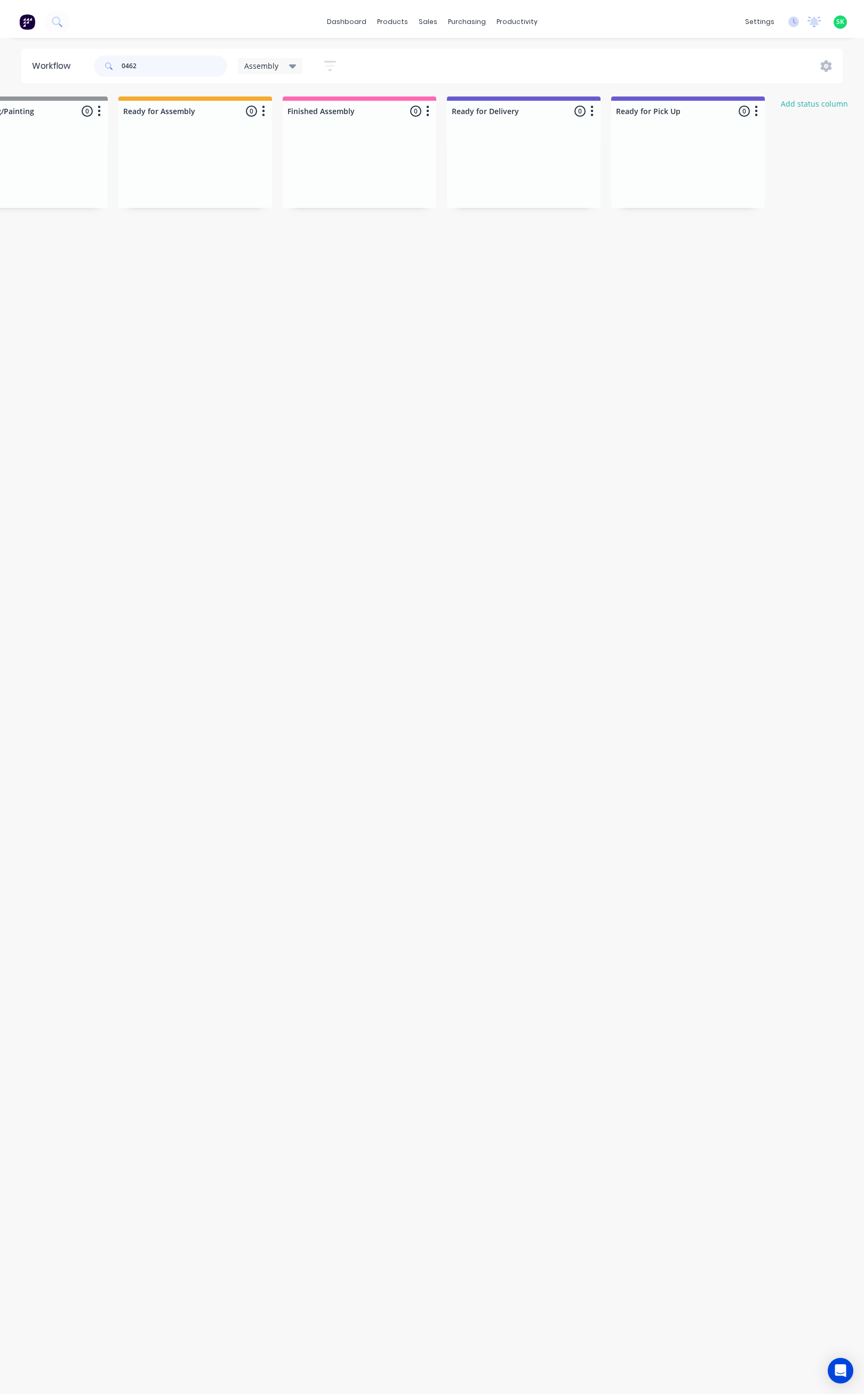
scroll to position [0, 0]
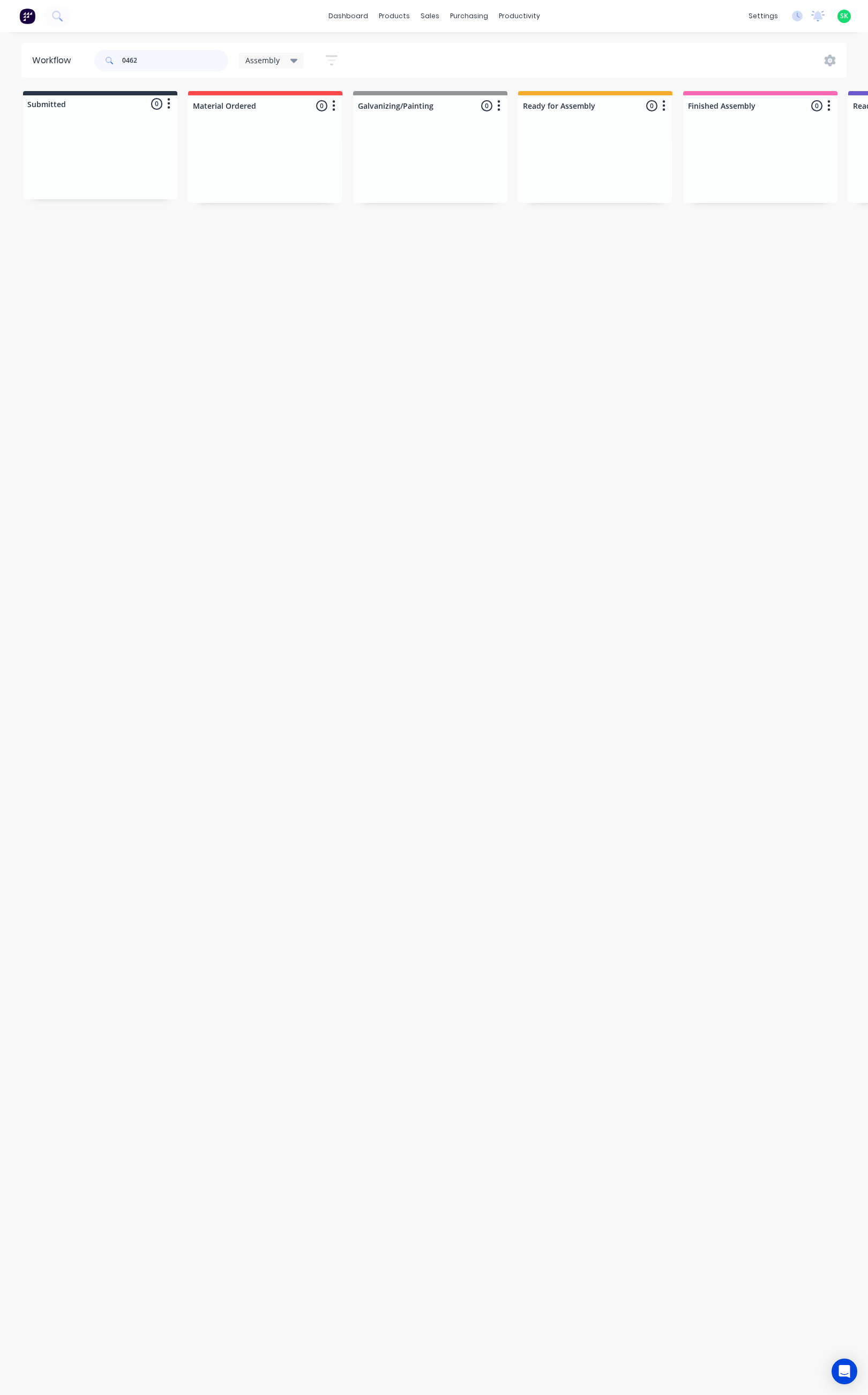
drag, startPoint x: 137, startPoint y: 60, endPoint x: 113, endPoint y: 62, distance: 24.1
click at [113, 62] on div "0462" at bounding box center [161, 61] width 134 height 21
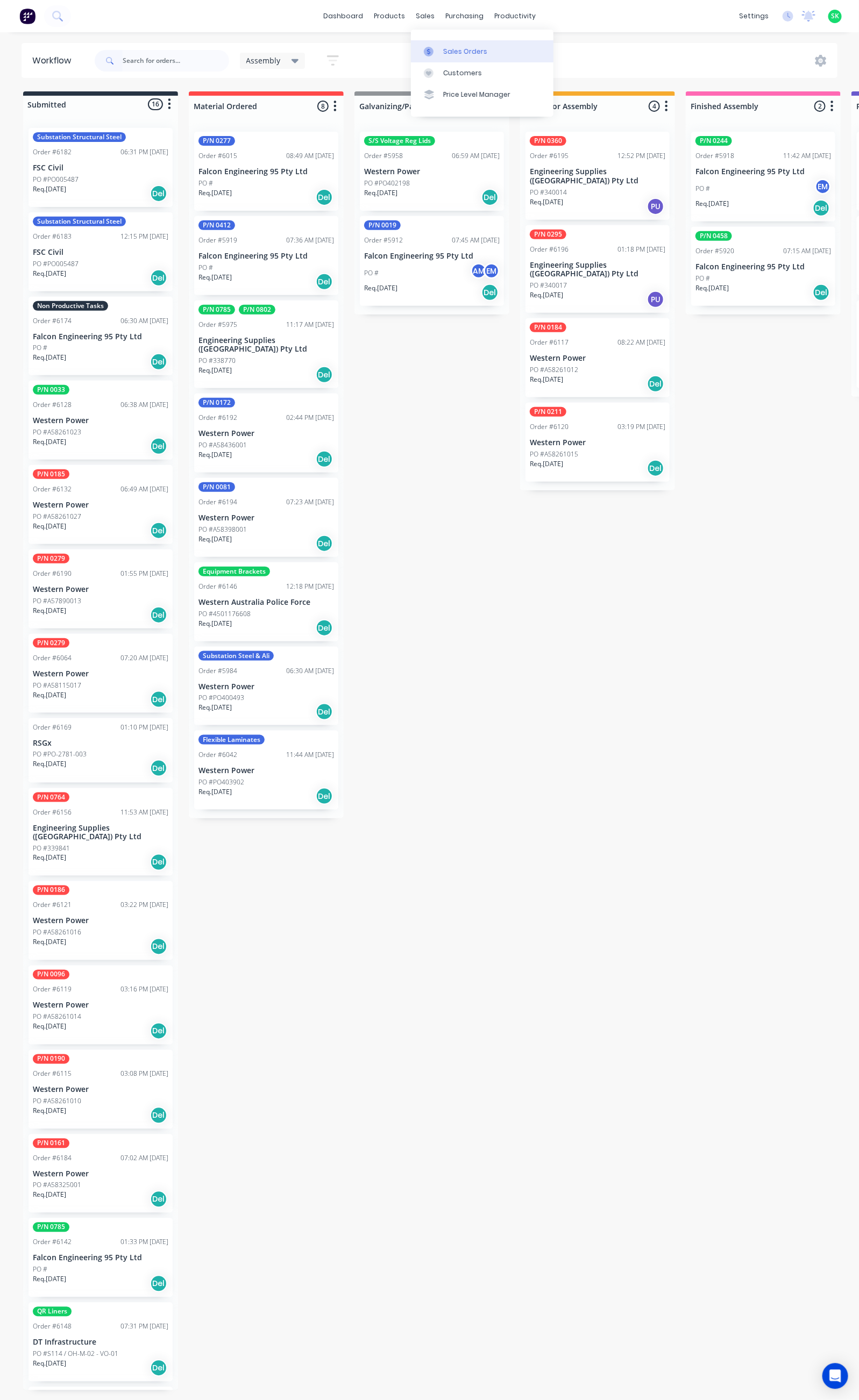
click at [446, 47] on div "Sales Orders" at bounding box center [465, 51] width 44 height 9
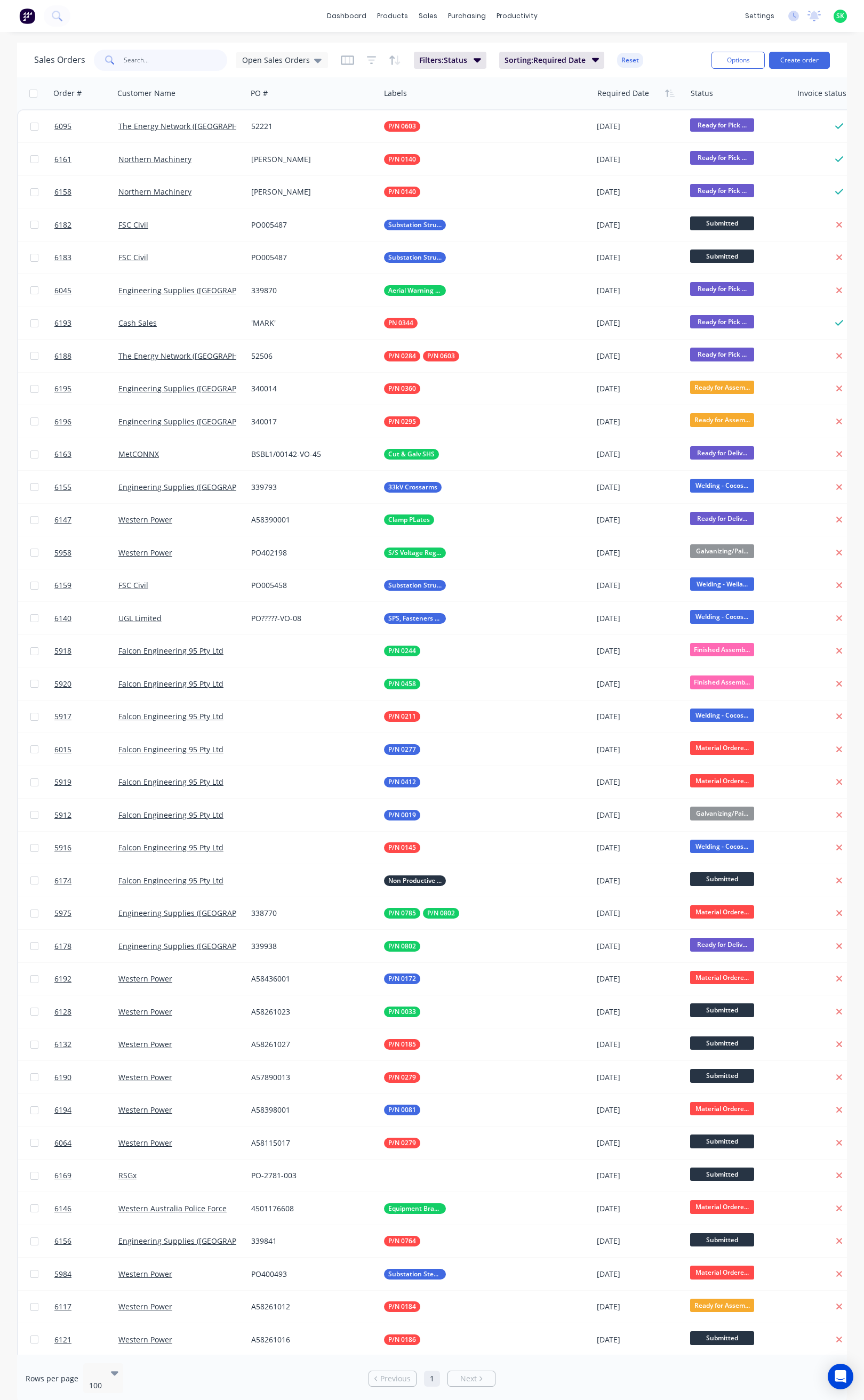
click at [133, 62] on input "text" at bounding box center [175, 60] width 104 height 21
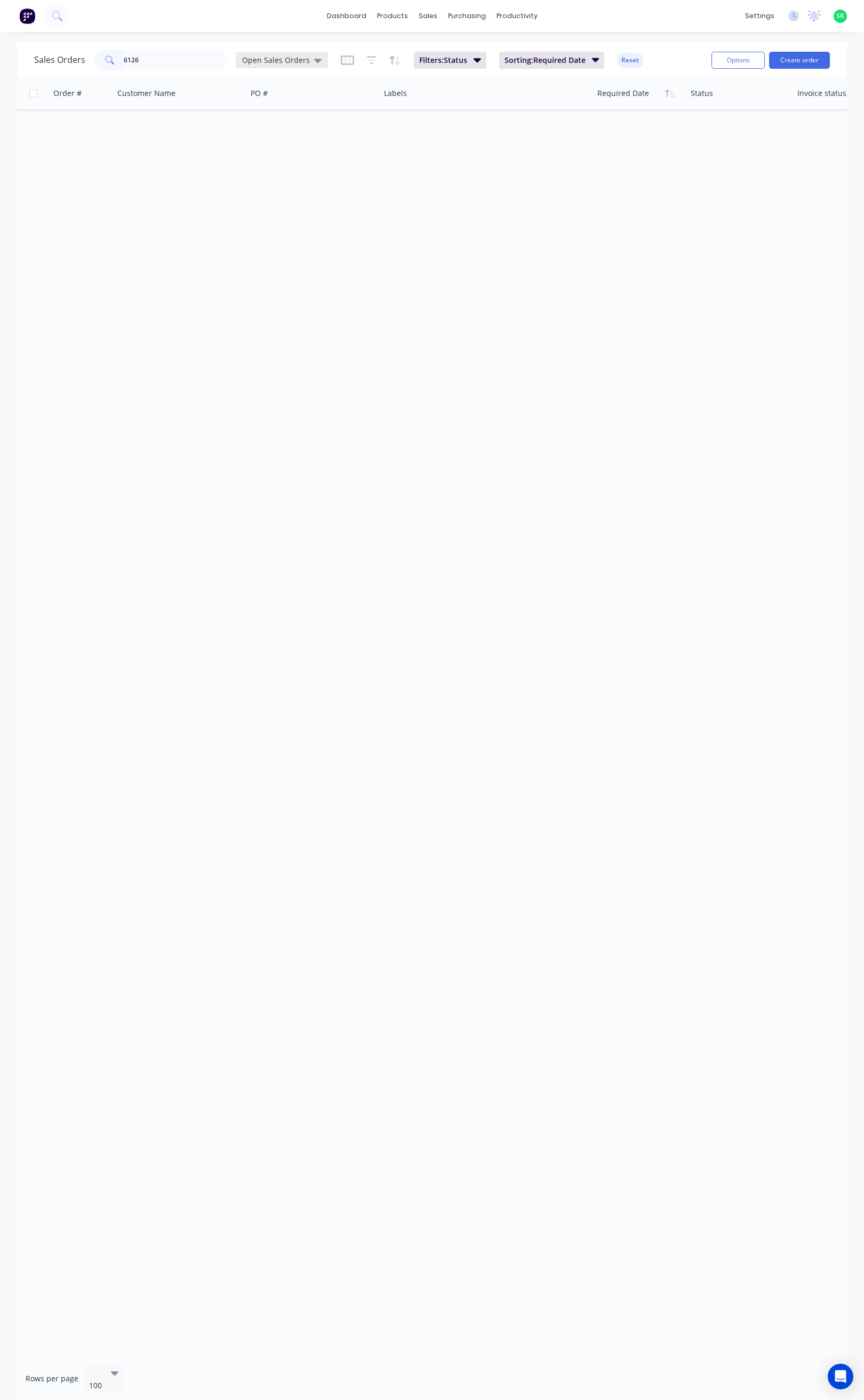
click at [317, 61] on icon at bounding box center [317, 60] width 8 height 12
click at [265, 151] on button "None" at bounding box center [299, 151] width 121 height 12
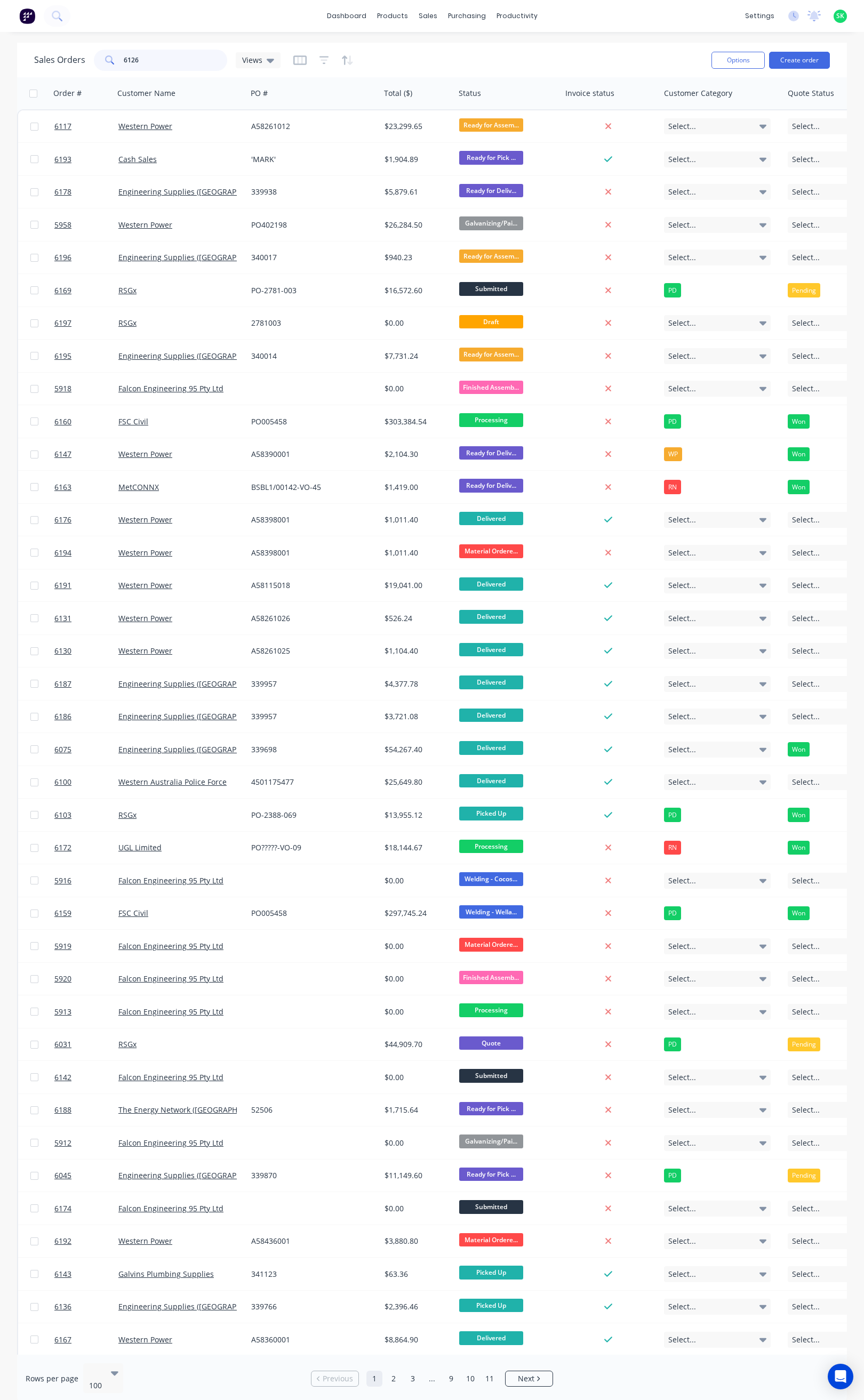
click at [159, 62] on input "6126" at bounding box center [175, 60] width 104 height 21
type input "6126"
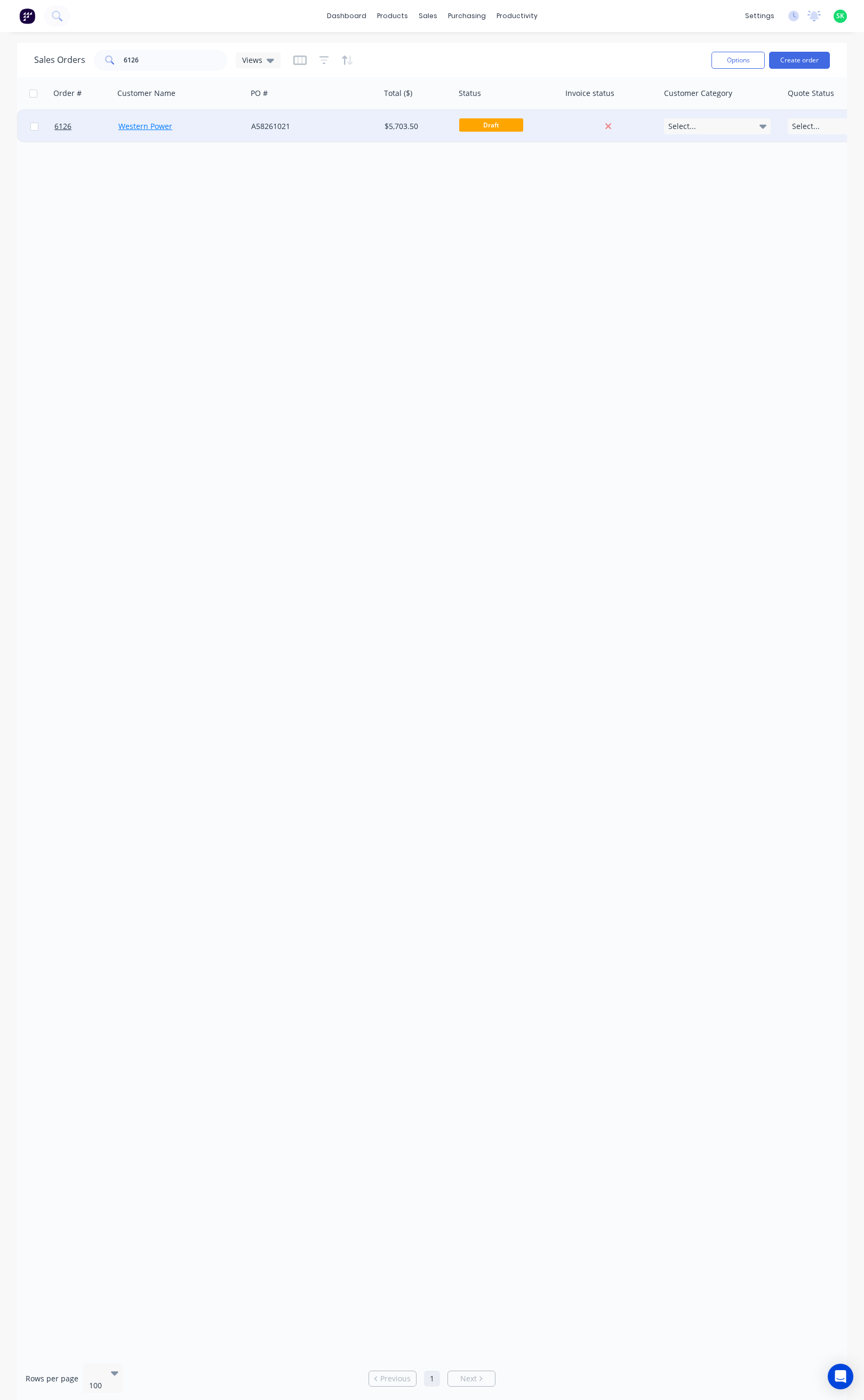
click at [165, 126] on link "Western Power" at bounding box center [145, 126] width 54 height 10
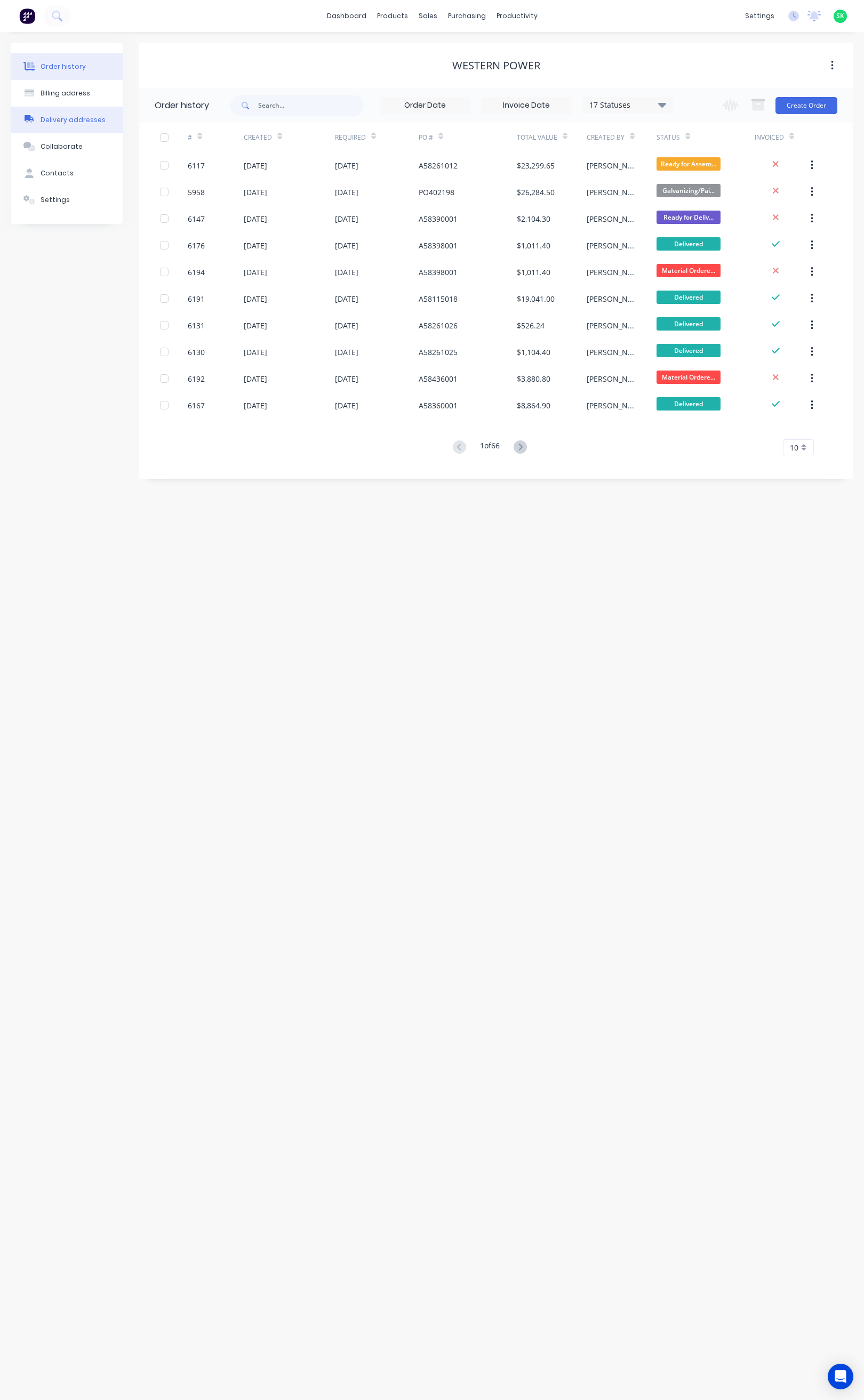
click at [72, 116] on div "Delivery addresses" at bounding box center [73, 120] width 65 height 9
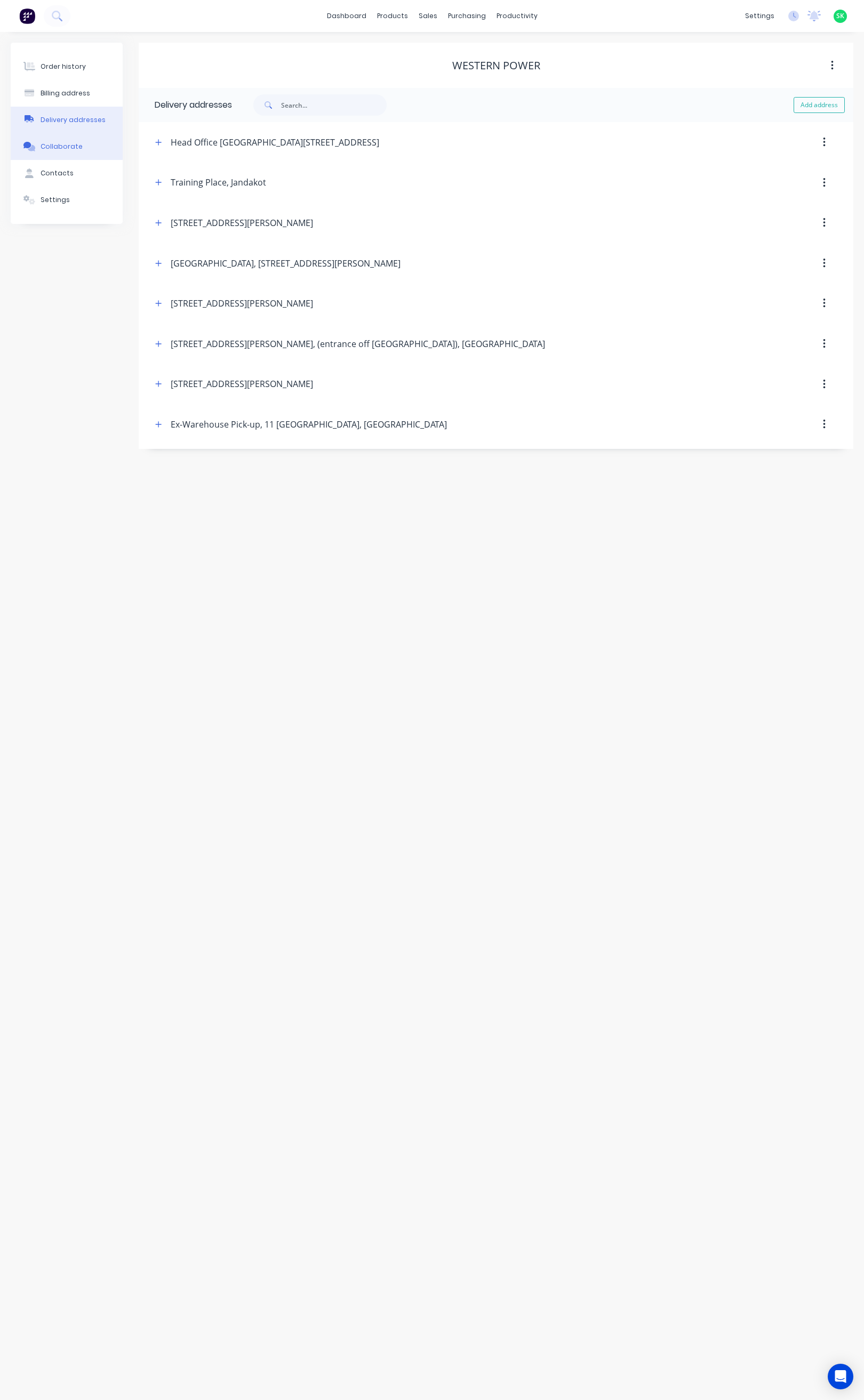
click at [66, 141] on button "Collaborate" at bounding box center [66, 146] width 112 height 26
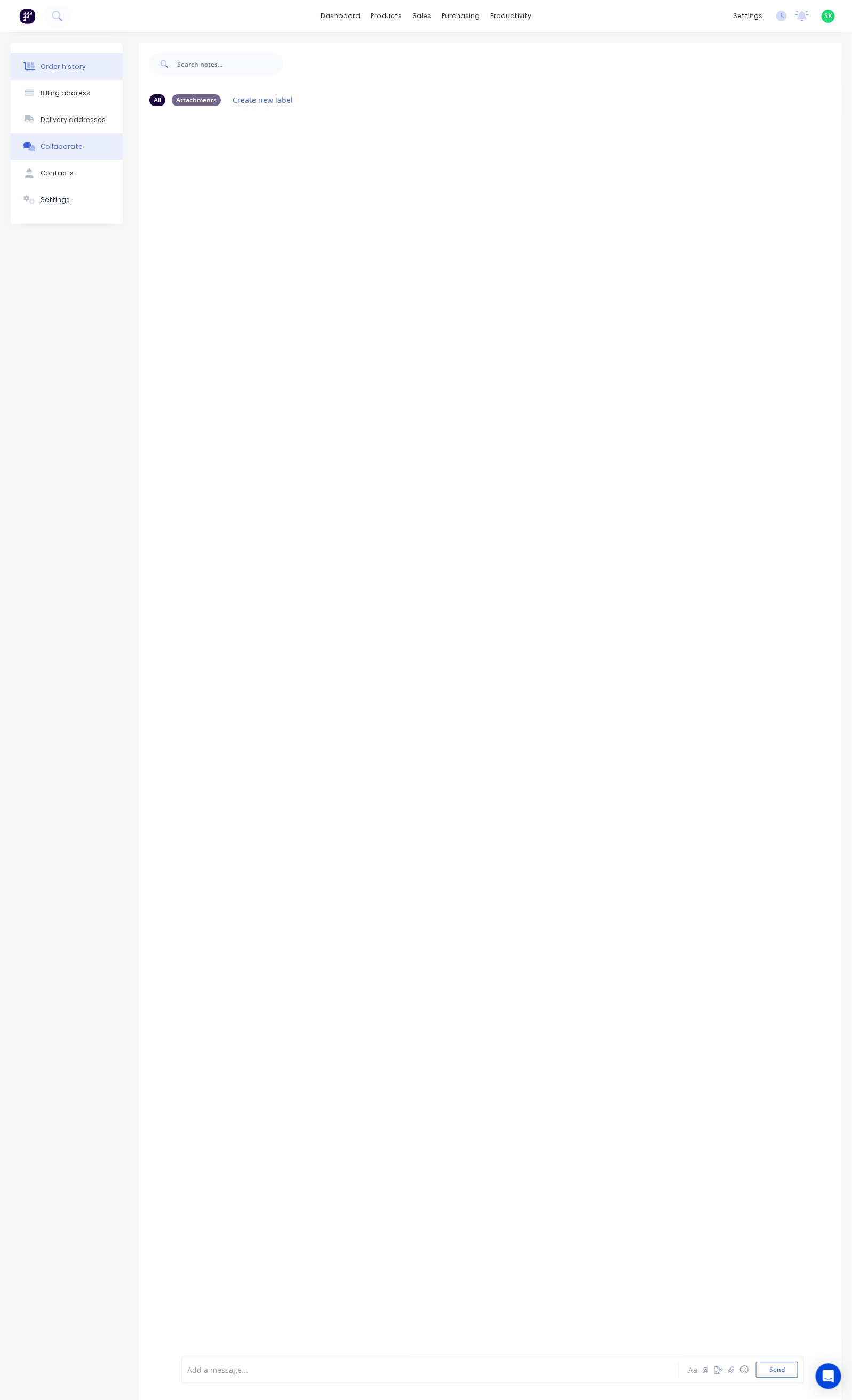
click at [65, 59] on button "Order history" at bounding box center [66, 66] width 112 height 26
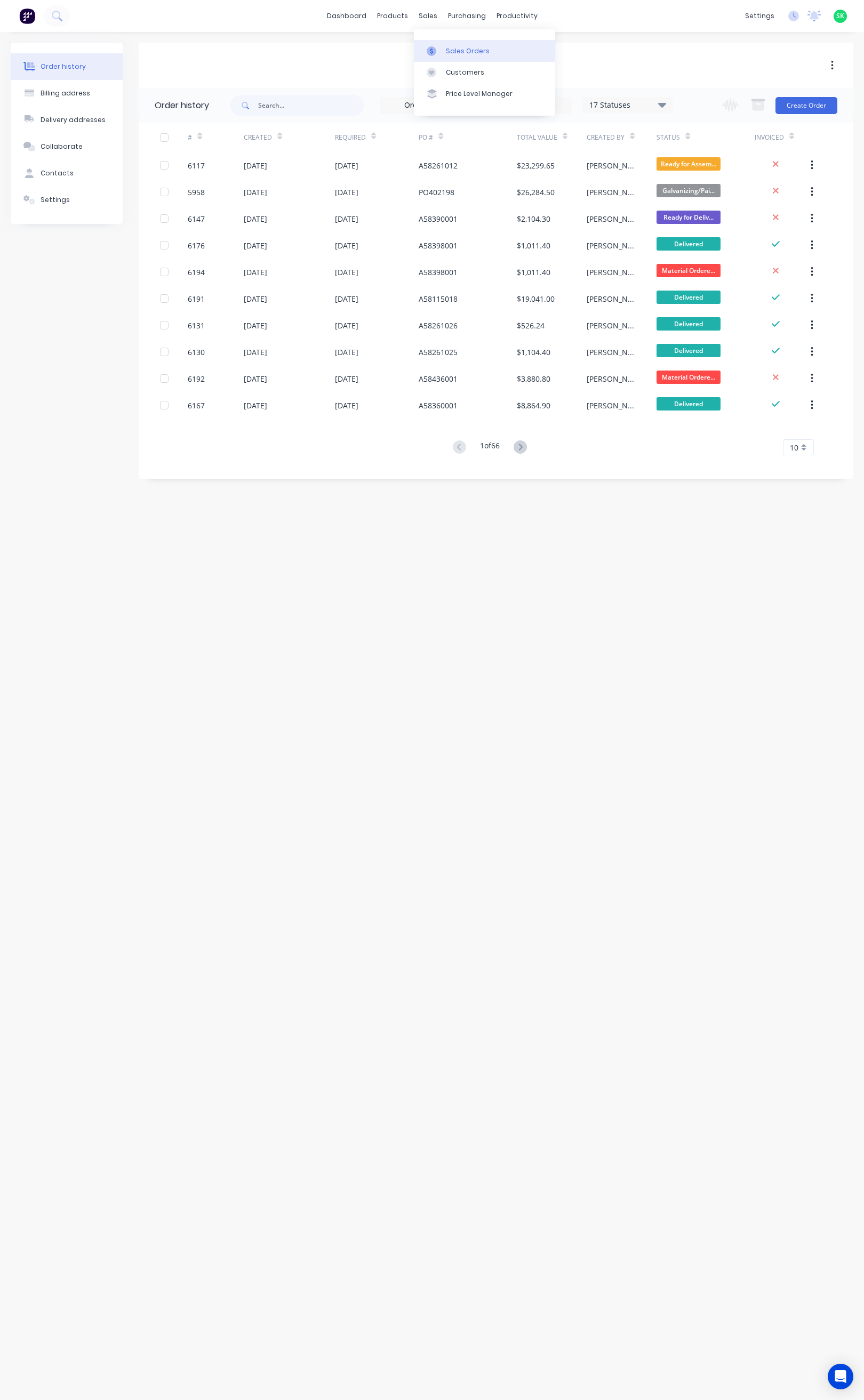
click at [434, 48] on icon at bounding box center [431, 51] width 9 height 9
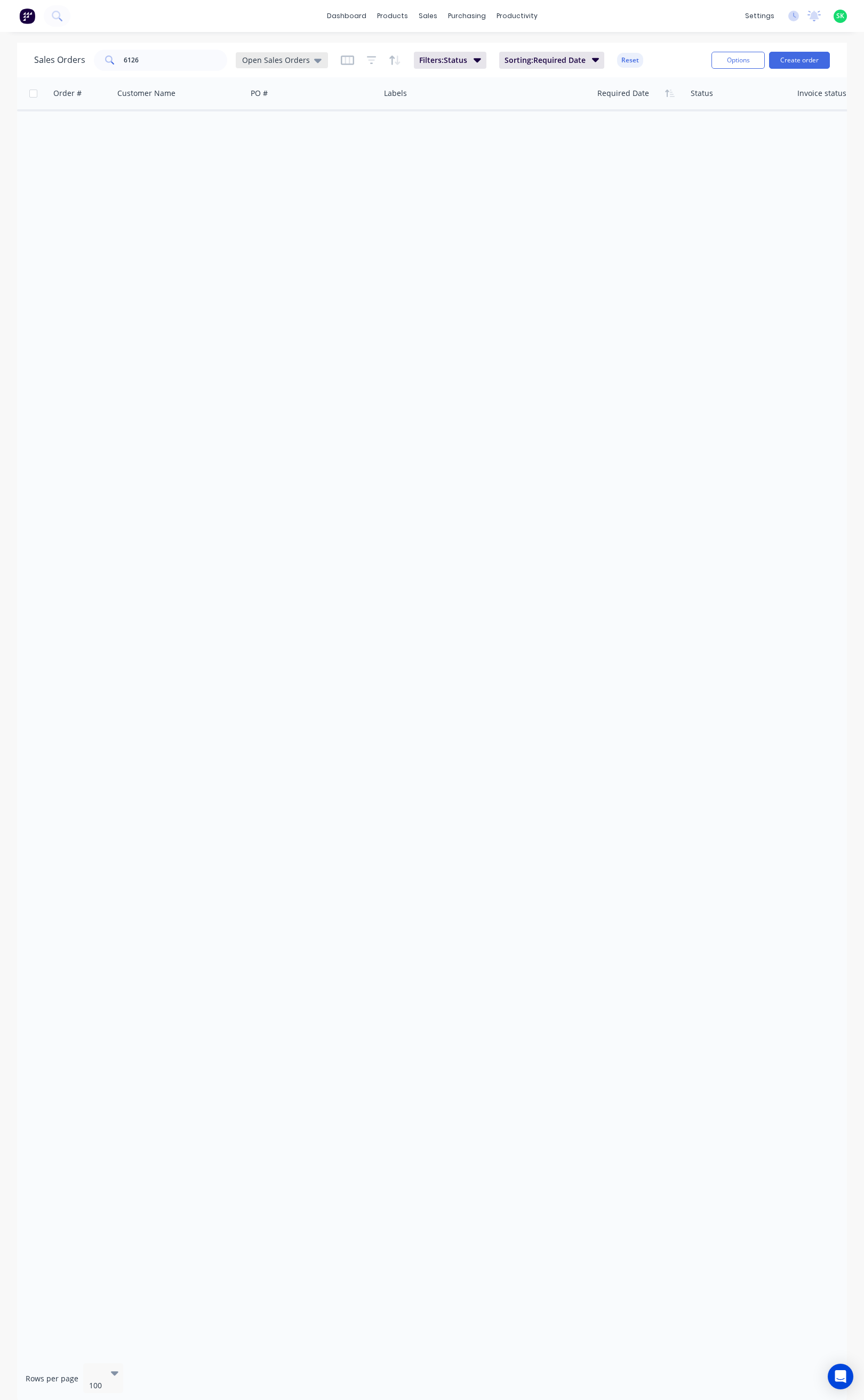
click at [314, 57] on icon at bounding box center [317, 60] width 8 height 12
click at [272, 152] on button "None" at bounding box center [299, 151] width 121 height 12
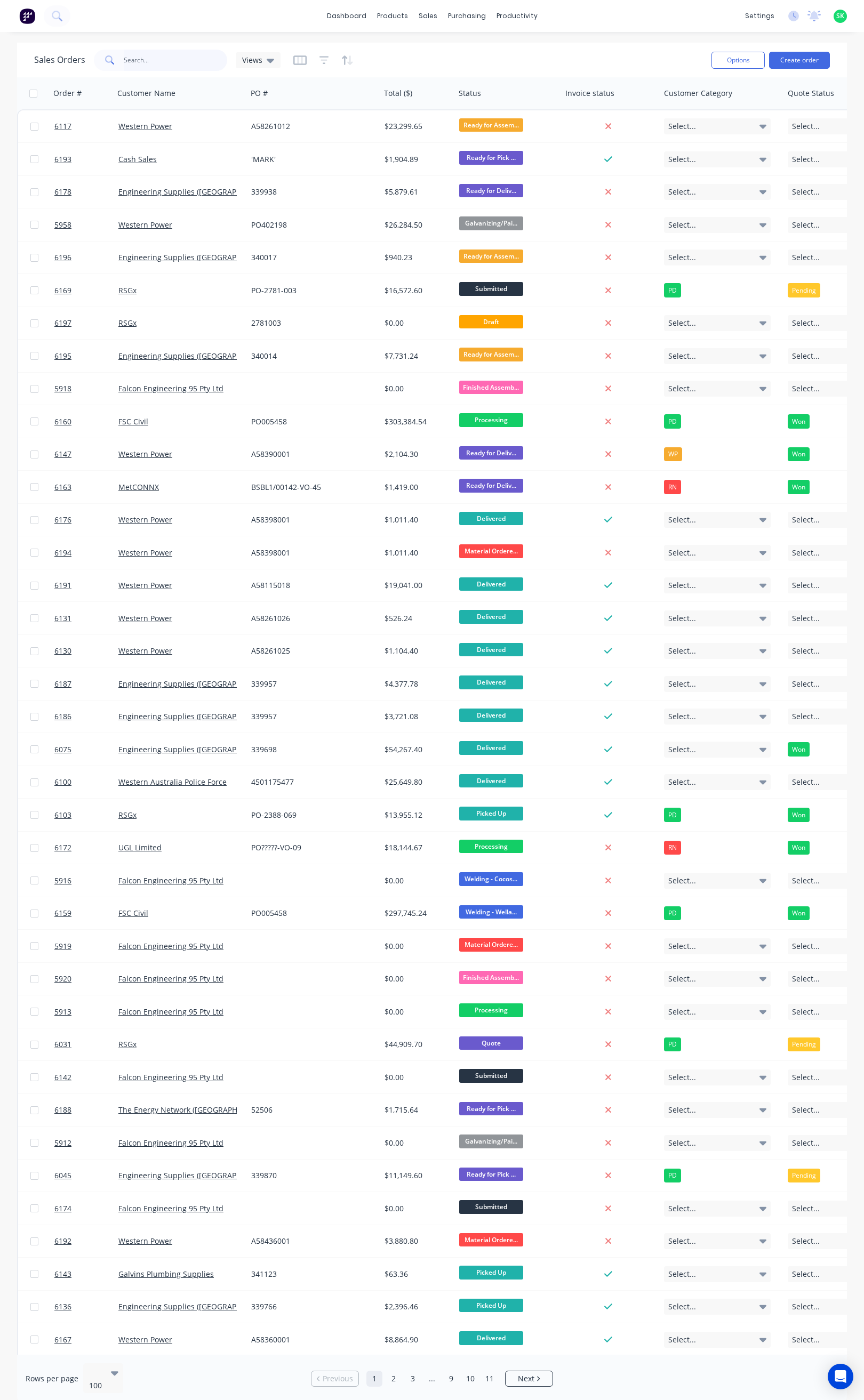
click at [152, 58] on input "6126" at bounding box center [175, 60] width 104 height 21
type input "6126"
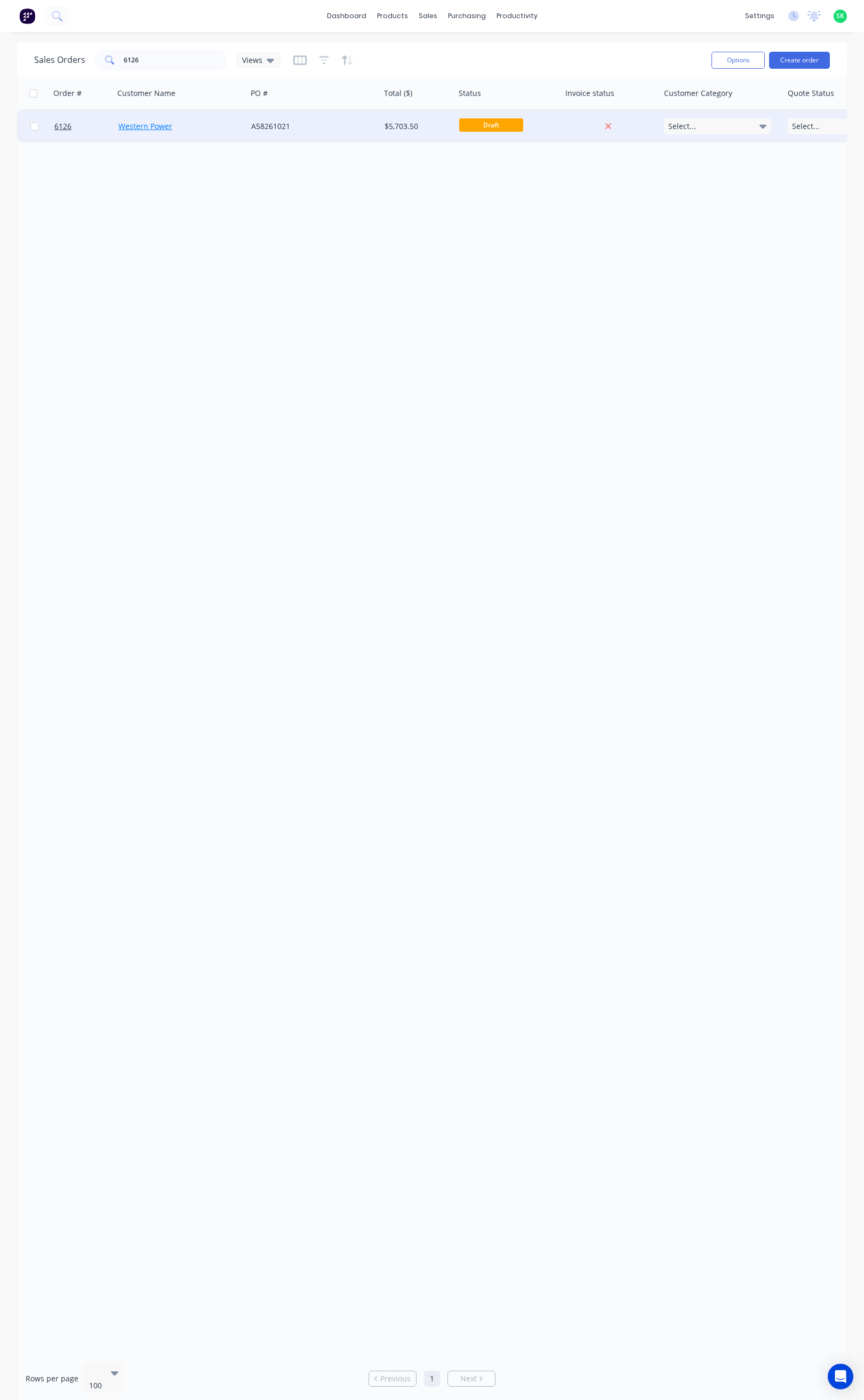
click at [138, 121] on link "Western Power" at bounding box center [145, 126] width 54 height 10
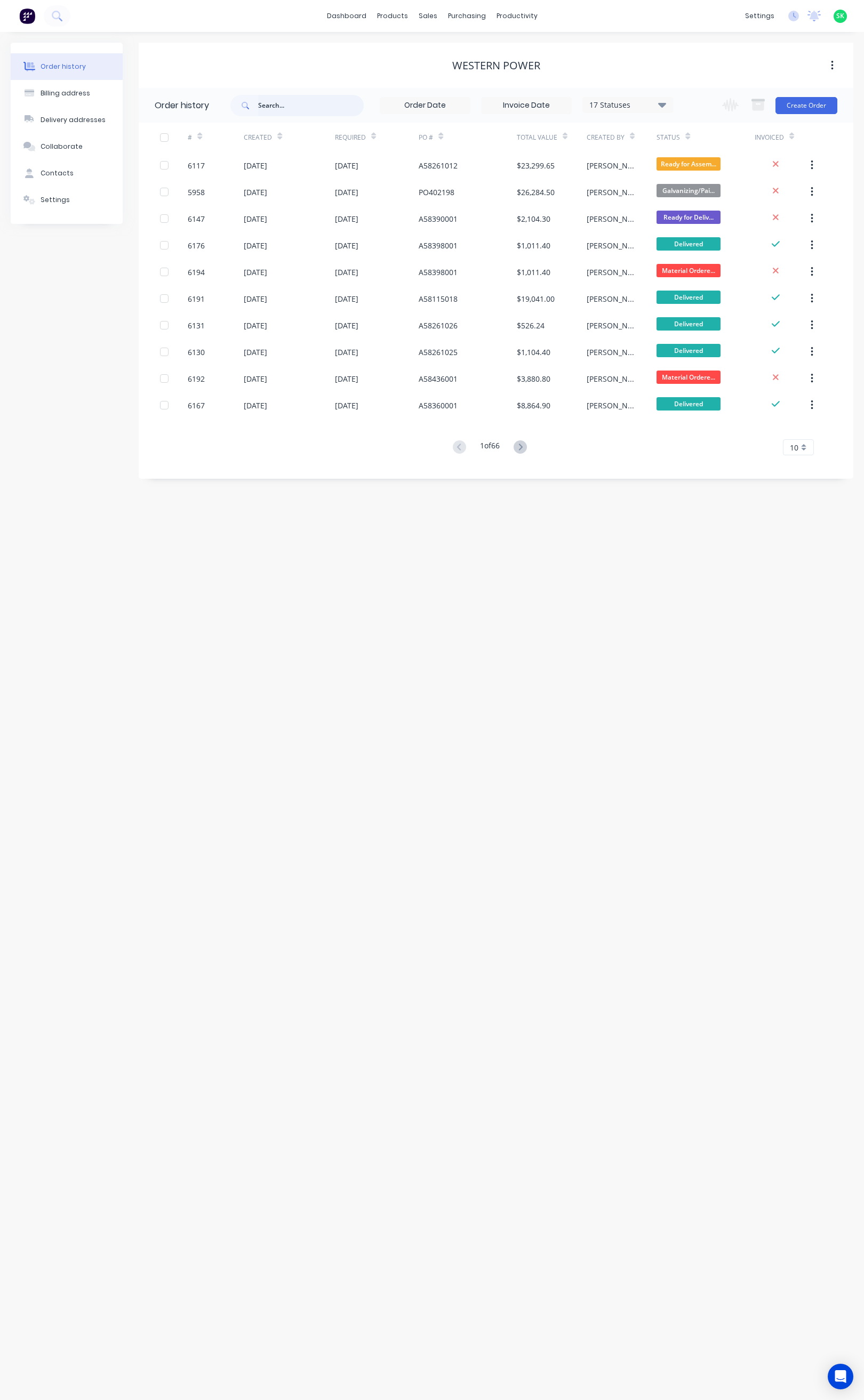
click at [260, 112] on input "text" at bounding box center [311, 106] width 106 height 21
type input "6126"
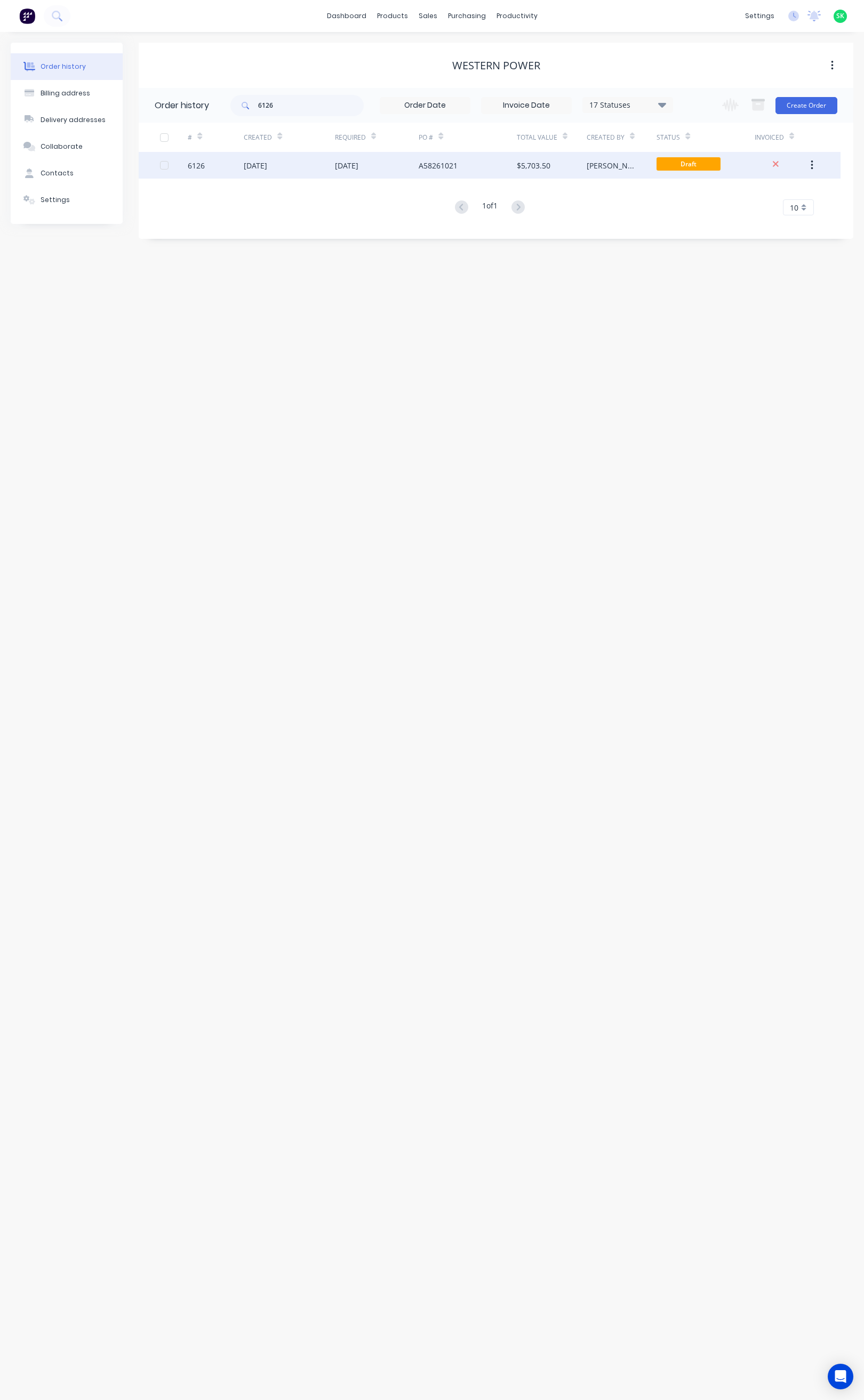
click at [266, 163] on div "[DATE]" at bounding box center [255, 165] width 23 height 11
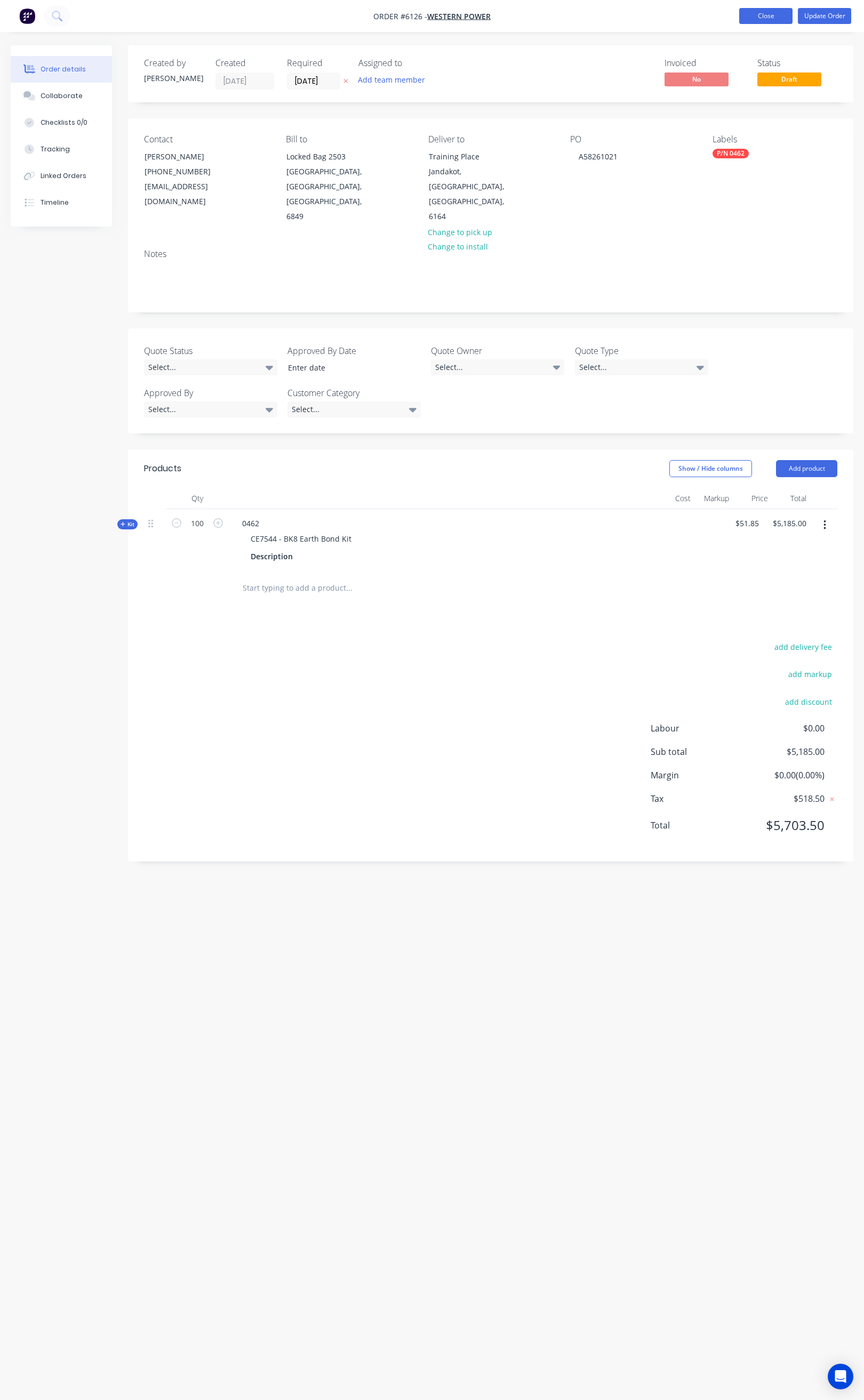
drag, startPoint x: 773, startPoint y: 10, endPoint x: 768, endPoint y: 12, distance: 5.4
click at [772, 11] on button "Close" at bounding box center [765, 16] width 53 height 16
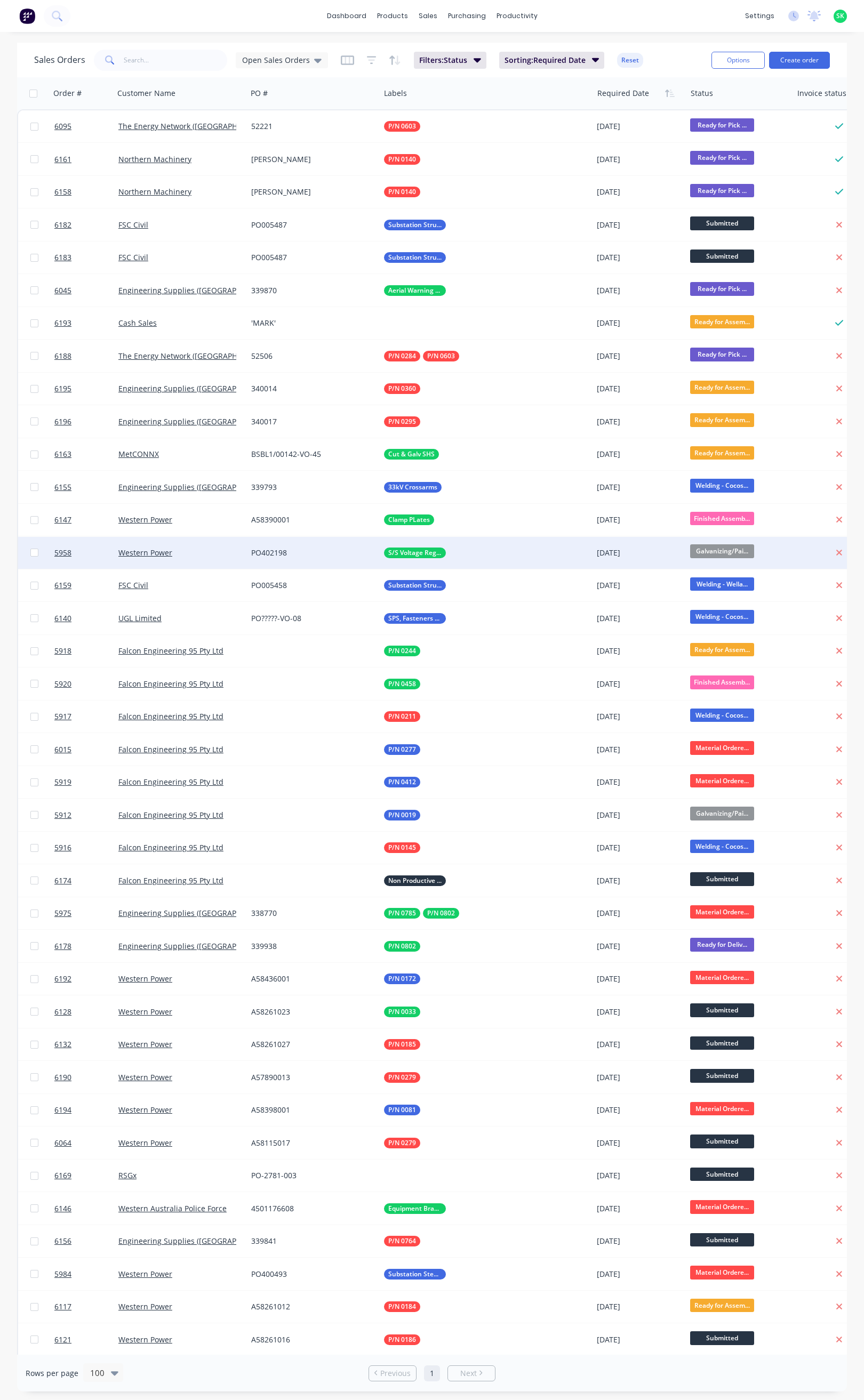
click at [494, 551] on div "S/S Voltage Reg Lids" at bounding box center [481, 553] width 194 height 11
click at [309, 559] on div "PO402198" at bounding box center [313, 552] width 133 height 32
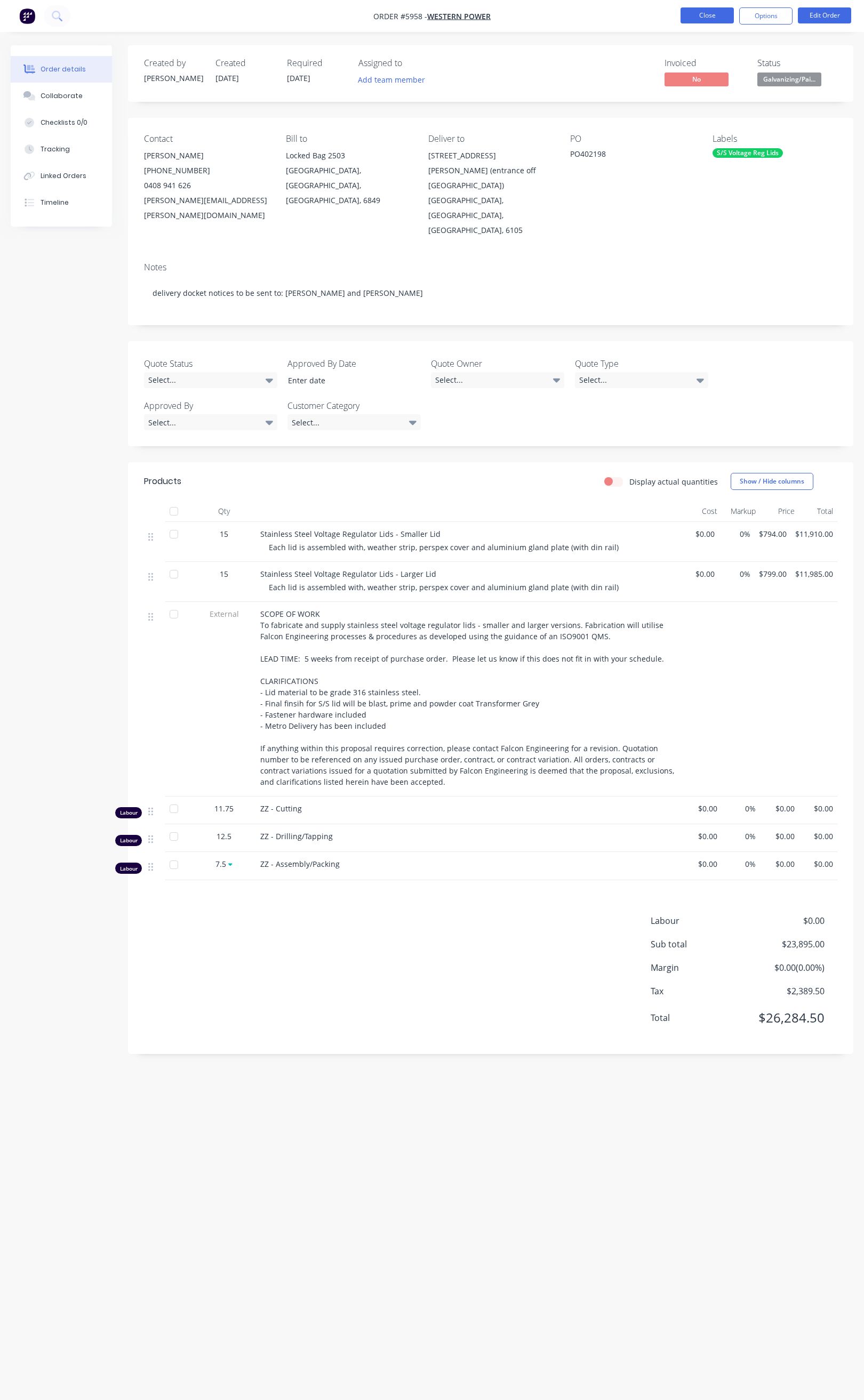
click at [697, 11] on button "Close" at bounding box center [707, 15] width 53 height 16
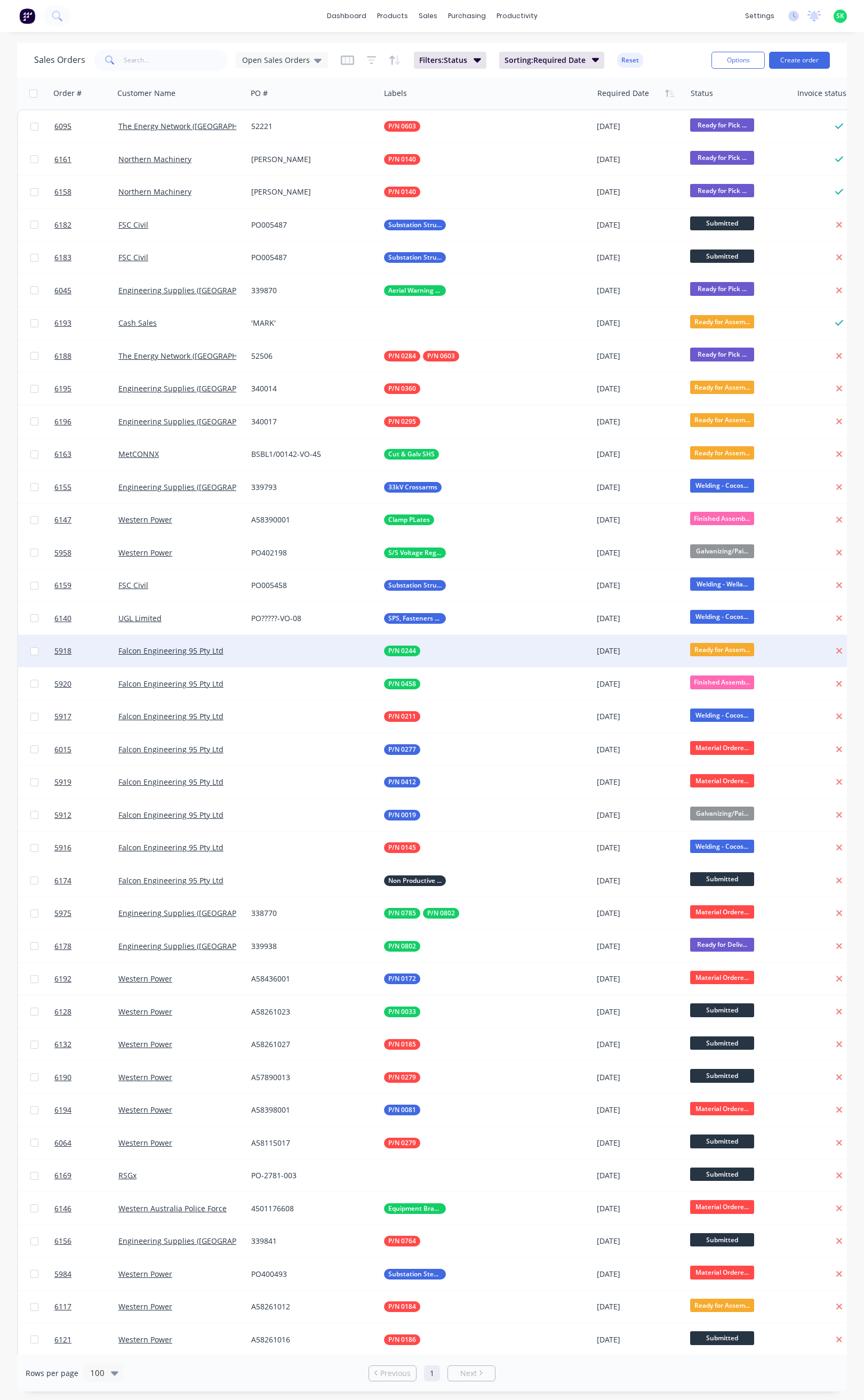
click at [715, 646] on span "Ready for Assem..." at bounding box center [721, 649] width 64 height 13
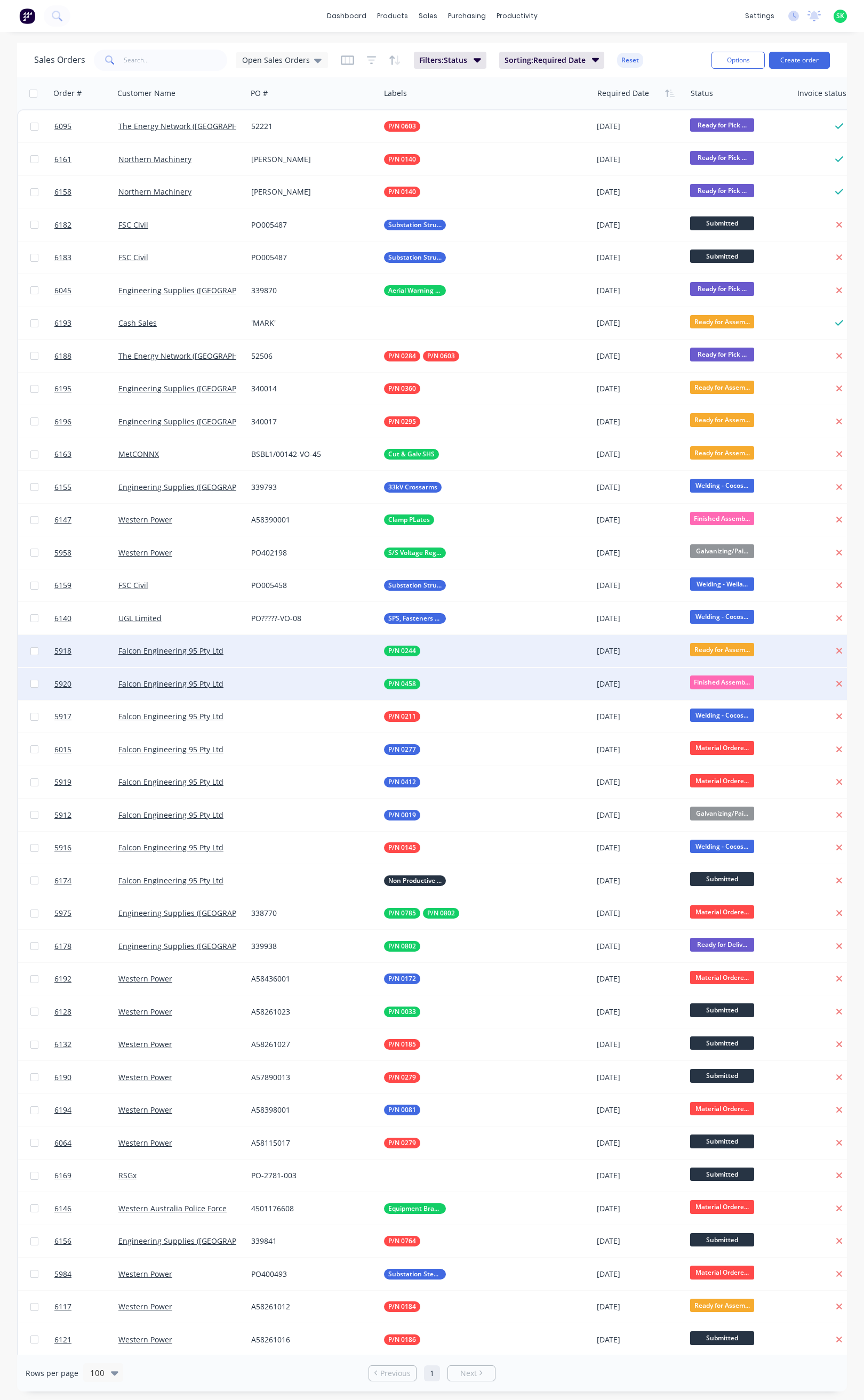
click at [514, 696] on div "P/N 0458" at bounding box center [486, 684] width 213 height 32
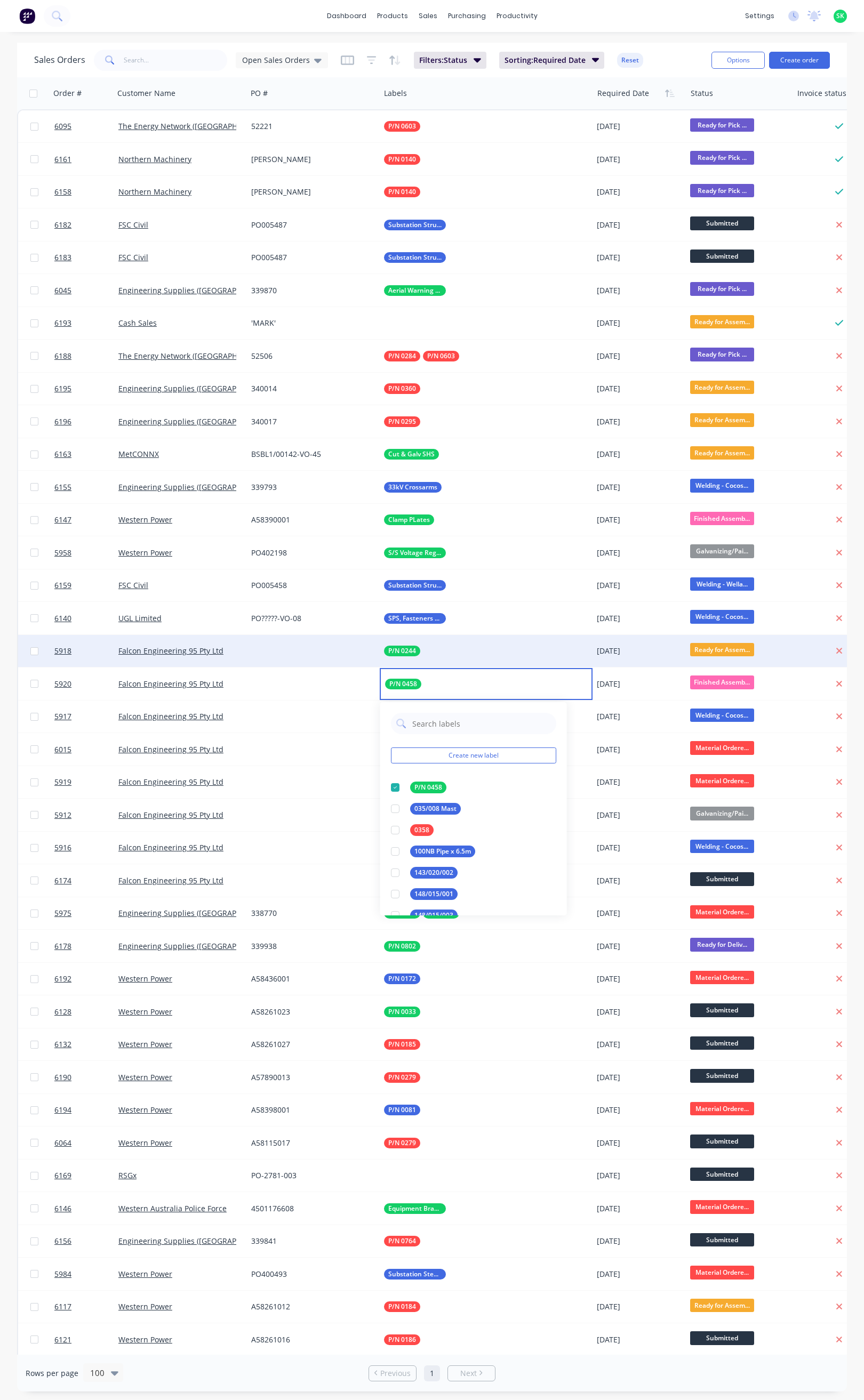
click at [706, 655] on span "Ready for Assem..." at bounding box center [721, 649] width 64 height 13
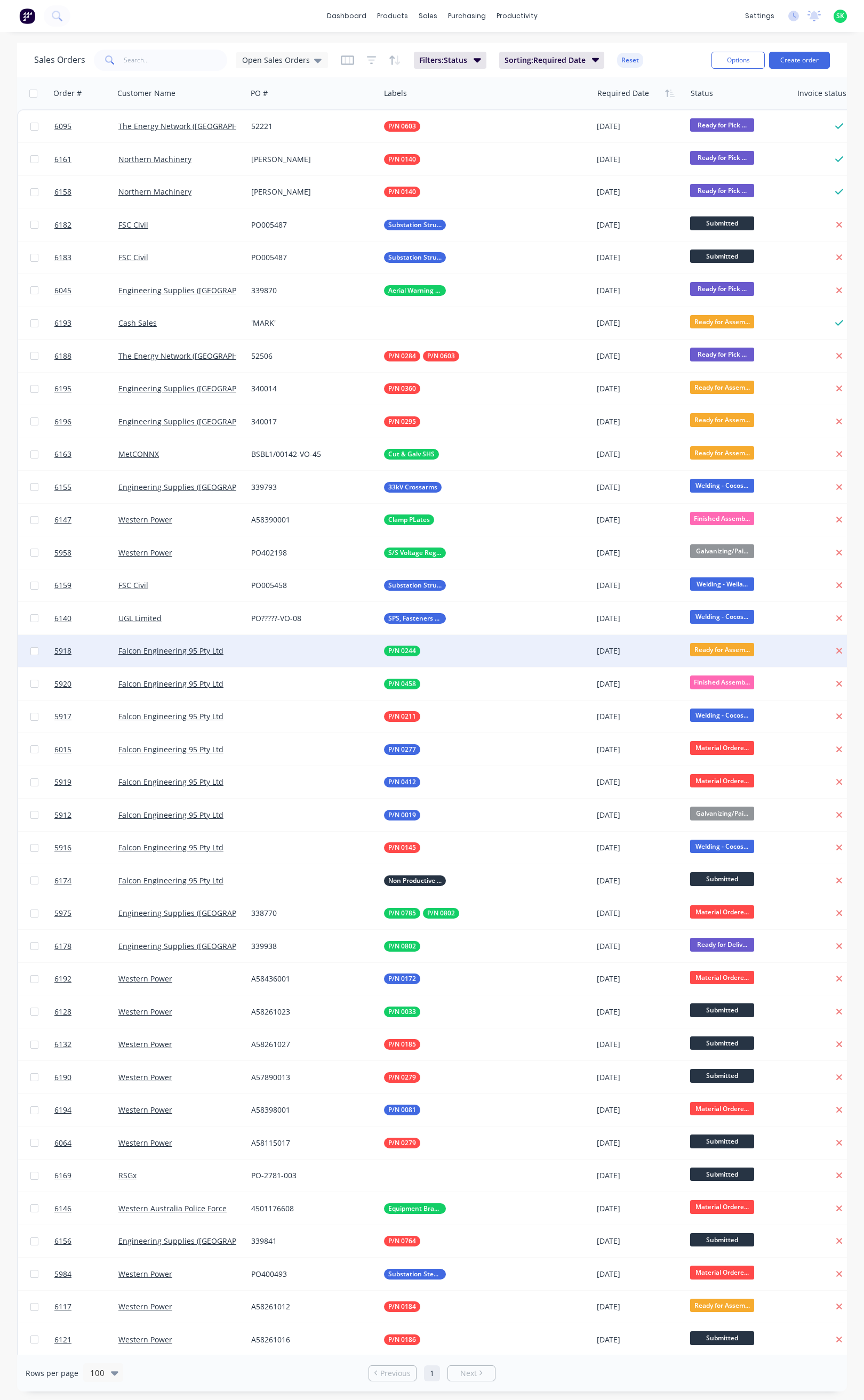
click at [711, 653] on span "Ready for Assem..." at bounding box center [721, 649] width 64 height 13
click at [738, 752] on span "Finished Assembly" at bounding box center [729, 757] width 67 height 10
click at [407, 44] on link "Product Catalogue" at bounding box center [445, 50] width 141 height 21
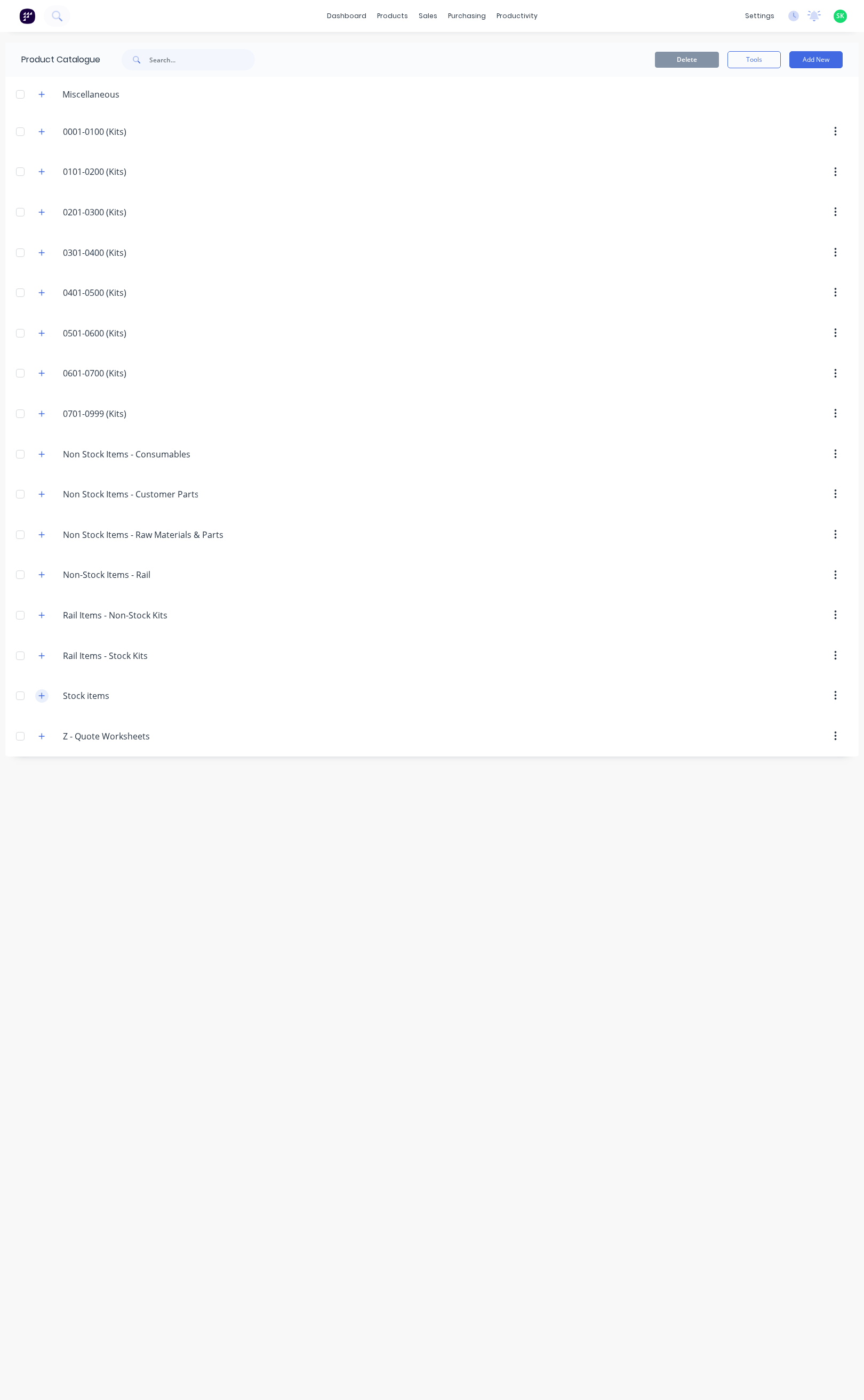
click at [43, 700] on icon "button" at bounding box center [41, 696] width 6 height 8
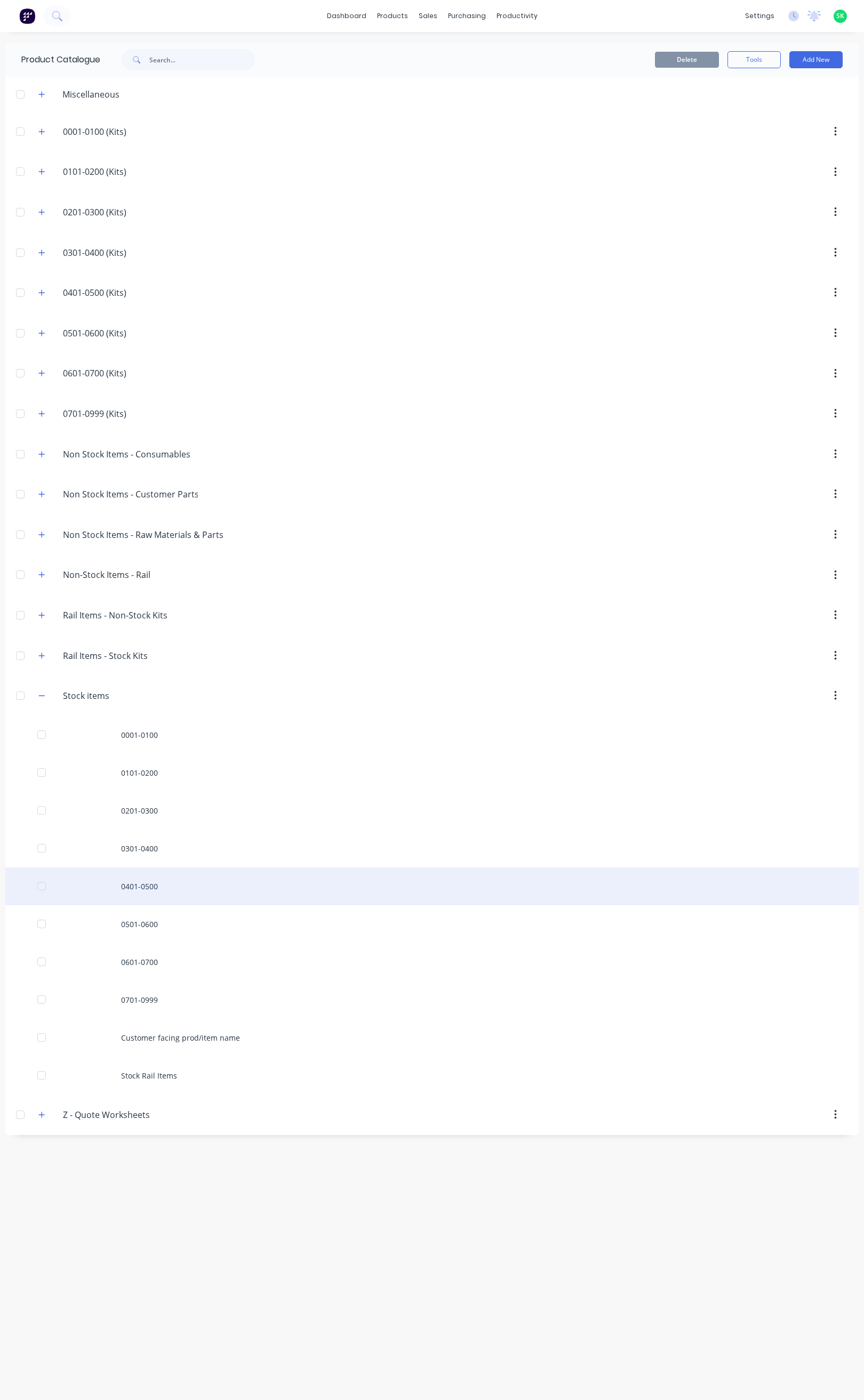
click at [173, 891] on div "0401-0500" at bounding box center [432, 886] width 853 height 38
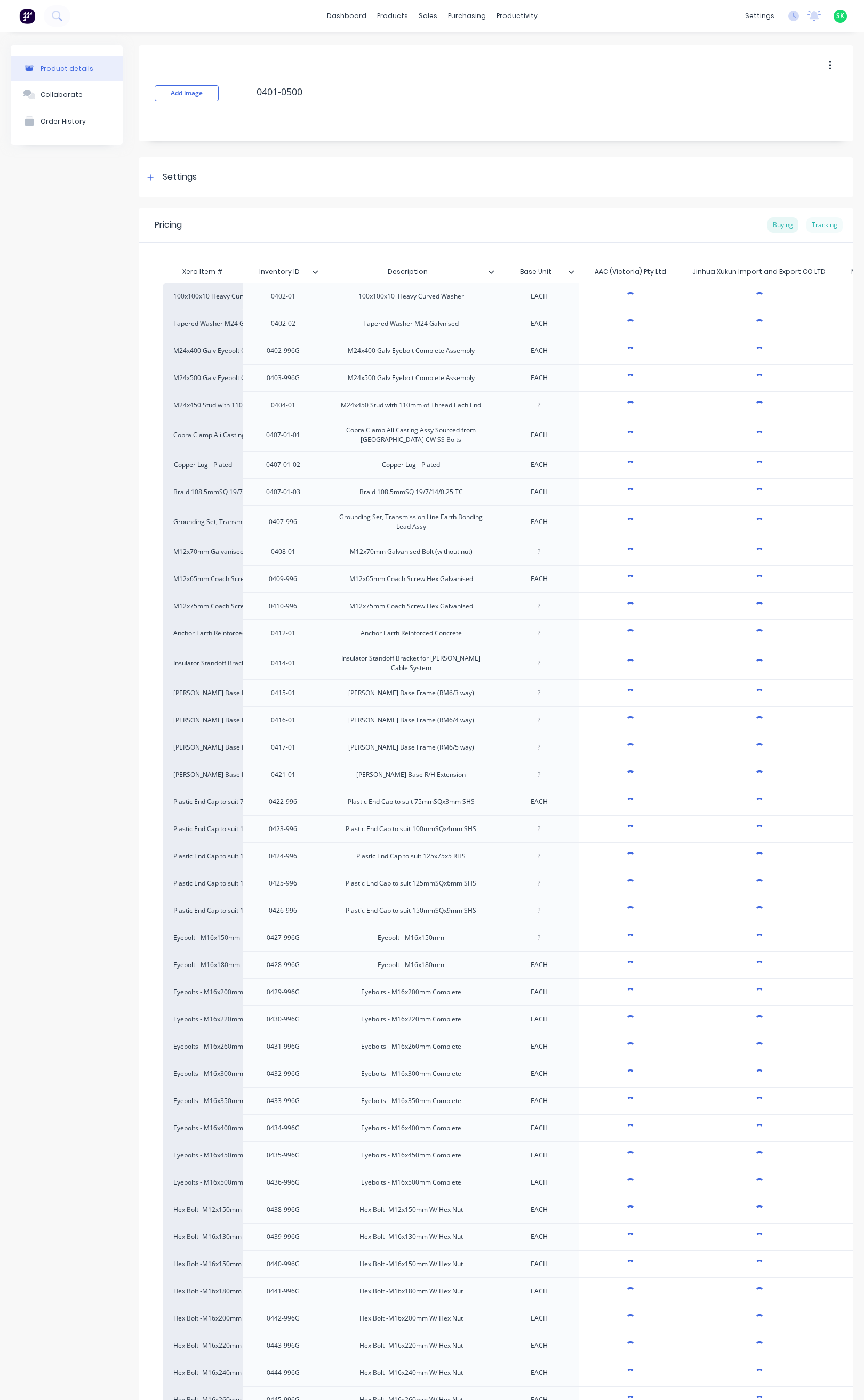
click at [813, 225] on div "Tracking" at bounding box center [825, 225] width 36 height 16
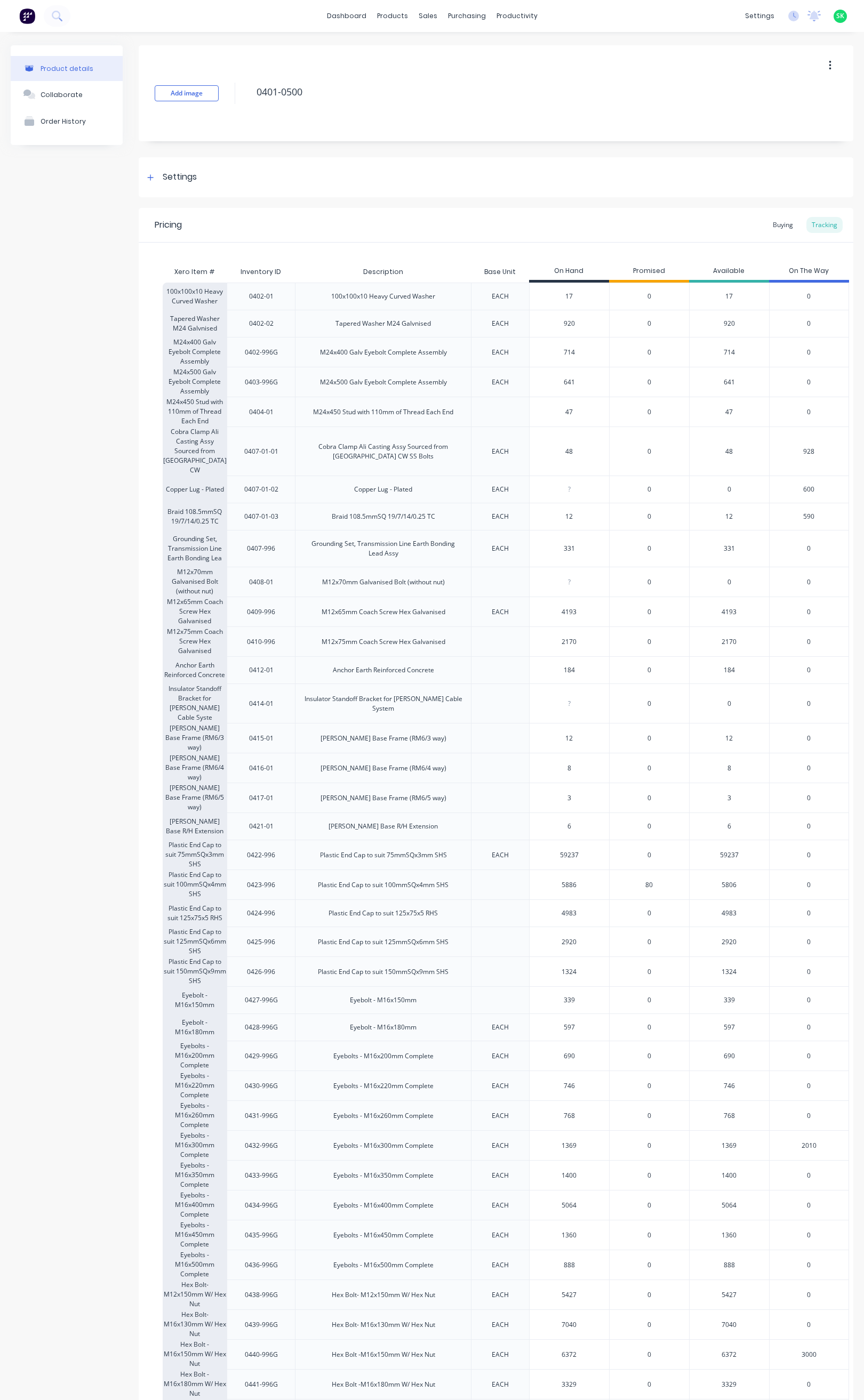
type textarea "x"
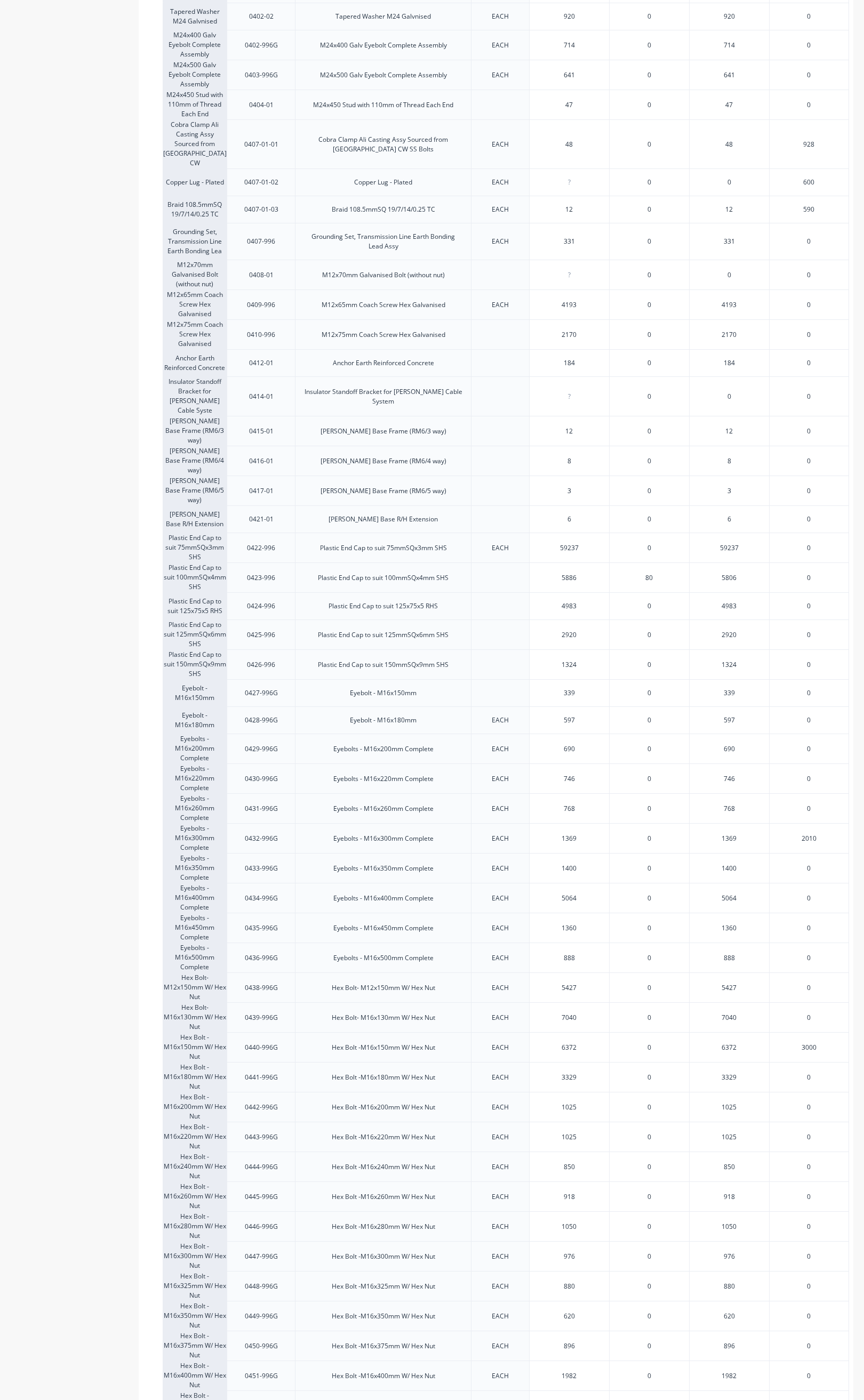
scroll to position [560, 0]
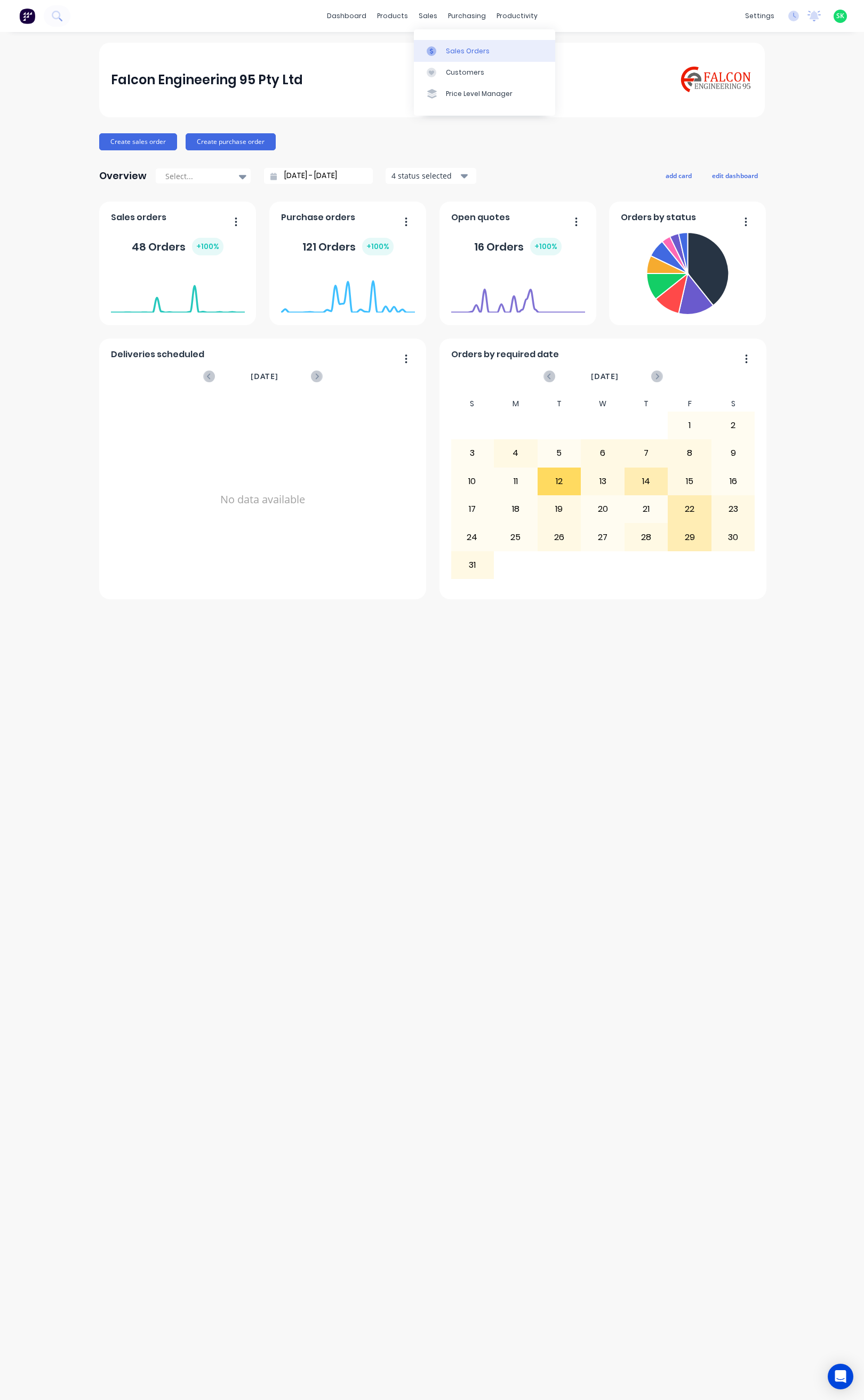
click at [447, 47] on div "Sales Orders" at bounding box center [467, 51] width 44 height 9
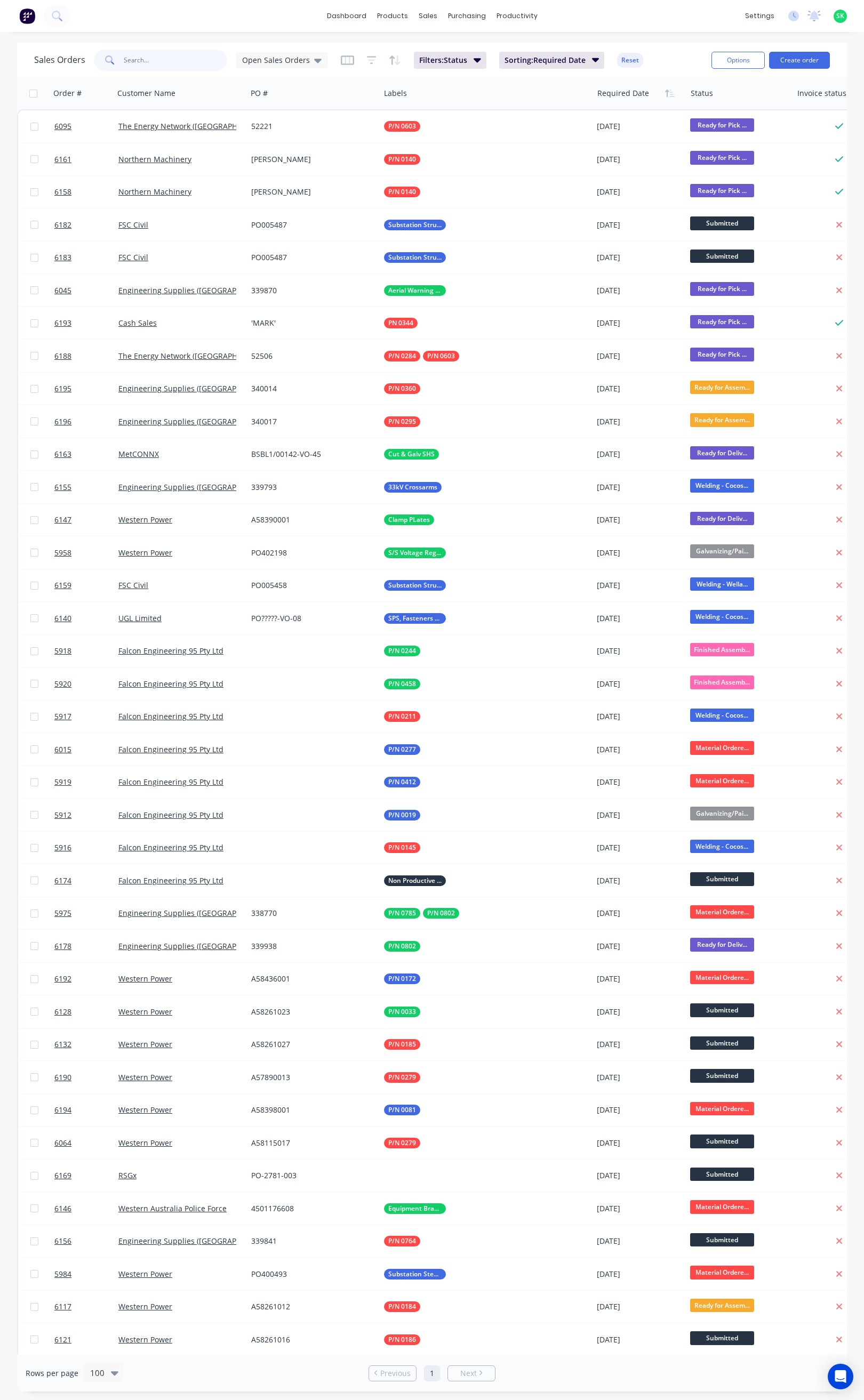
click at [153, 59] on input "text" at bounding box center [175, 60] width 104 height 21
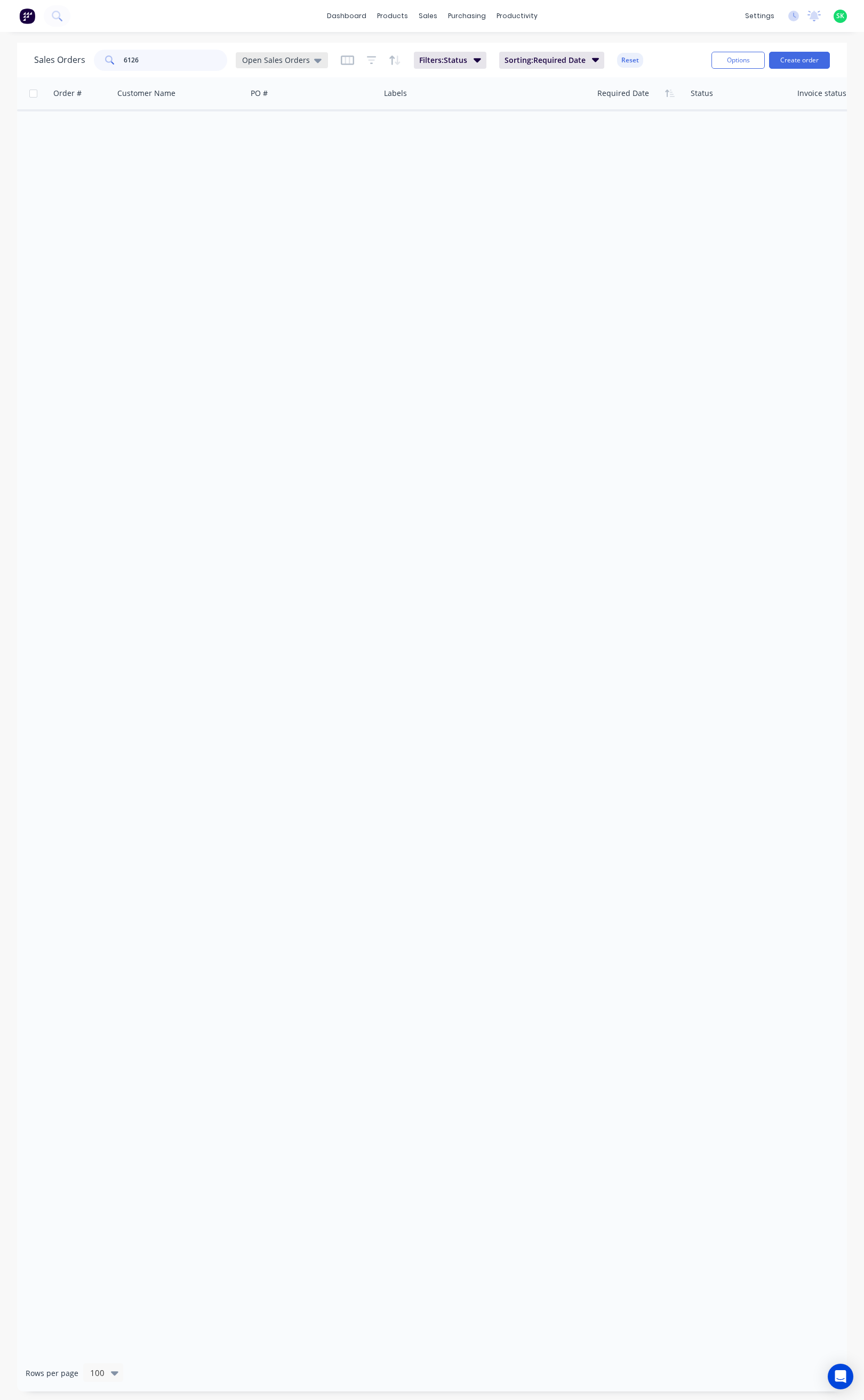
type input "6126"
click at [314, 62] on icon at bounding box center [317, 60] width 8 height 4
click at [256, 150] on button "None" at bounding box center [299, 151] width 121 height 12
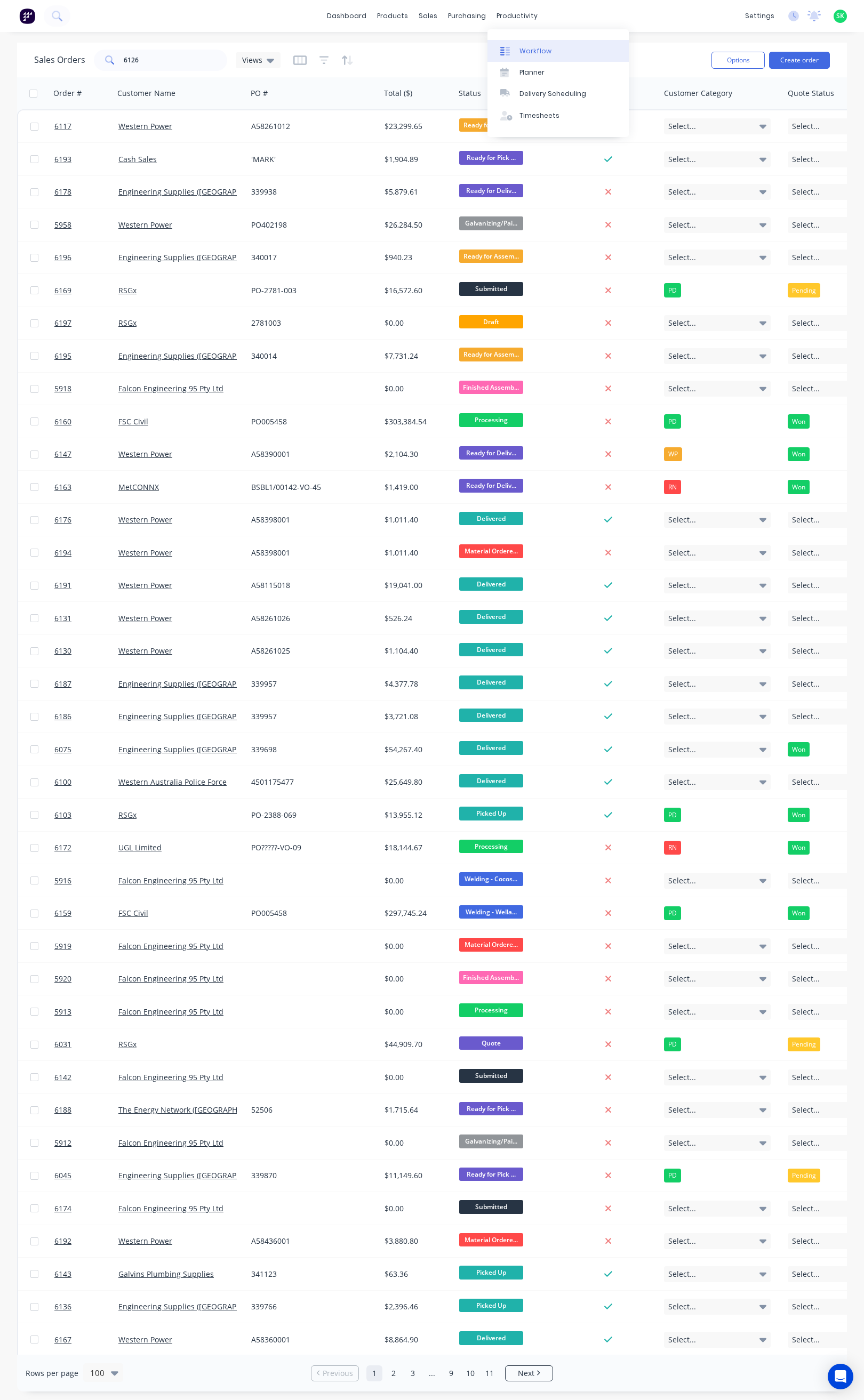
click at [526, 46] on div "Workflow" at bounding box center [535, 51] width 32 height 9
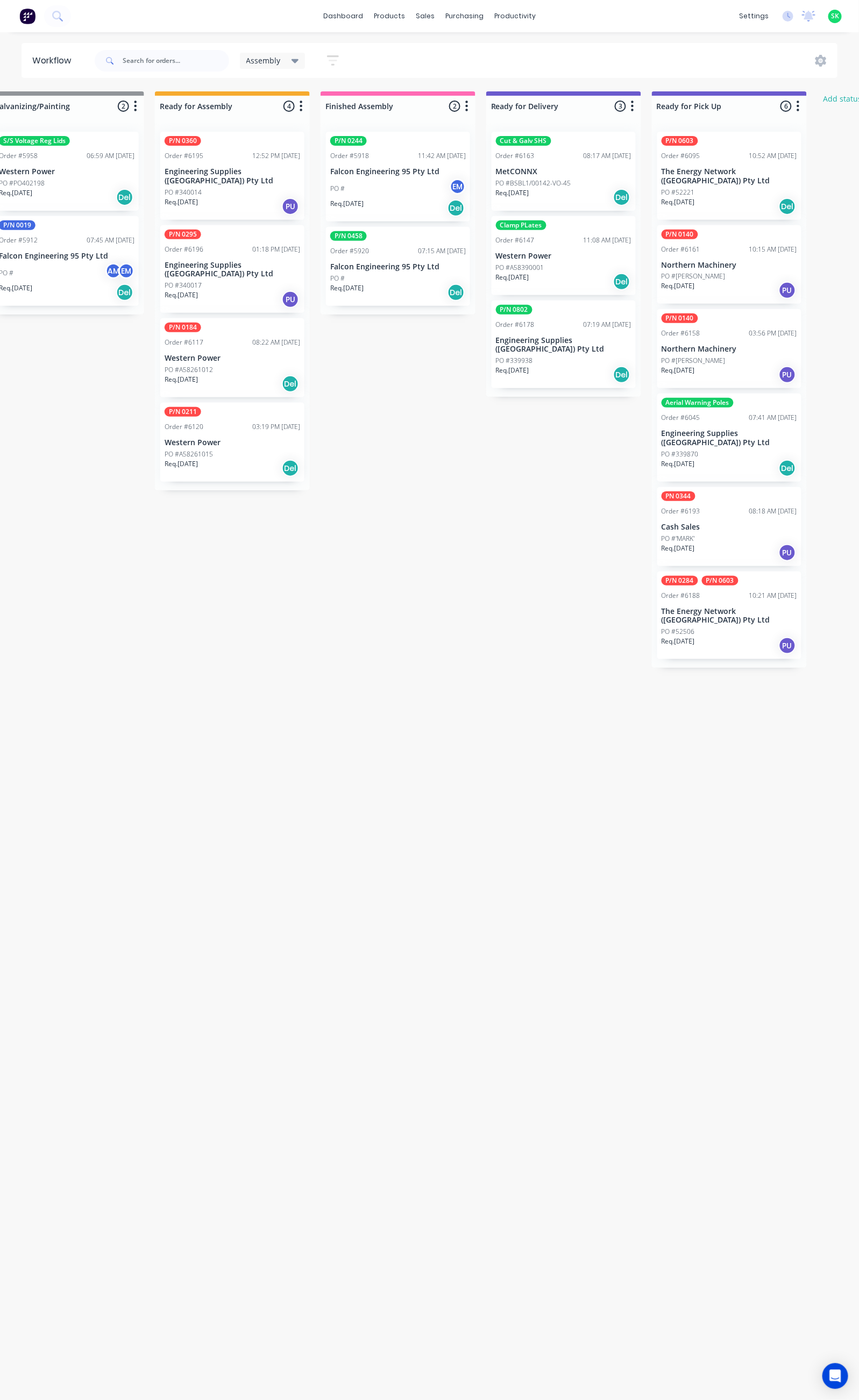
scroll to position [0, 367]
click at [230, 354] on p "Western Power" at bounding box center [230, 358] width 135 height 9
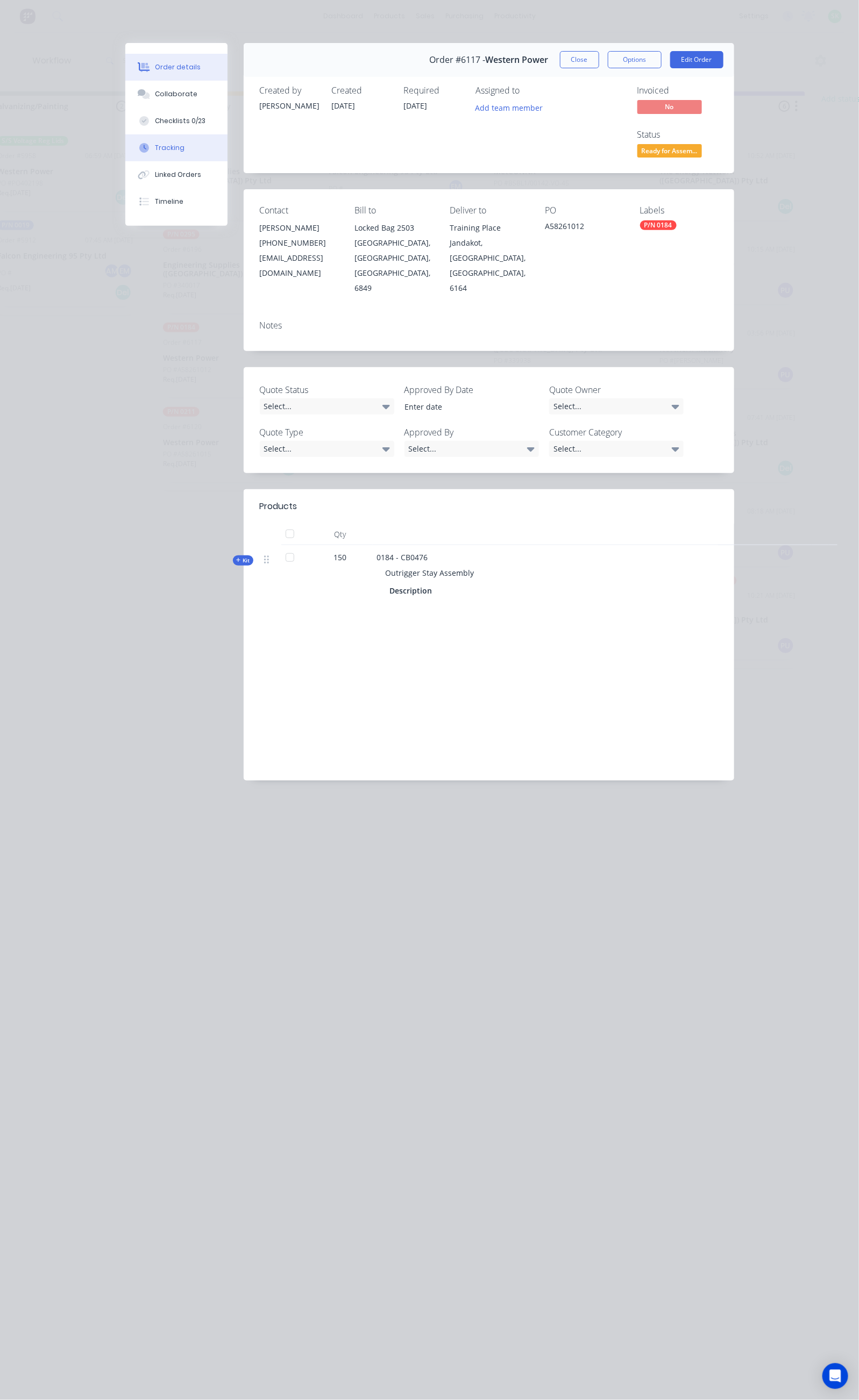
click at [125, 147] on button "Tracking" at bounding box center [176, 147] width 102 height 27
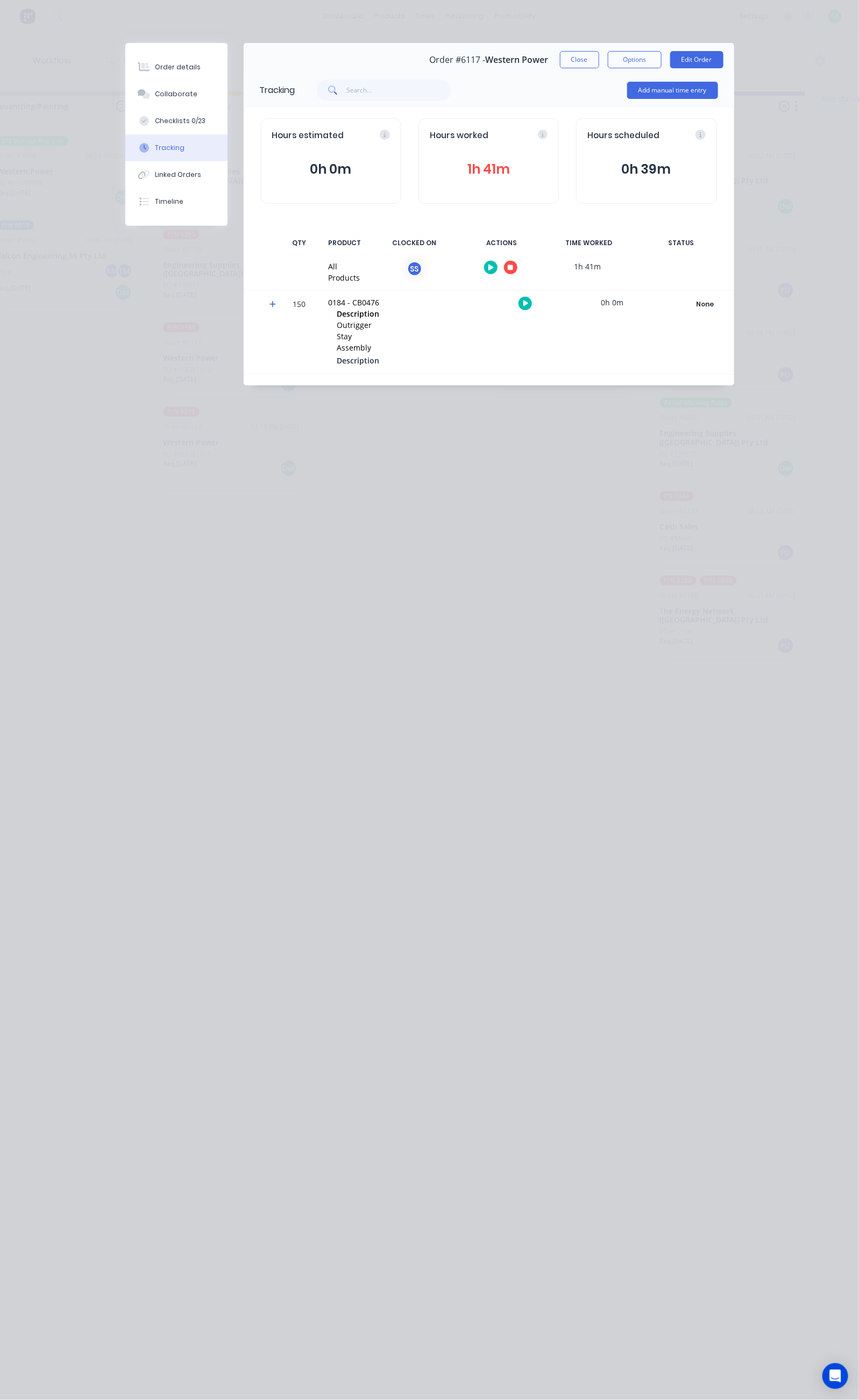
click at [494, 266] on icon "button" at bounding box center [490, 267] width 5 height 7
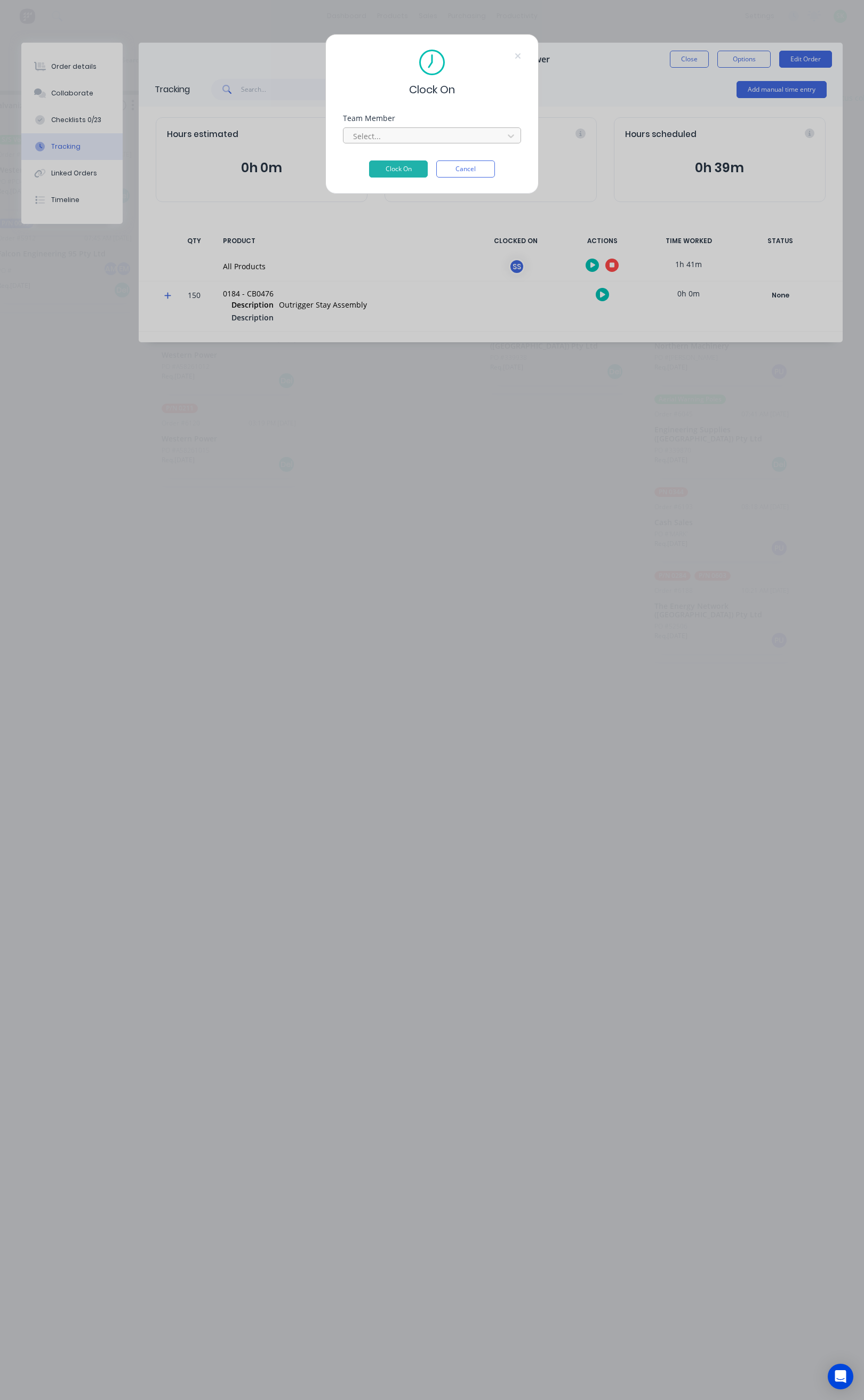
click at [480, 135] on div at bounding box center [425, 136] width 146 height 13
type input "st"
click at [69, 158] on div "[PERSON_NAME]" at bounding box center [68, 160] width 178 height 20
click at [392, 170] on button "Clock On" at bounding box center [398, 169] width 59 height 17
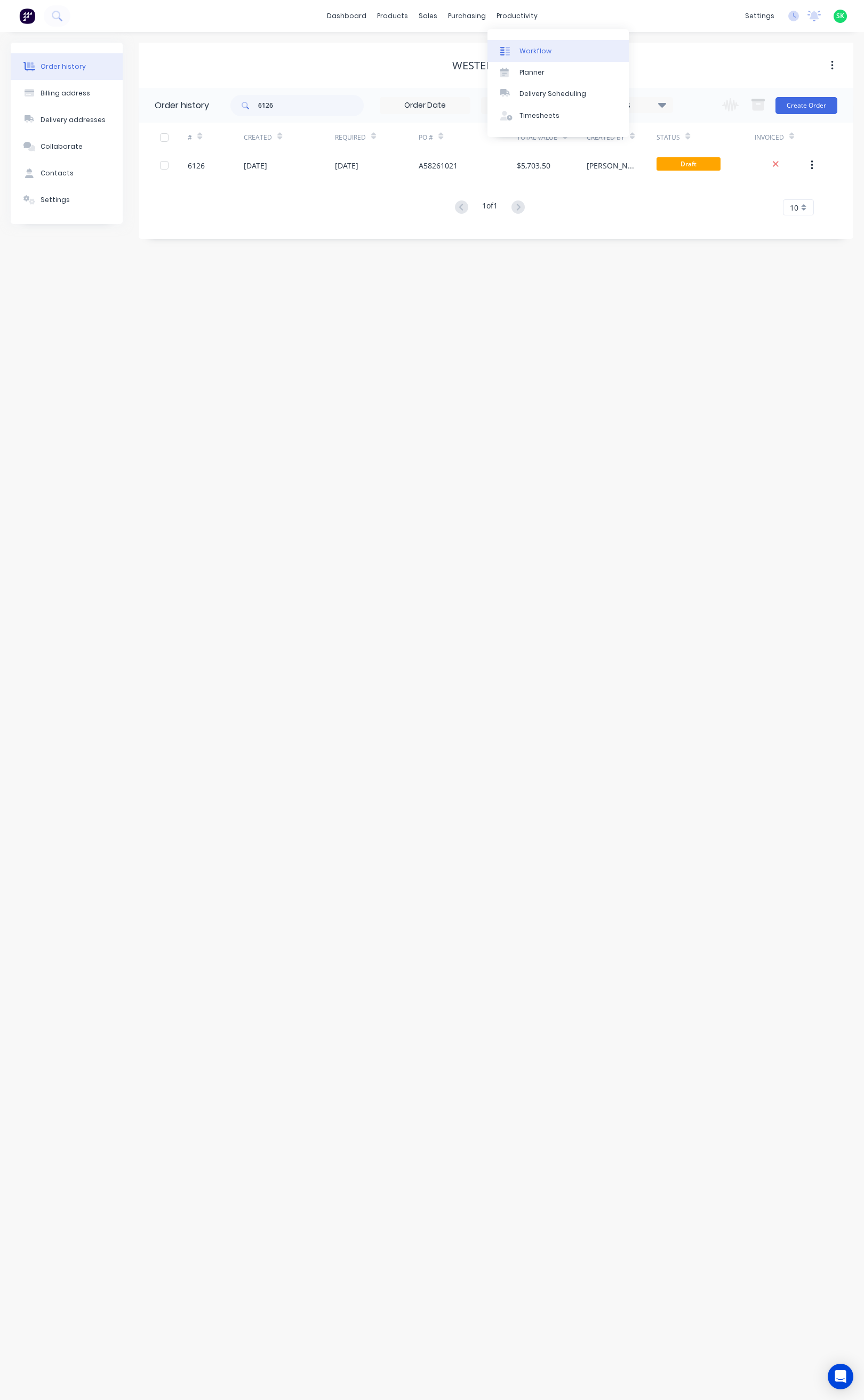
click at [525, 53] on div "Workflow" at bounding box center [535, 51] width 32 height 9
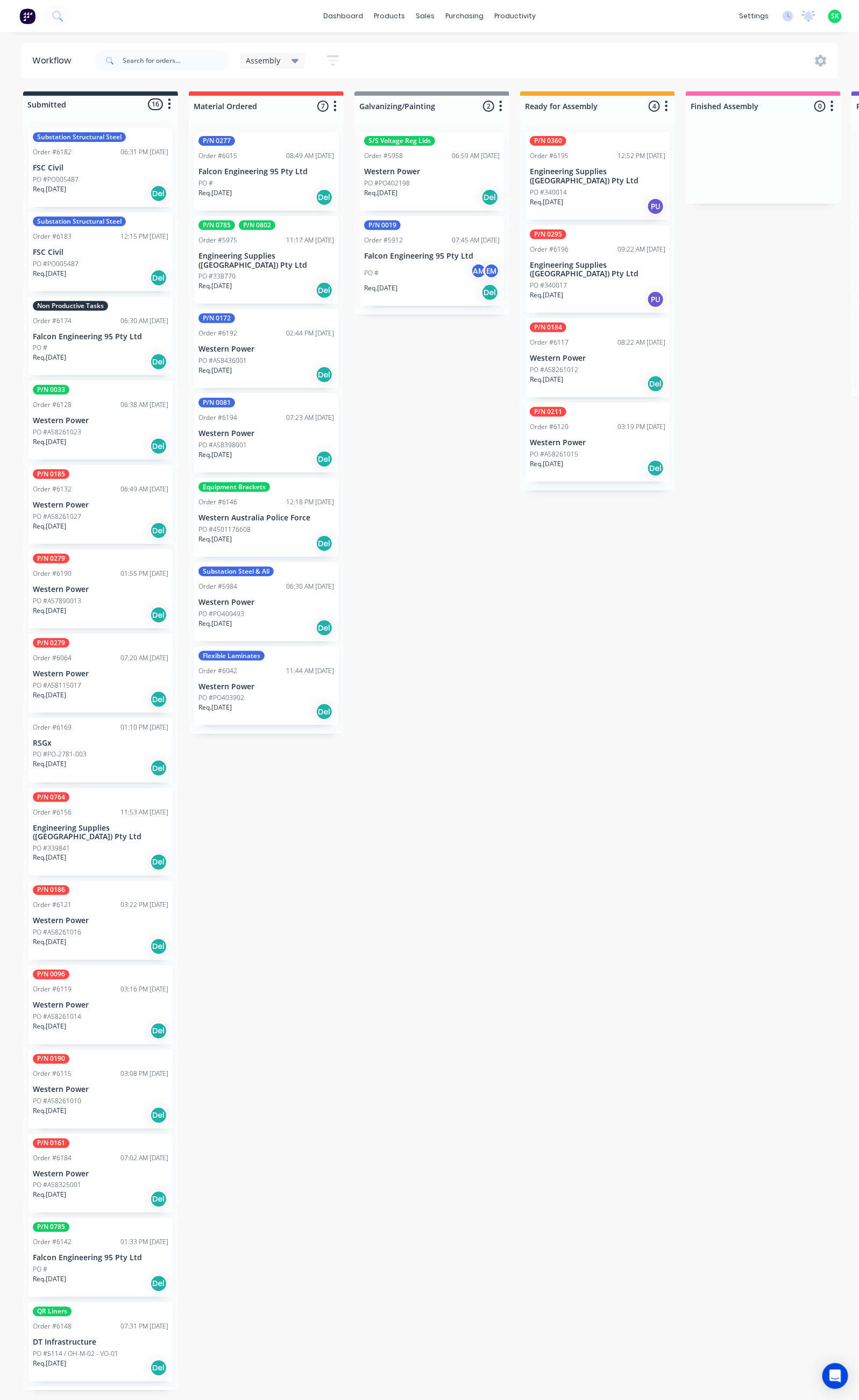
click at [116, 343] on div "PO #" at bounding box center [100, 348] width 135 height 9
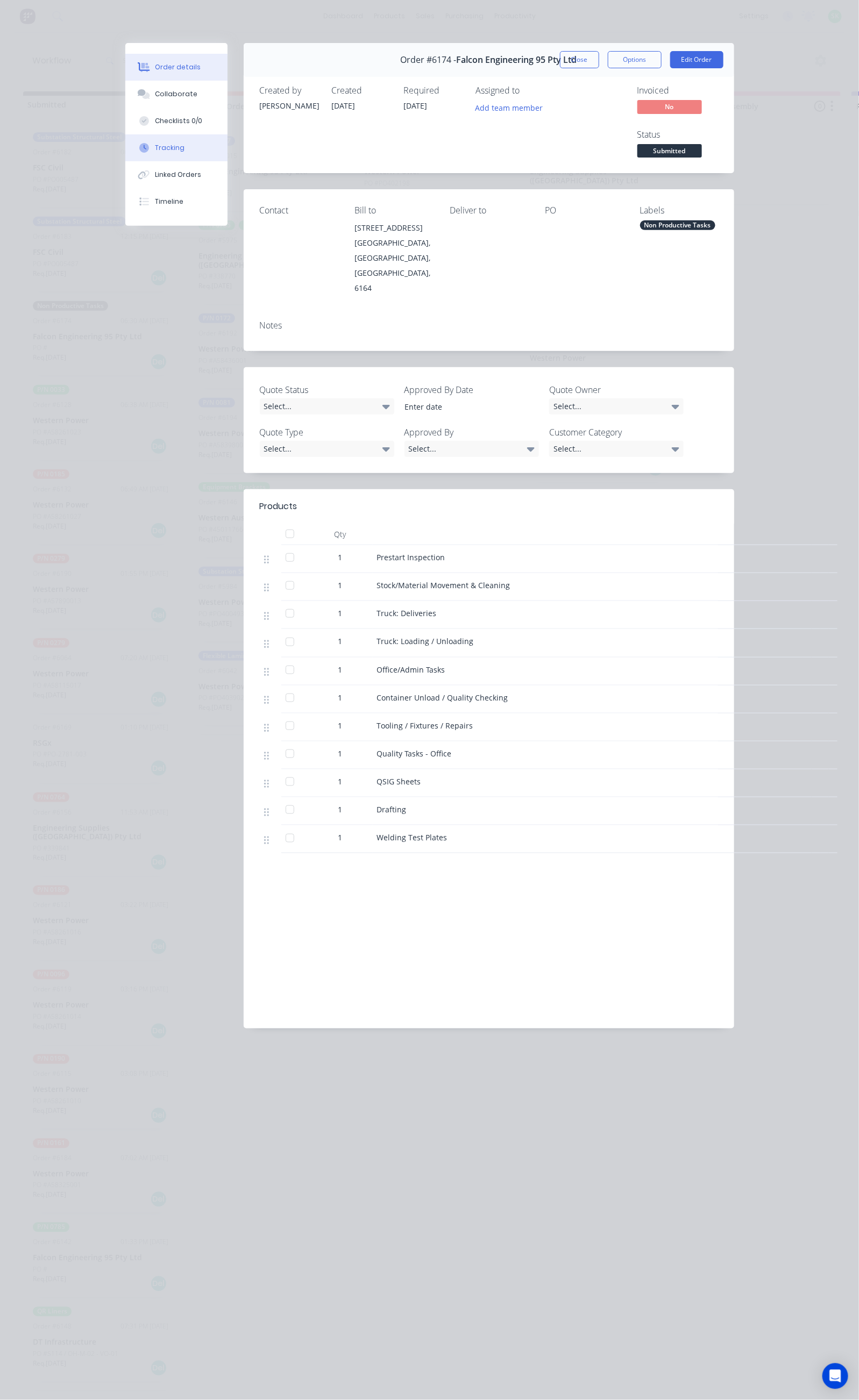
click at [155, 148] on div "Tracking" at bounding box center [170, 148] width 30 height 9
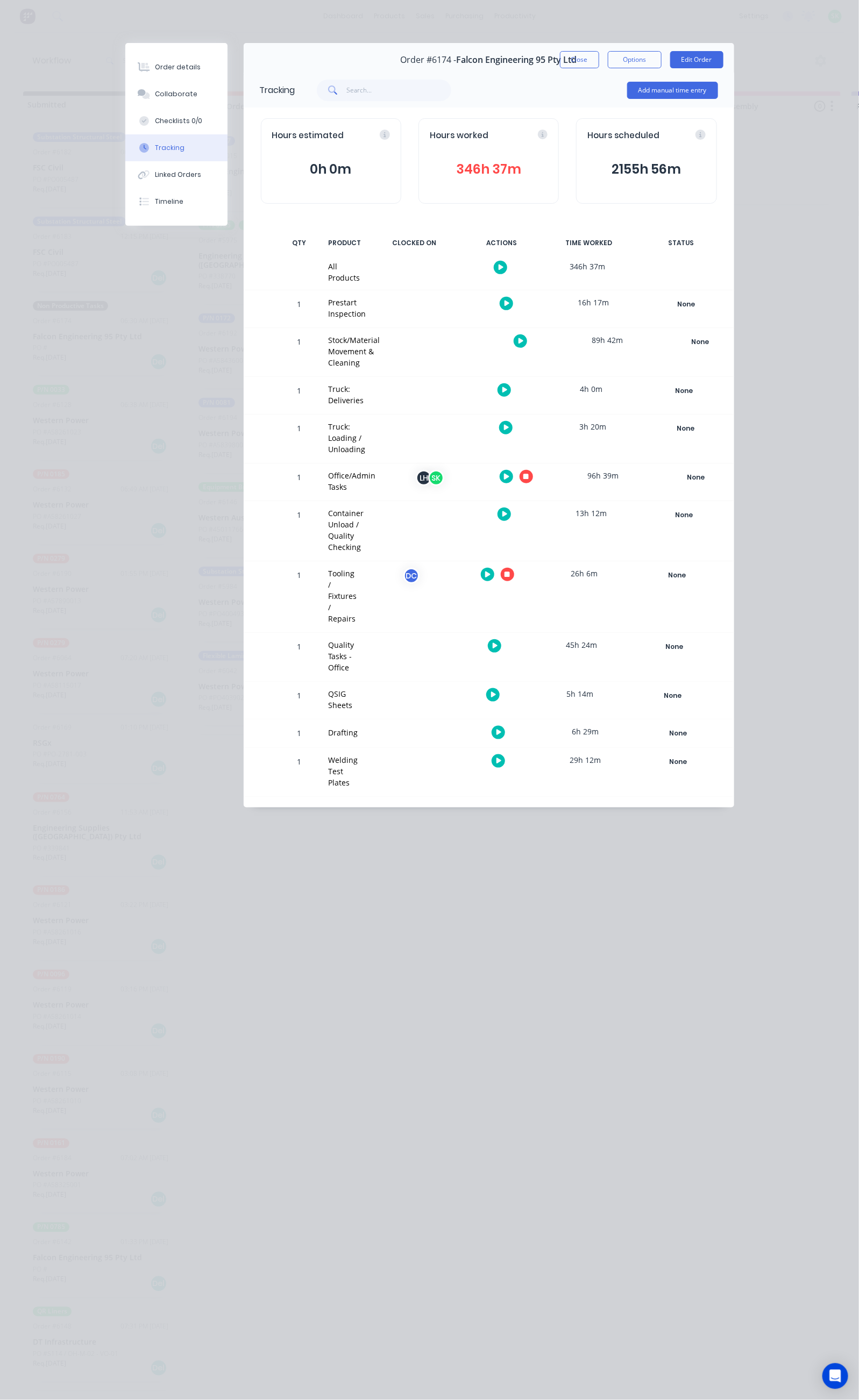
click at [529, 474] on icon "button" at bounding box center [526, 477] width 5 height 5
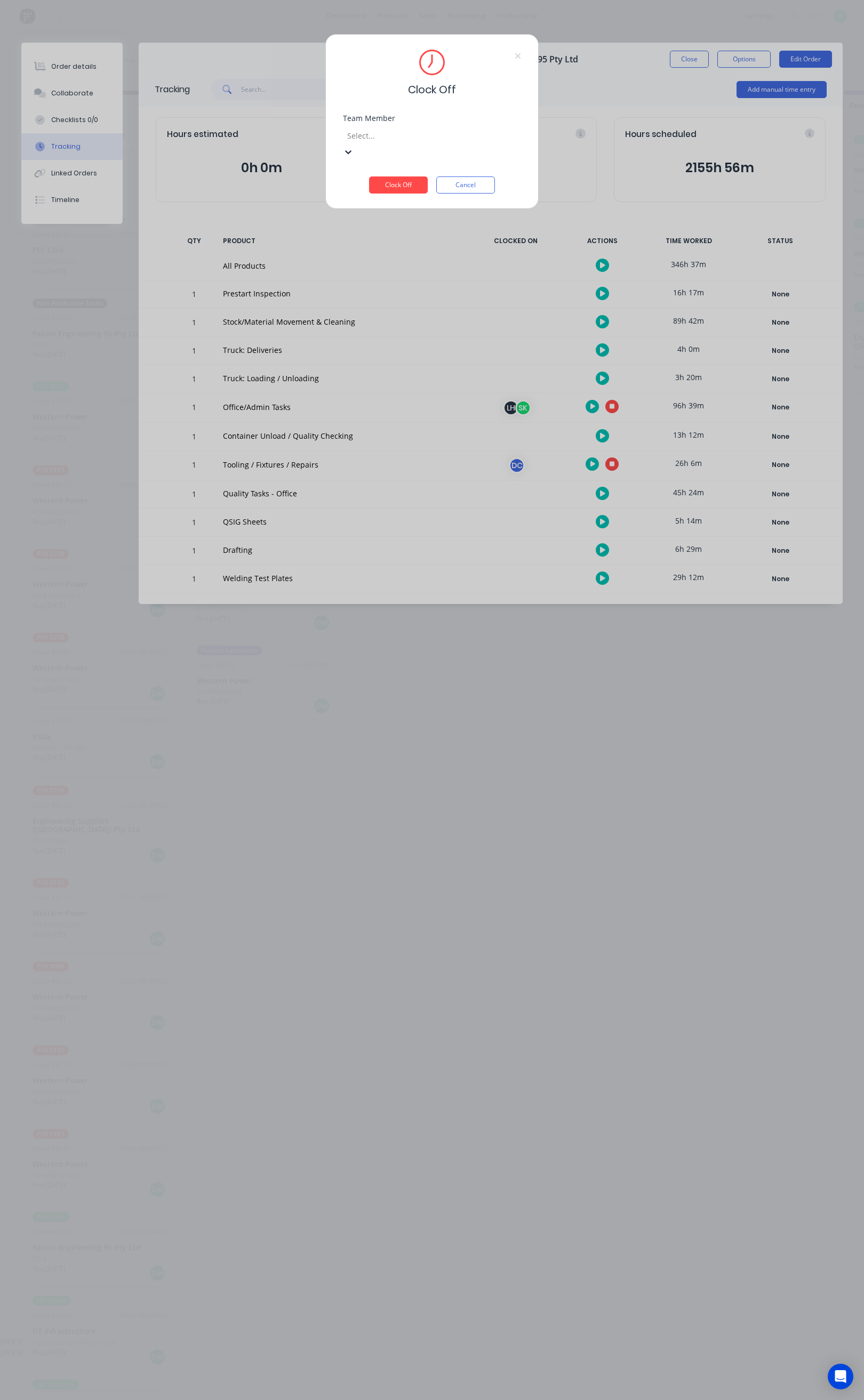
click at [422, 1347] on div "[PERSON_NAME]" at bounding box center [426, 1352] width 852 height 11
click at [405, 177] on button "Clock Off" at bounding box center [398, 185] width 59 height 17
